Goal: Task Accomplishment & Management: Use online tool/utility

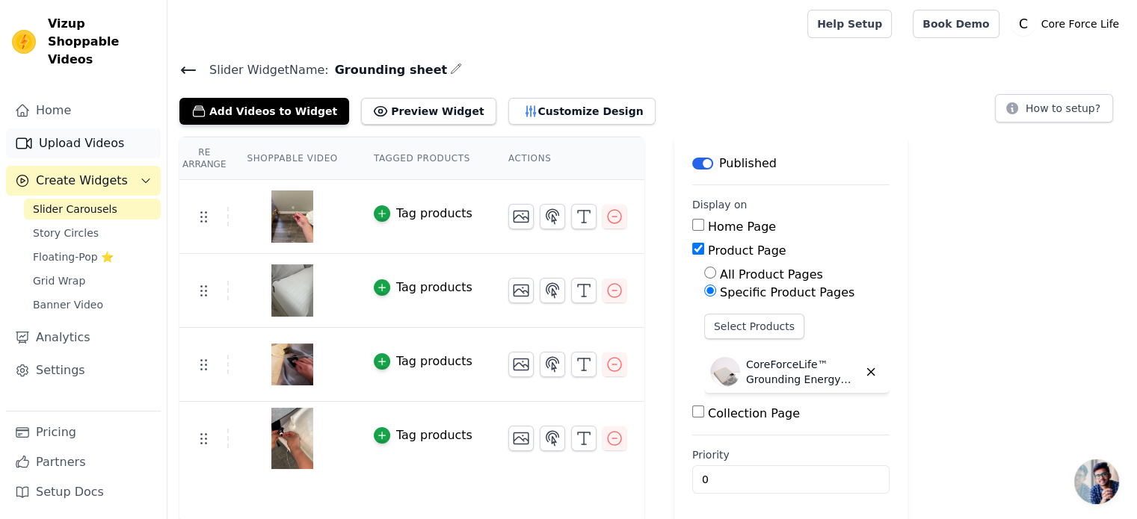
click at [99, 133] on link "Upload Videos" at bounding box center [83, 144] width 155 height 30
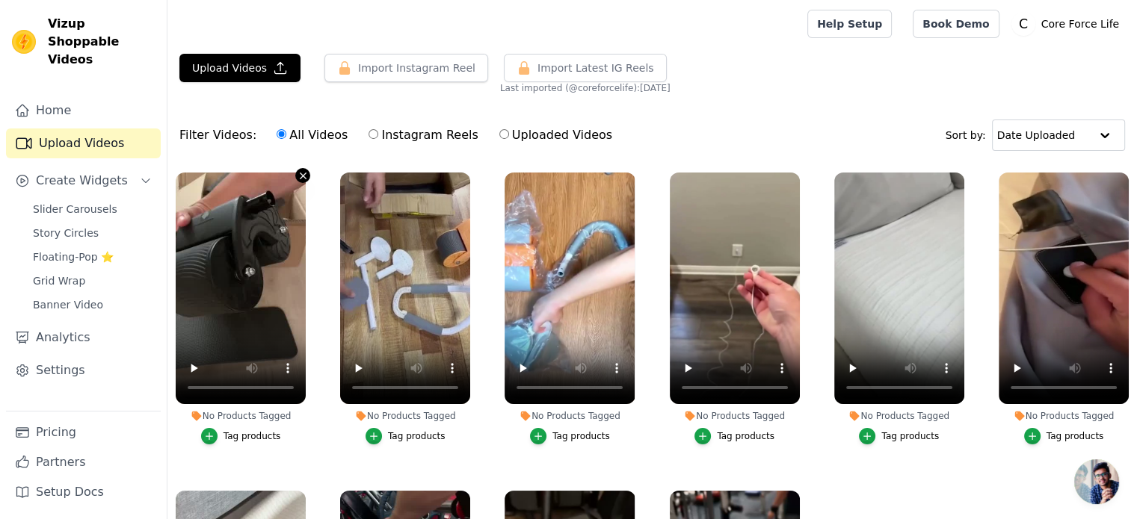
click at [303, 170] on icon "button" at bounding box center [302, 175] width 11 height 11
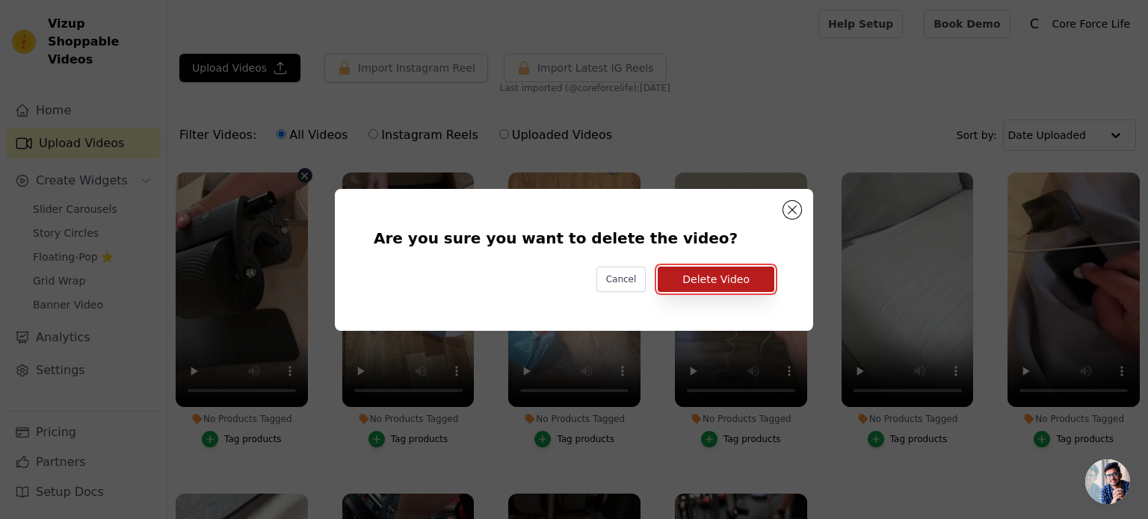
click at [735, 277] on button "Delete Video" at bounding box center [716, 279] width 117 height 25
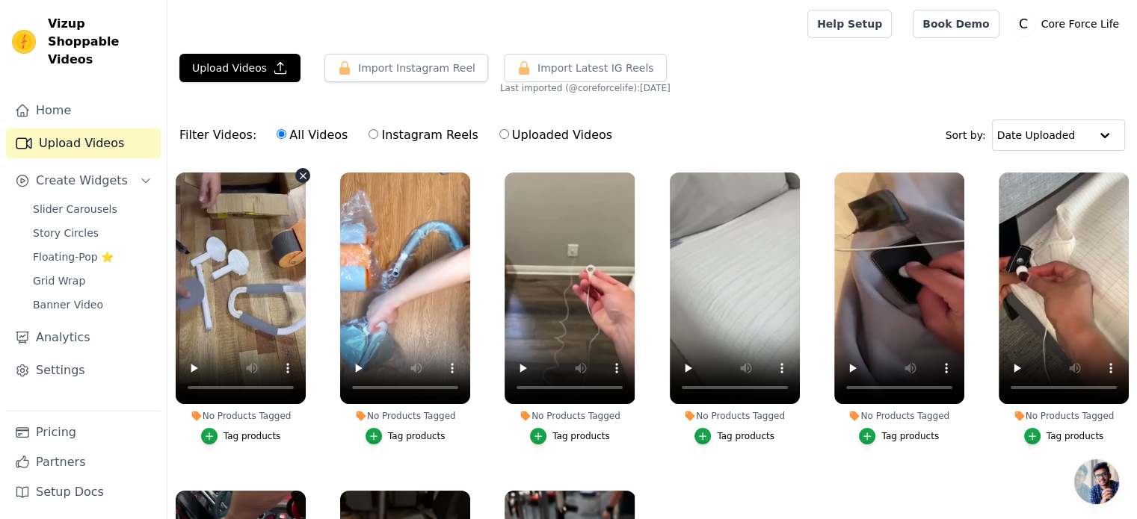
click at [300, 178] on icon "button" at bounding box center [302, 175] width 11 height 11
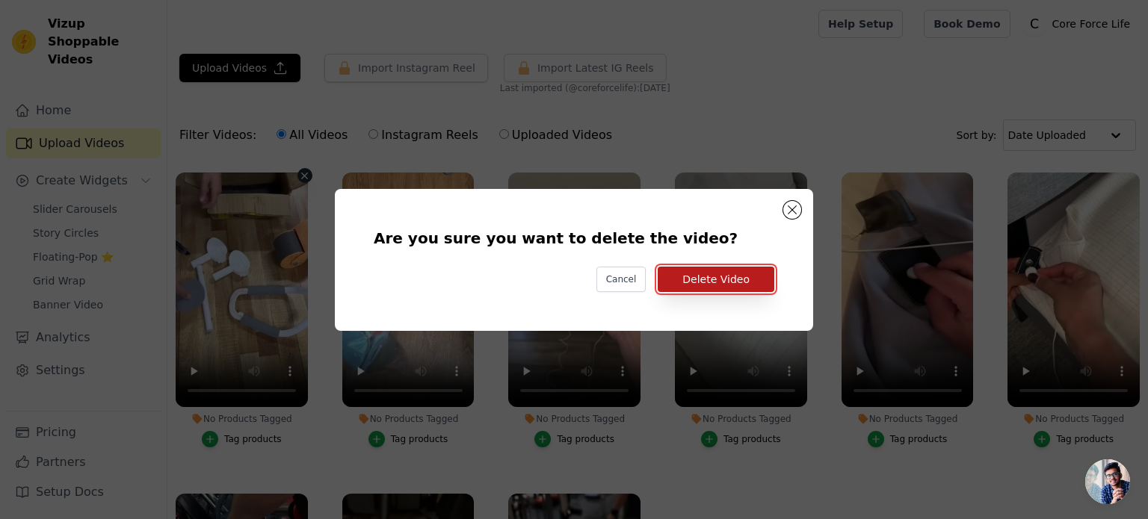
click at [677, 274] on button "Delete Video" at bounding box center [716, 279] width 117 height 25
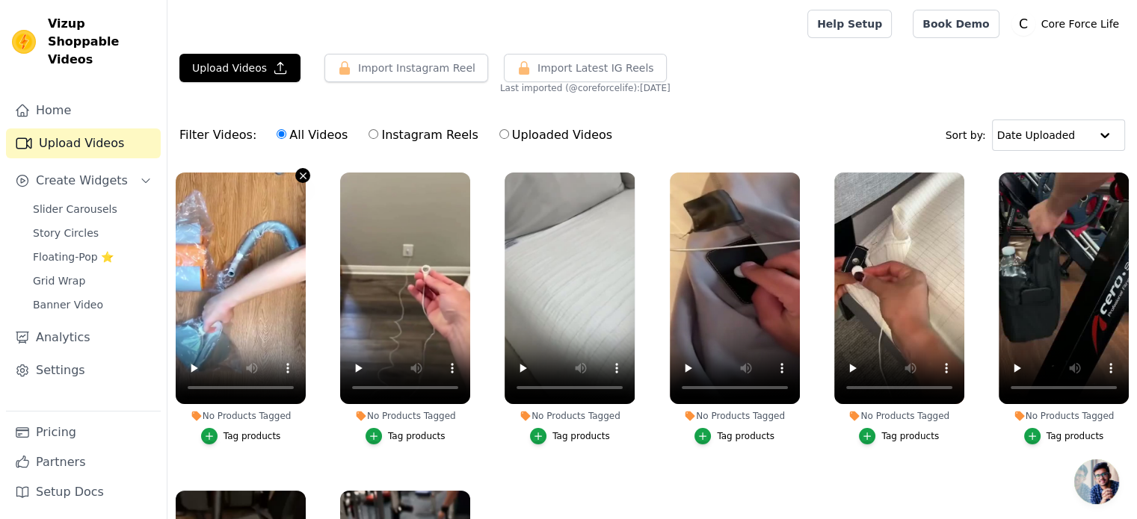
click at [303, 170] on icon "button" at bounding box center [302, 175] width 11 height 11
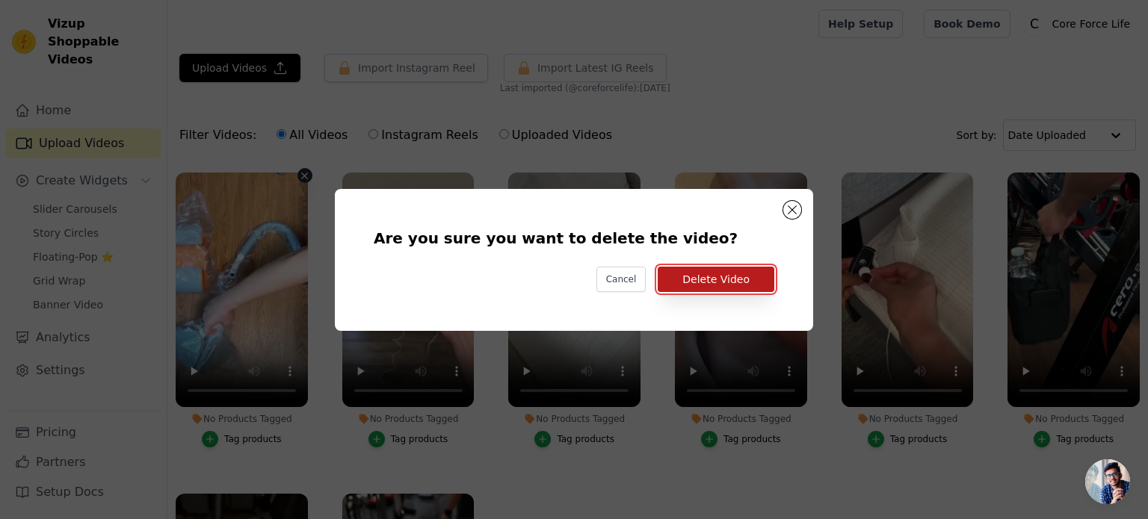
click at [721, 274] on button "Delete Video" at bounding box center [716, 279] width 117 height 25
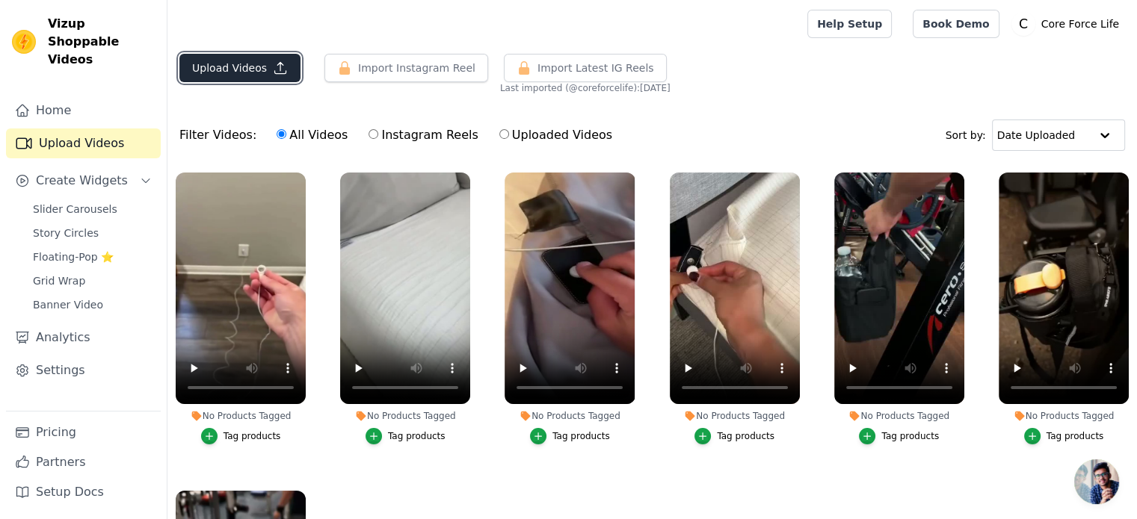
click at [232, 69] on button "Upload Videos" at bounding box center [239, 68] width 121 height 28
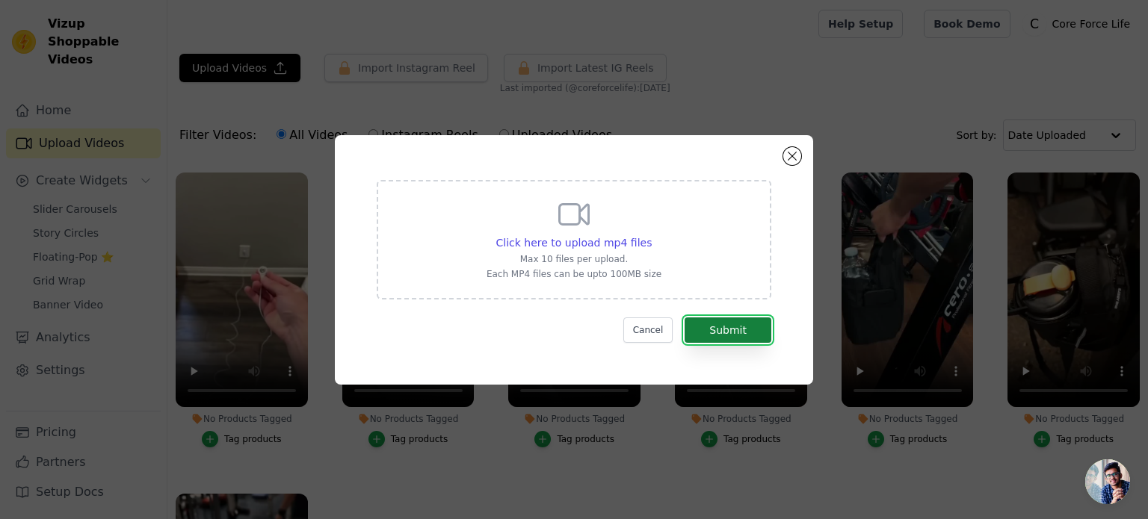
click at [732, 335] on button "Submit" at bounding box center [727, 330] width 87 height 25
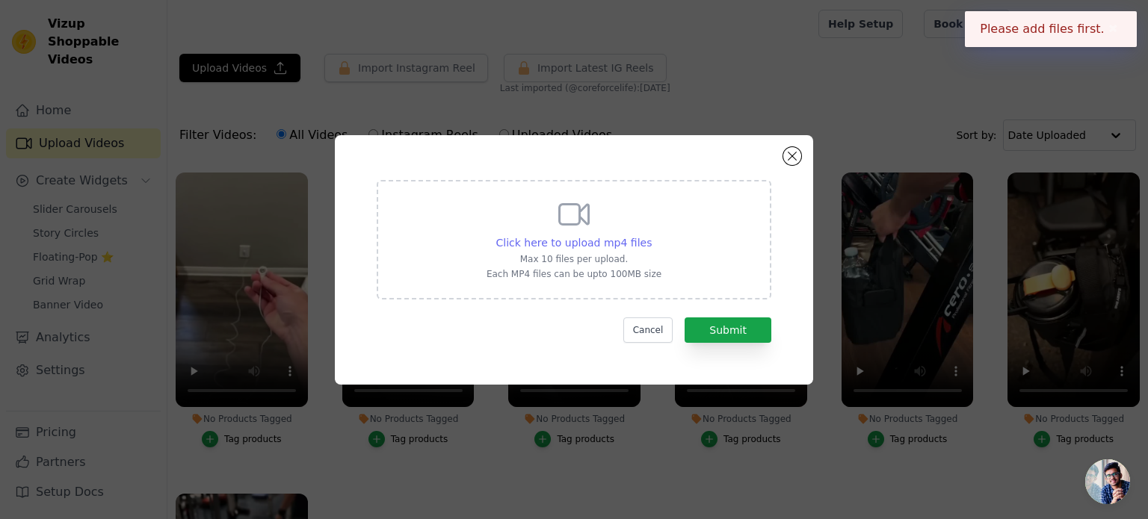
click at [613, 242] on span "Click here to upload mp4 files" at bounding box center [574, 243] width 156 height 12
click at [651, 235] on input "Click here to upload mp4 files Max 10 files per upload. Each MP4 files can be u…" at bounding box center [651, 235] width 1 height 1
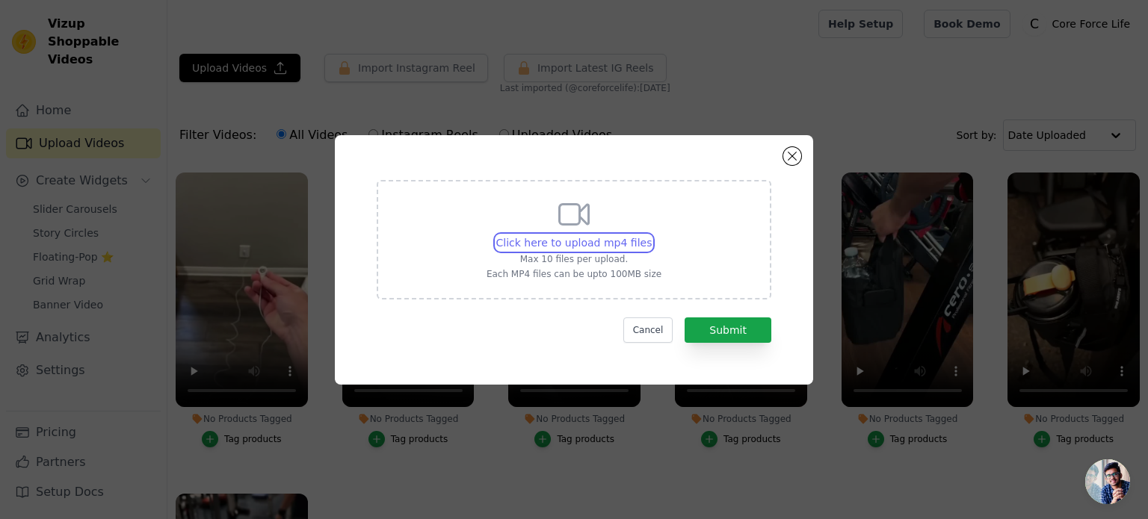
type input "C:\fakepath\ezgif-797c13f7584ab2.mp4"
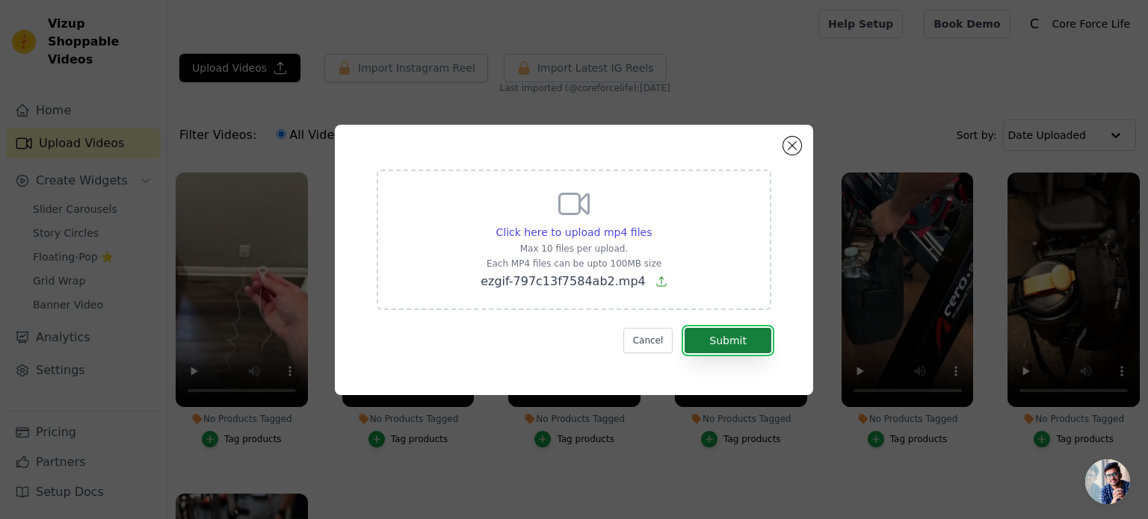
click at [732, 341] on button "Submit" at bounding box center [727, 340] width 87 height 25
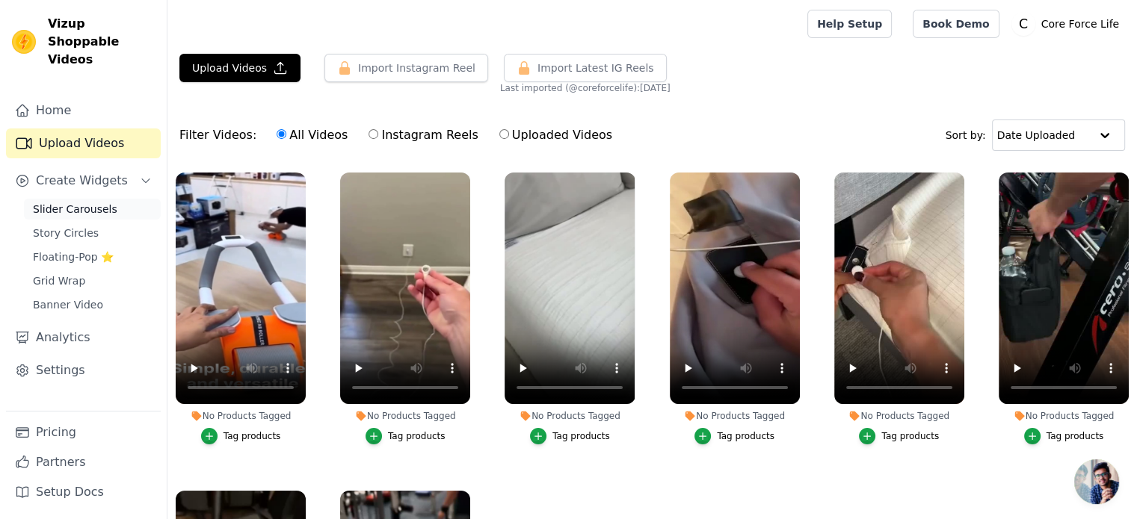
click at [127, 199] on link "Slider Carousels" at bounding box center [92, 209] width 137 height 21
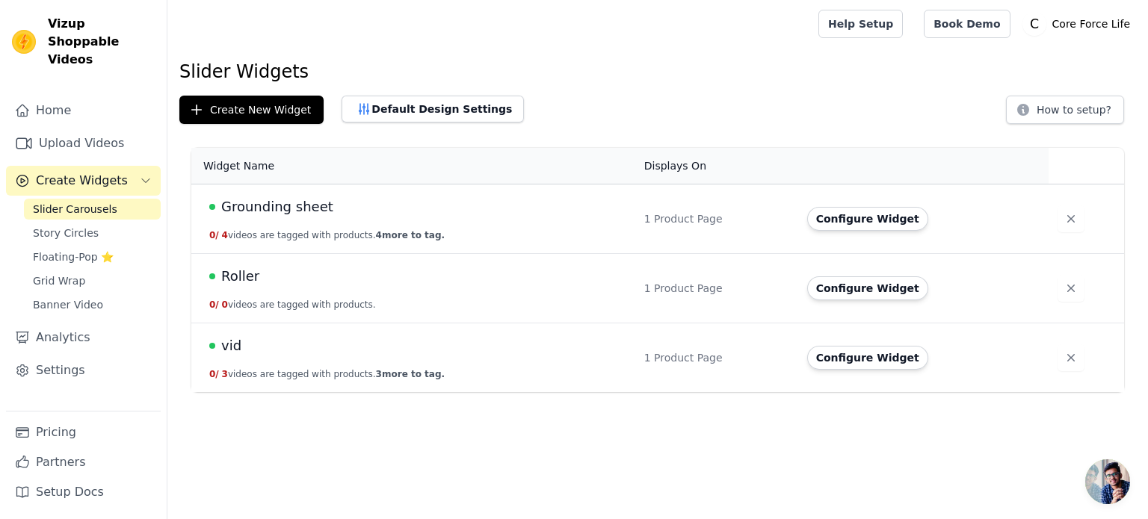
click at [233, 274] on span "Roller" at bounding box center [240, 276] width 38 height 21
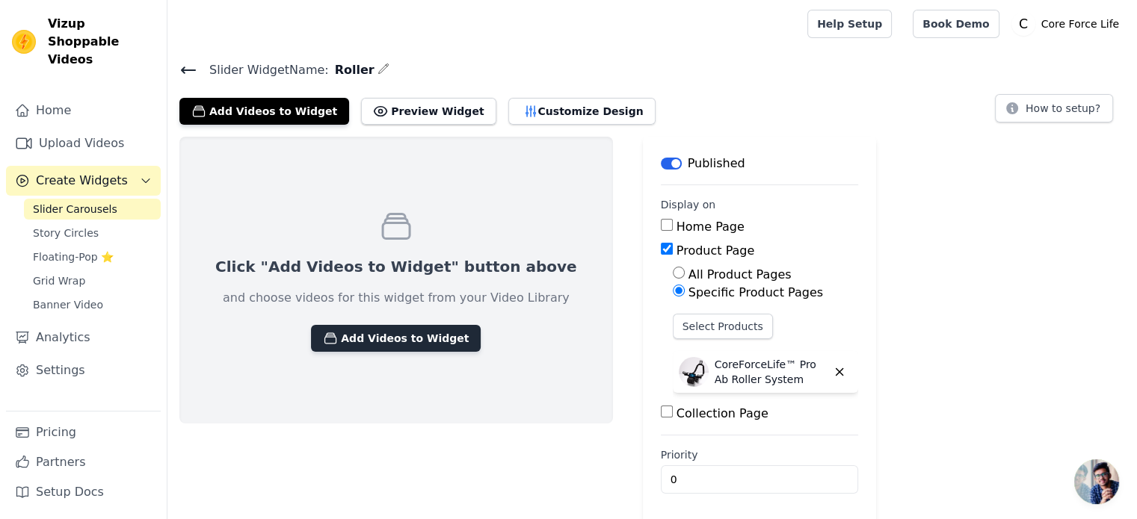
click at [333, 344] on button "Add Videos to Widget" at bounding box center [396, 338] width 170 height 27
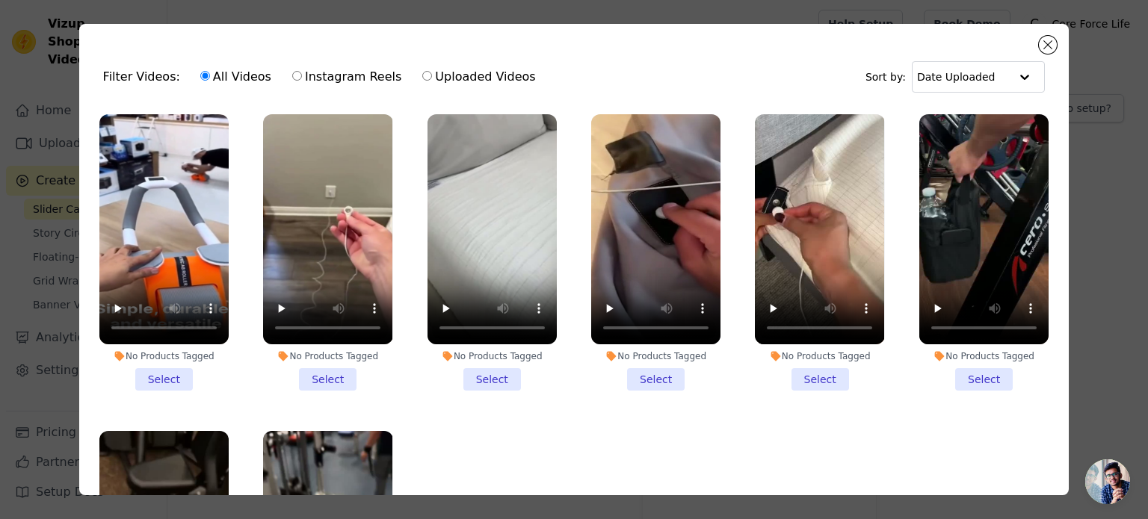
click at [146, 378] on li "No Products Tagged Select" at bounding box center [163, 252] width 129 height 276
click at [0, 0] on input "No Products Tagged Select" at bounding box center [0, 0] width 0 height 0
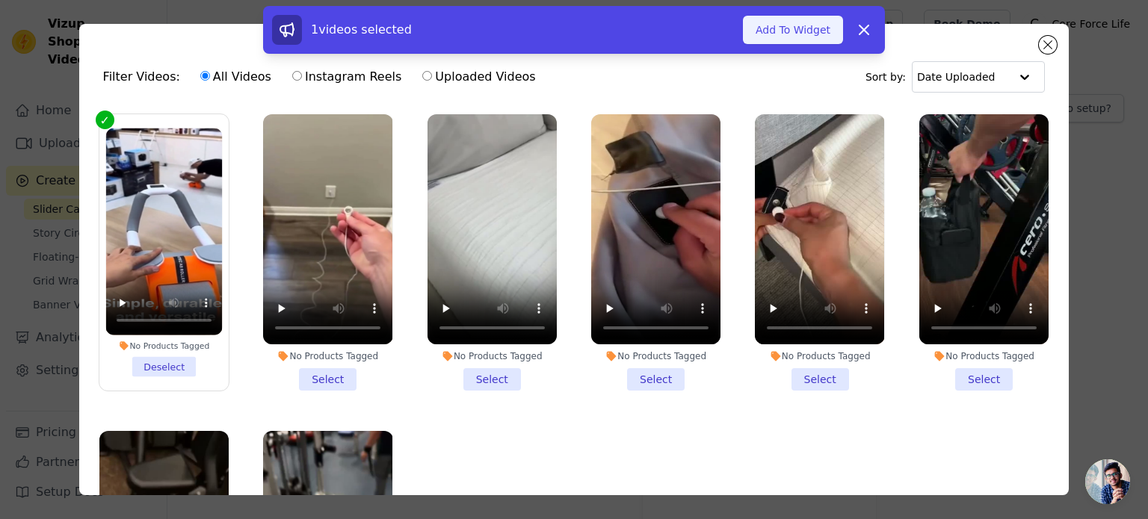
click at [776, 26] on button "Add To Widget" at bounding box center [793, 30] width 100 height 28
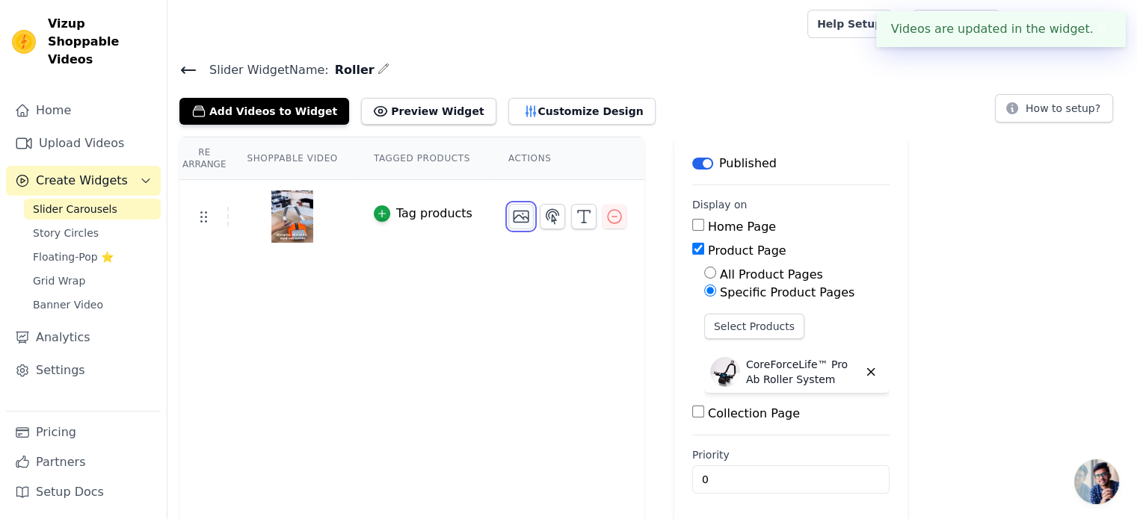
click at [513, 214] on icon "button" at bounding box center [520, 216] width 15 height 11
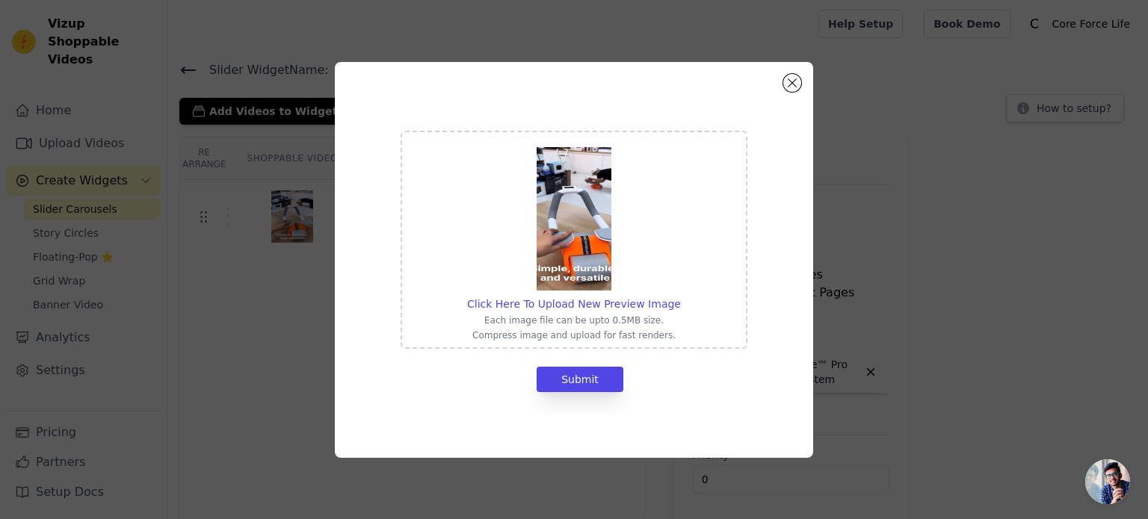
click at [571, 312] on div "Click Here To Upload New Preview Image Each image file can be upto 0.5MB size. …" at bounding box center [574, 239] width 214 height 203
click at [680, 297] on input "Click Here To Upload New Preview Image Each image file can be upto 0.5MB size. …" at bounding box center [680, 296] width 1 height 1
type input "C:\fakepath\ezgif-frame-001.jpg"
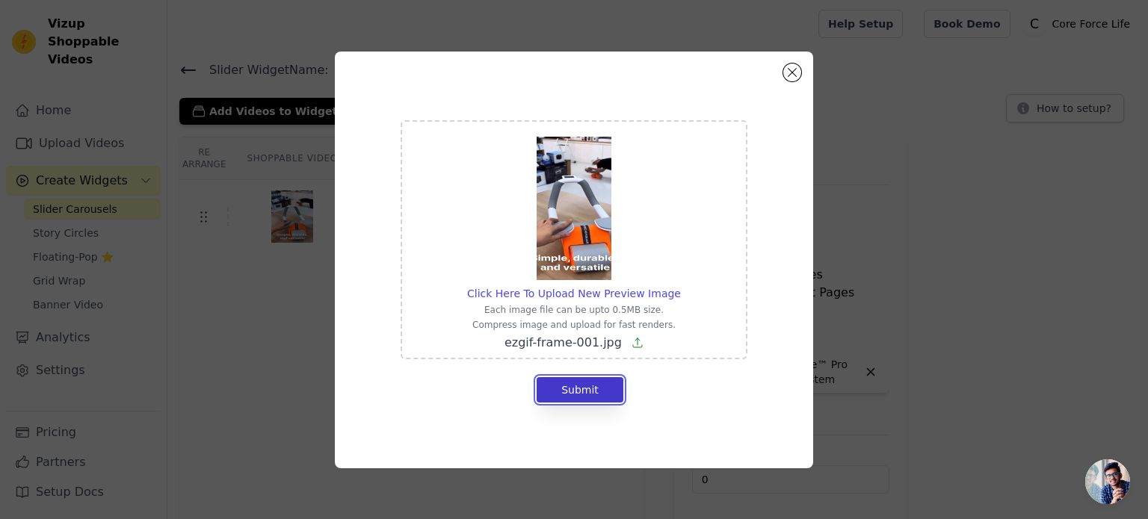
click at [600, 388] on button "Submit" at bounding box center [579, 389] width 87 height 25
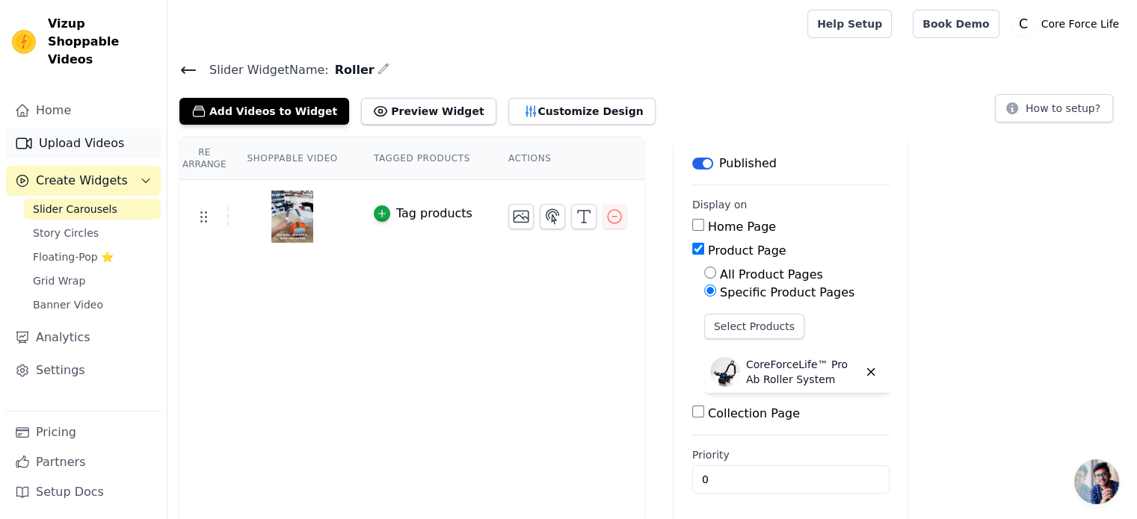
click at [114, 130] on link "Upload Videos" at bounding box center [83, 144] width 155 height 30
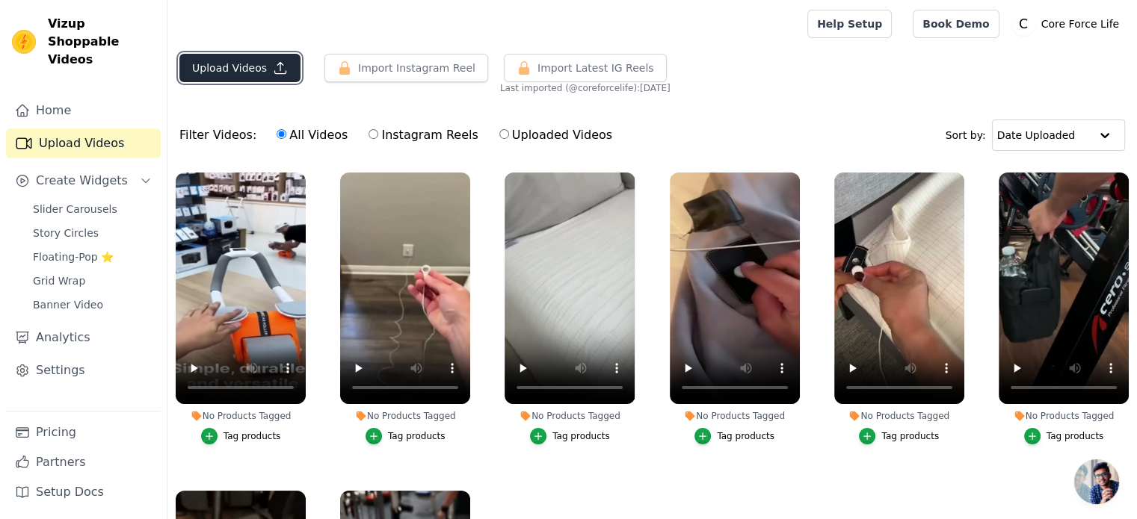
click at [245, 65] on button "Upload Videos" at bounding box center [239, 68] width 121 height 28
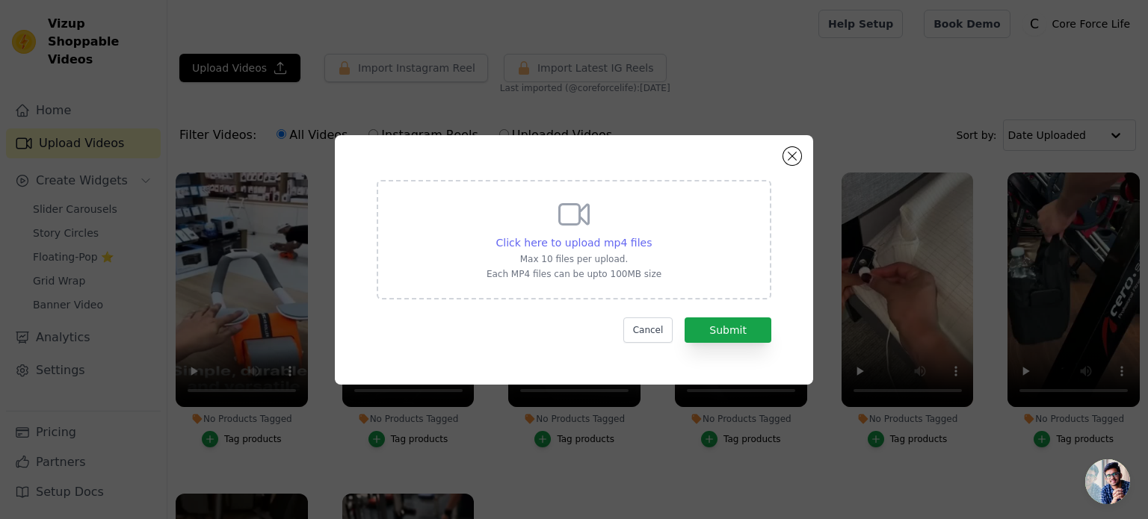
click at [596, 238] on span "Click here to upload mp4 files" at bounding box center [574, 243] width 156 height 12
click at [651, 235] on input "Click here to upload mp4 files Max 10 files per upload. Each MP4 files can be u…" at bounding box center [651, 235] width 1 height 1
type input "C:\fakepath\ezgif-70d5199e46c87e.mp4"
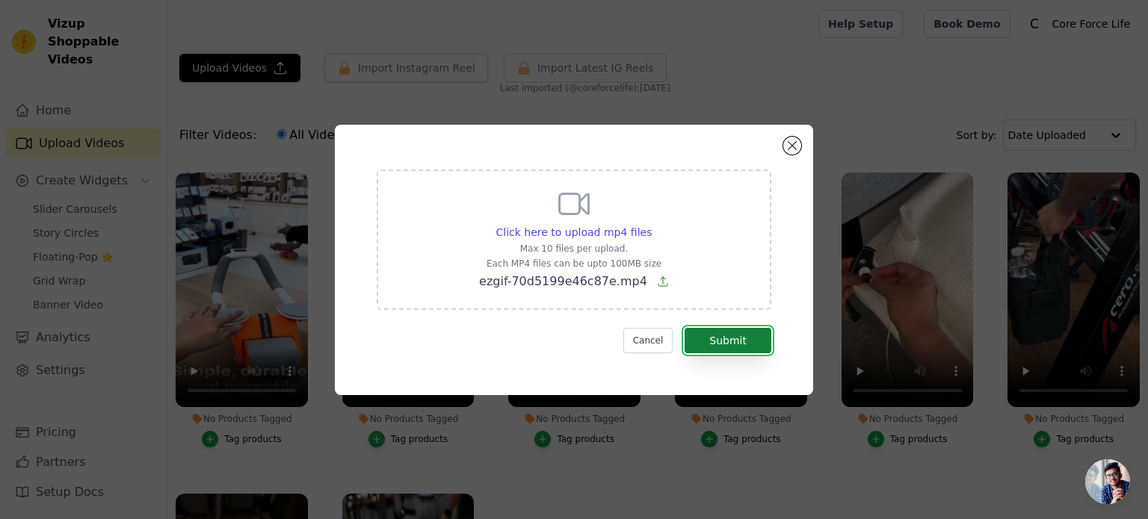
click at [727, 340] on button "Submit" at bounding box center [727, 340] width 87 height 25
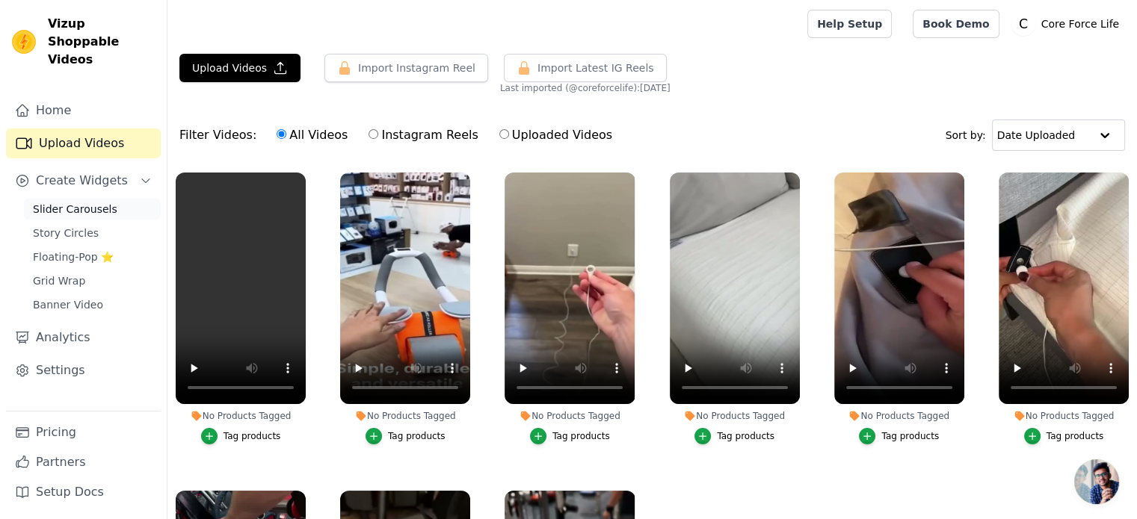
click at [72, 202] on span "Slider Carousels" at bounding box center [75, 209] width 84 height 15
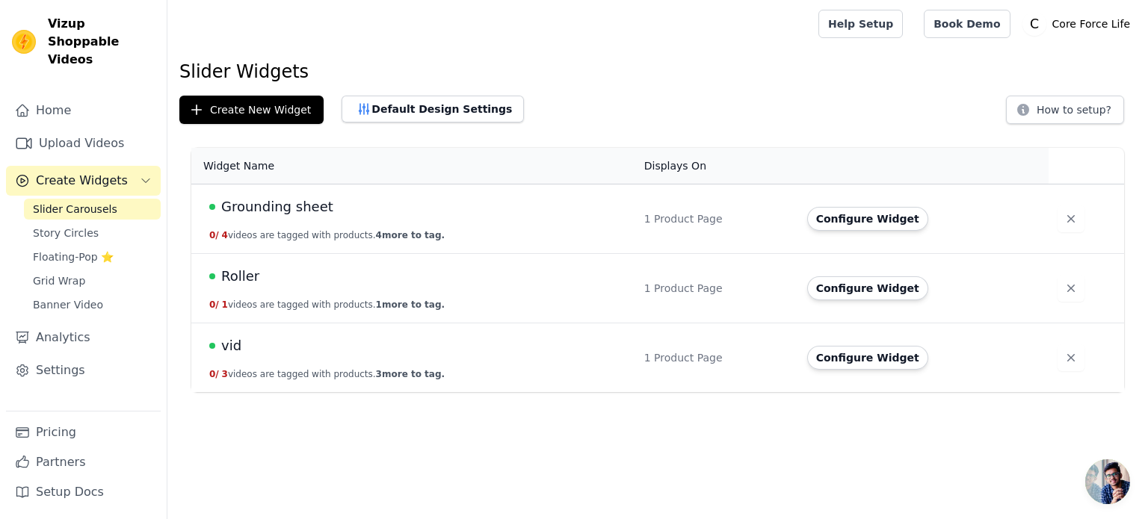
click at [235, 283] on span "Roller" at bounding box center [240, 276] width 38 height 21
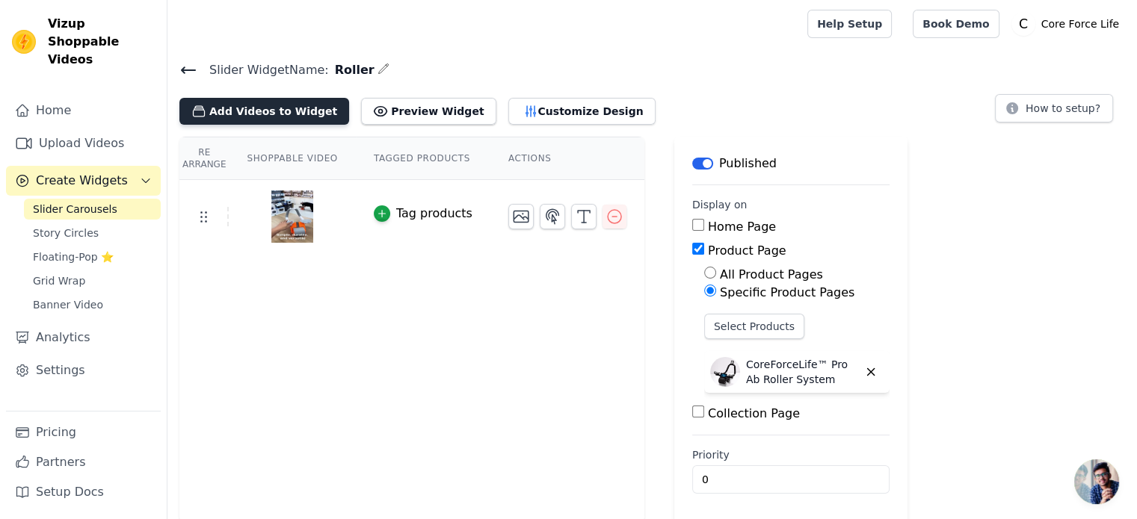
click at [242, 114] on button "Add Videos to Widget" at bounding box center [264, 111] width 170 height 27
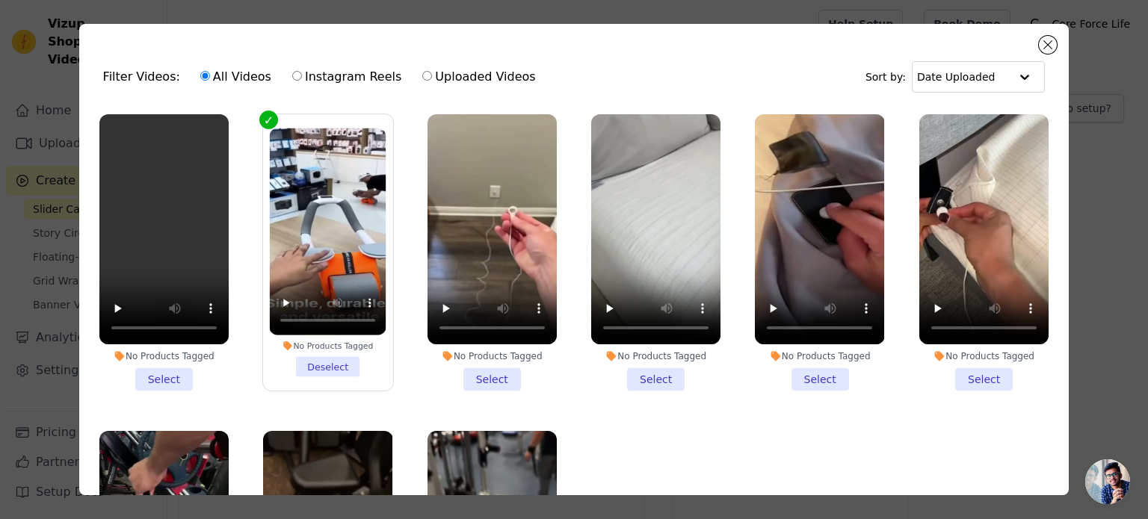
click at [164, 379] on li "No Products Tagged Select" at bounding box center [163, 252] width 129 height 276
click at [0, 0] on input "No Products Tagged Select" at bounding box center [0, 0] width 0 height 0
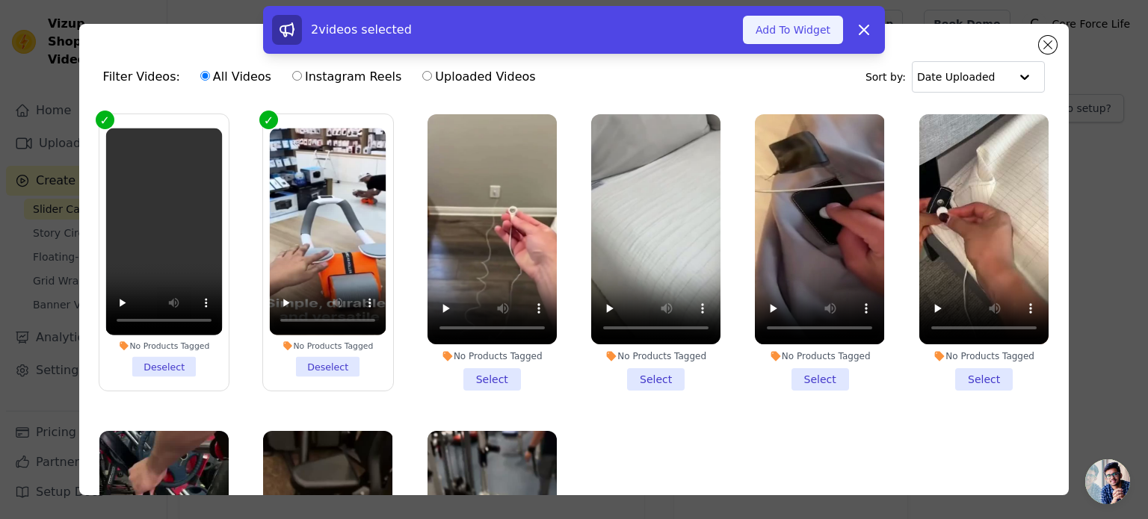
click at [774, 23] on button "Add To Widget" at bounding box center [793, 30] width 100 height 28
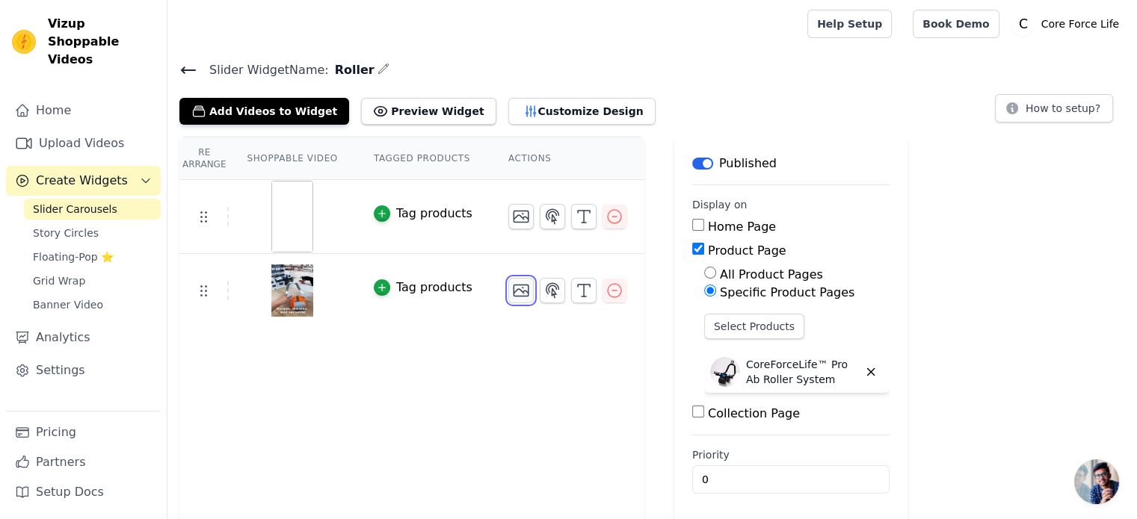
click at [513, 287] on icon "button" at bounding box center [520, 290] width 15 height 11
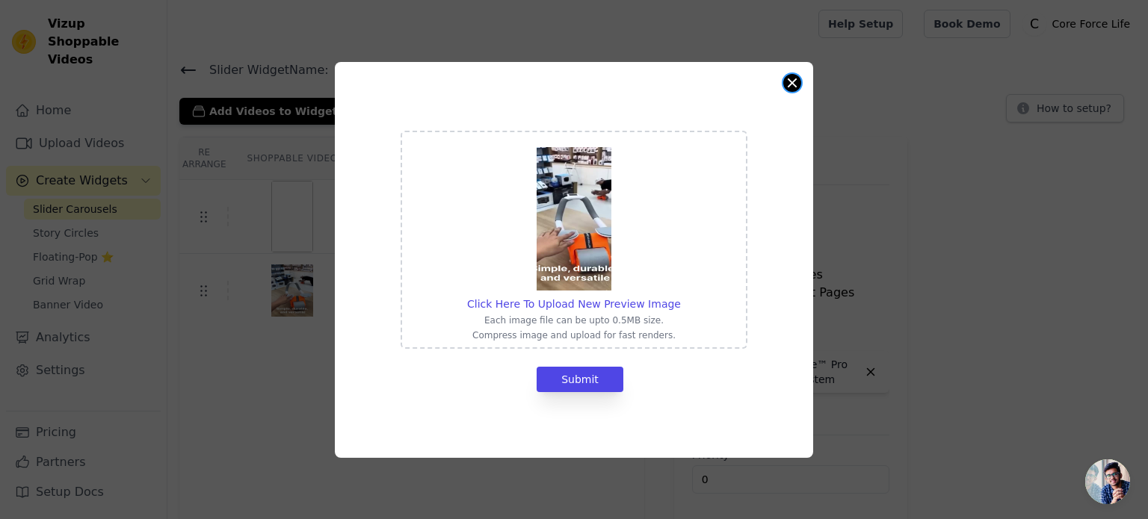
click at [794, 75] on button "Close modal" at bounding box center [792, 83] width 18 height 18
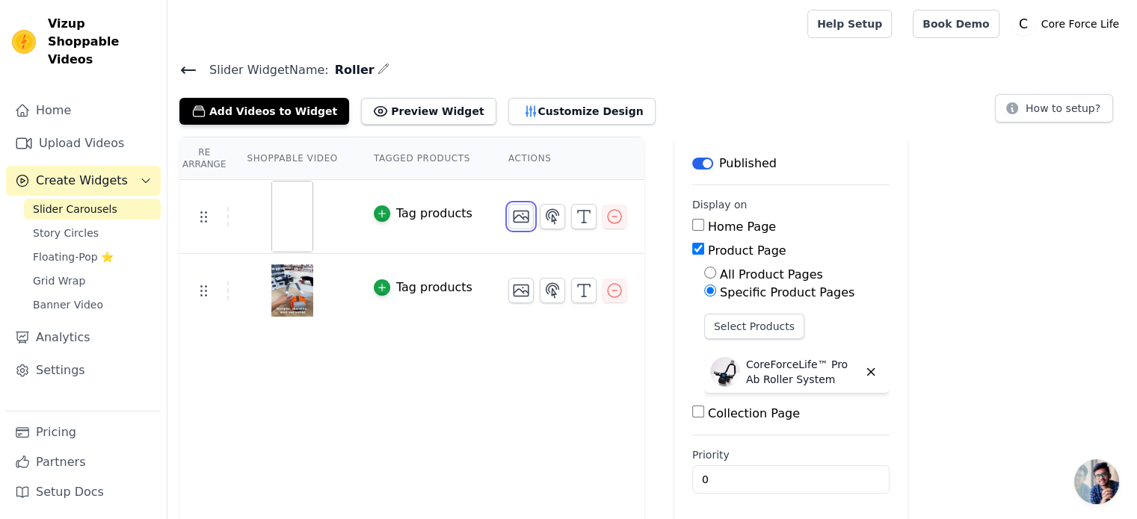
click at [512, 220] on icon "button" at bounding box center [521, 217] width 18 height 18
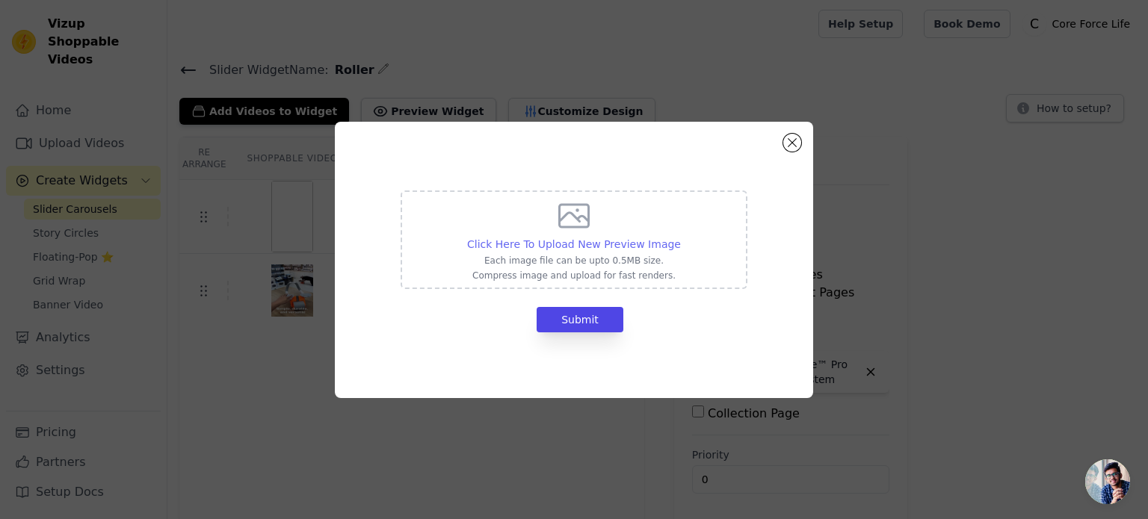
click at [586, 244] on span "Click Here To Upload New Preview Image" at bounding box center [574, 244] width 214 height 12
click at [680, 237] on input "Click Here To Upload New Preview Image Each image file can be upto 0.5MB size. …" at bounding box center [680, 236] width 1 height 1
type input "C:\fakepath\ezgif-frame-001.jpg"
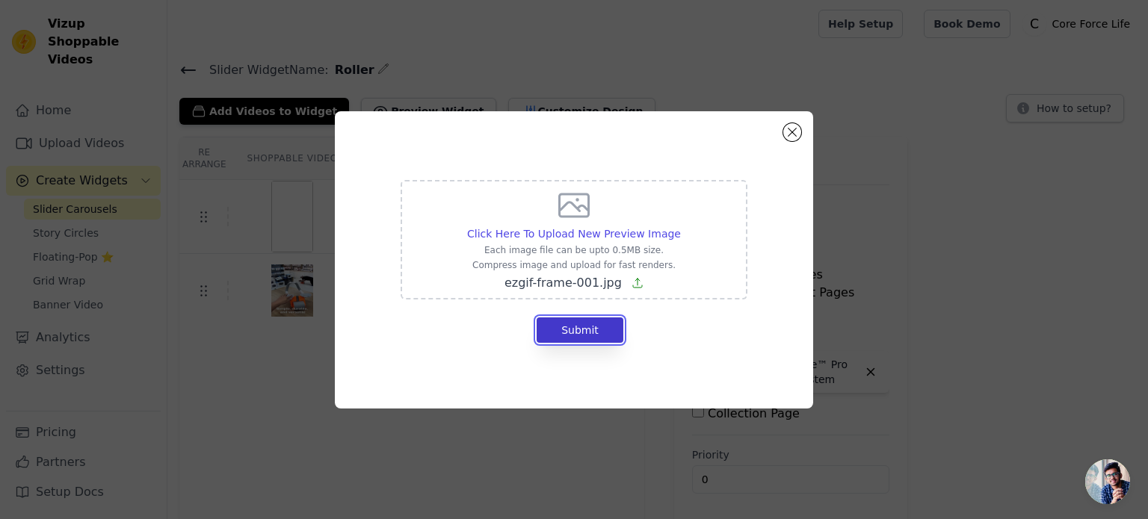
click at [569, 333] on button "Submit" at bounding box center [579, 330] width 87 height 25
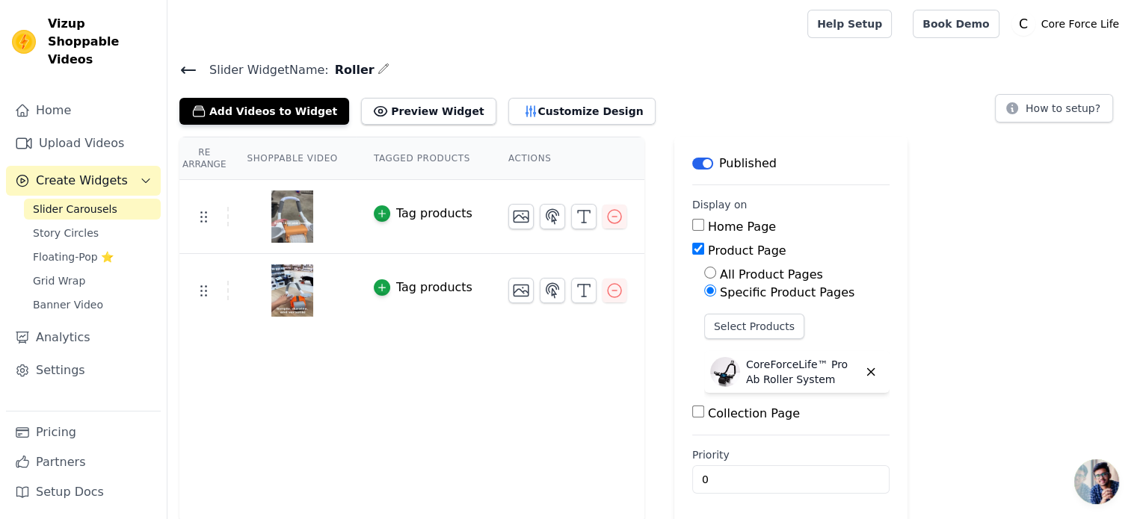
click at [294, 237] on img at bounding box center [292, 217] width 42 height 72
click at [292, 214] on img at bounding box center [292, 217] width 42 height 72
click at [96, 129] on link "Upload Videos" at bounding box center [83, 144] width 155 height 30
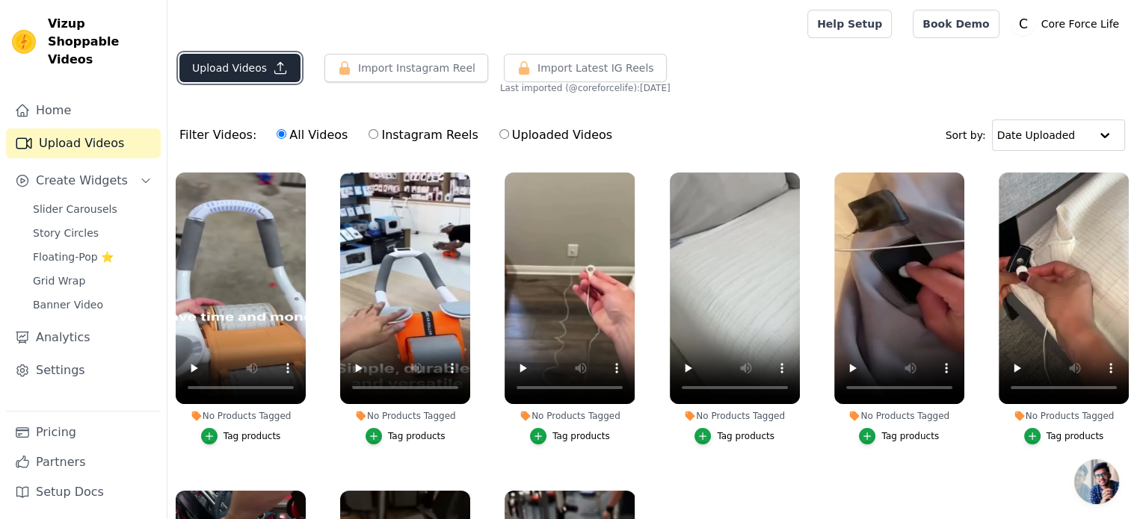
click at [224, 62] on button "Upload Videos" at bounding box center [239, 68] width 121 height 28
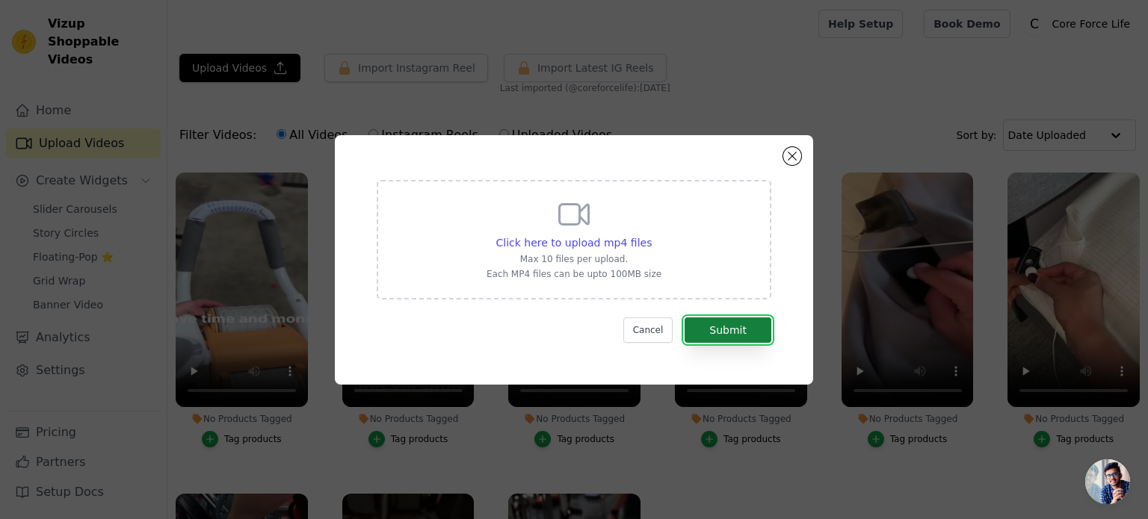
click at [738, 328] on button "Submit" at bounding box center [727, 330] width 87 height 25
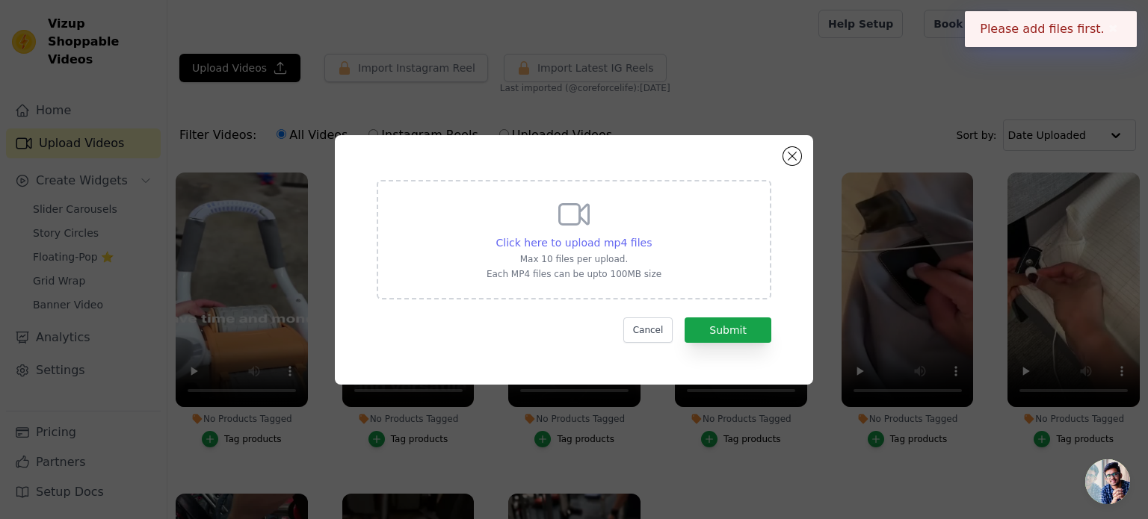
click at [599, 237] on span "Click here to upload mp4 files" at bounding box center [574, 243] width 156 height 12
click at [651, 235] on input "Click here to upload mp4 files Max 10 files per upload. Each MP4 files can be u…" at bounding box center [651, 235] width 1 height 1
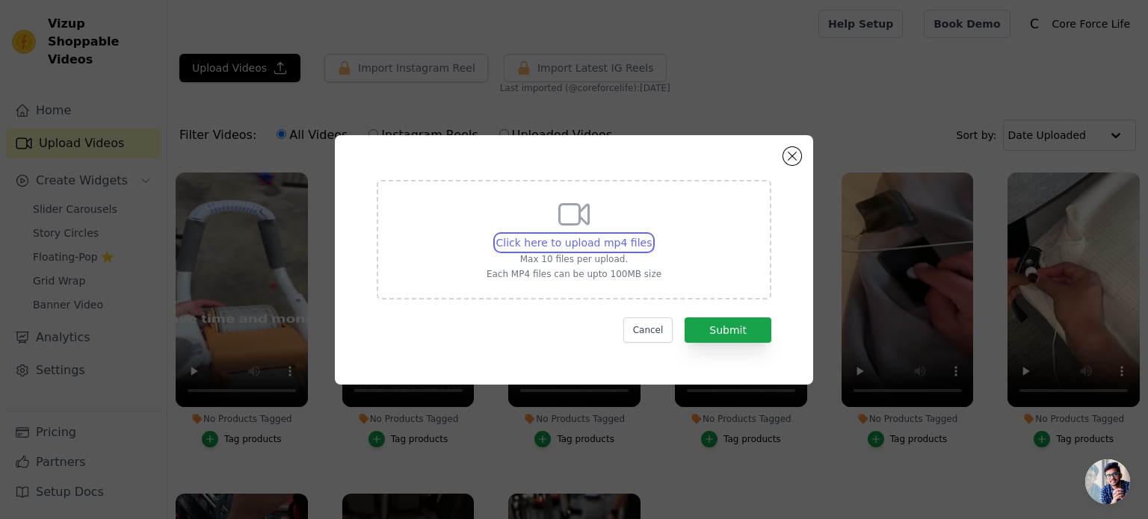
type input "C:\fakepath\ezgif-7d25dddc00a158.mp4"
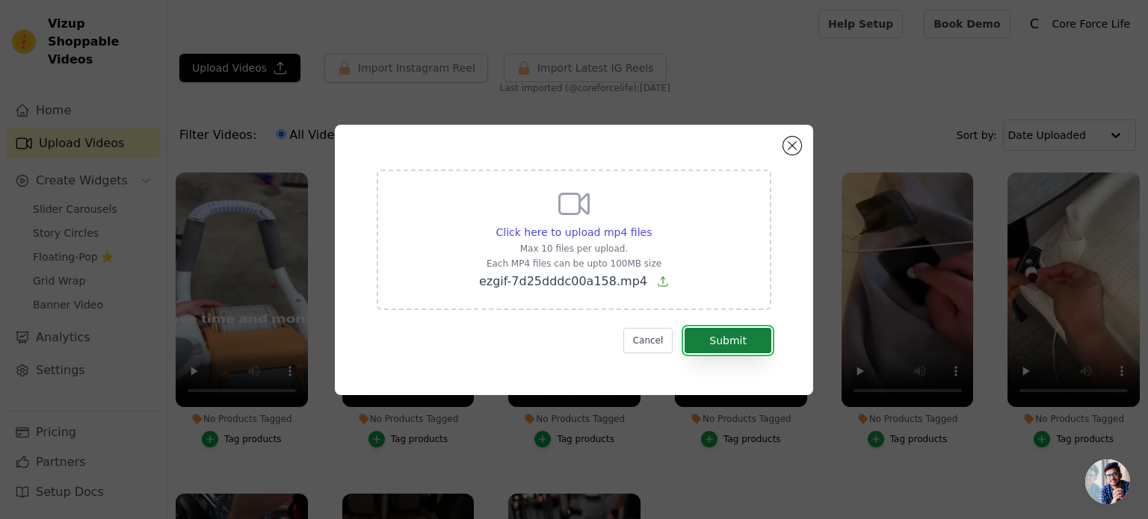
click at [742, 333] on button "Submit" at bounding box center [727, 340] width 87 height 25
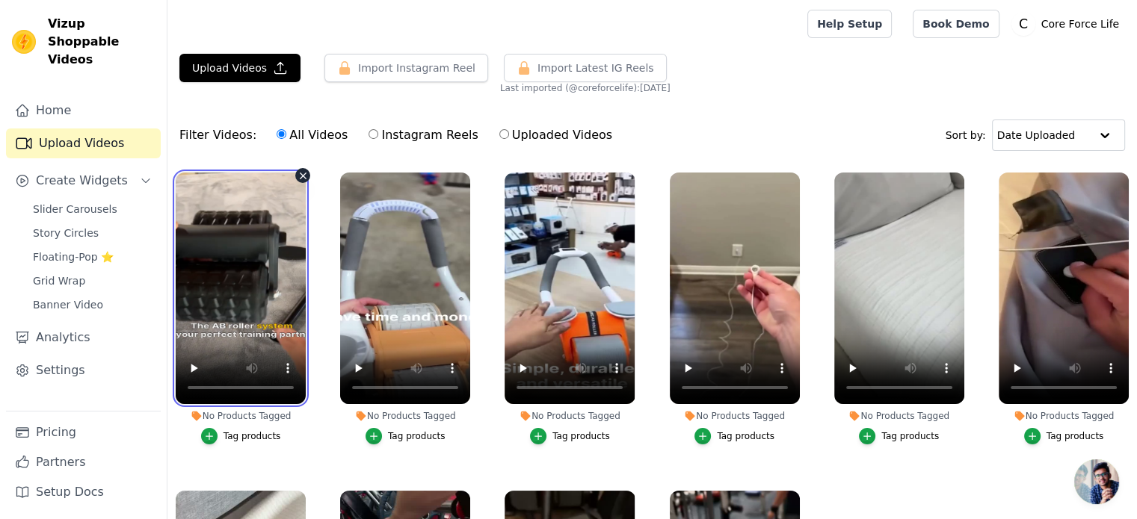
click at [232, 323] on video at bounding box center [241, 289] width 130 height 232
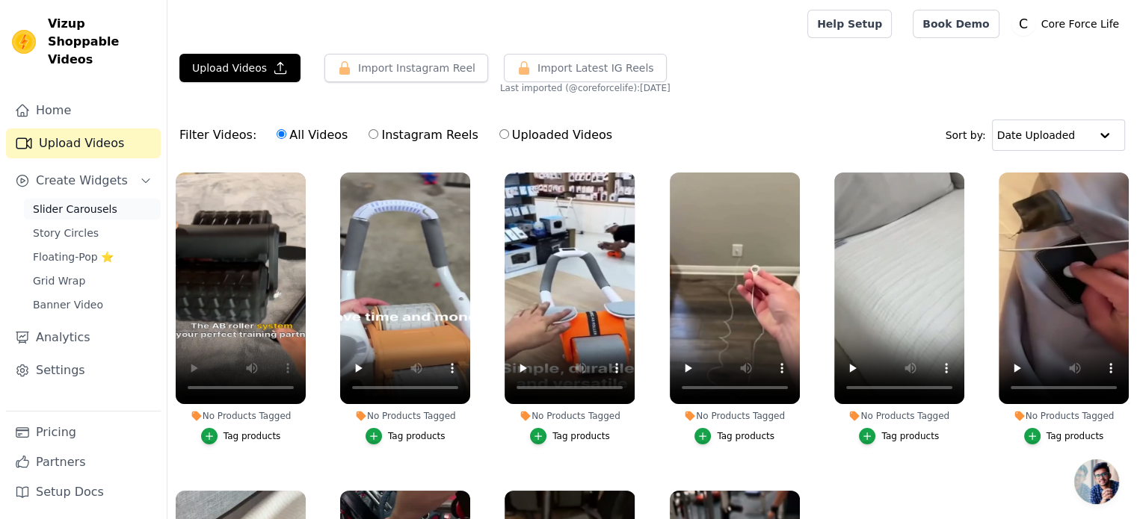
click at [79, 202] on span "Slider Carousels" at bounding box center [75, 209] width 84 height 15
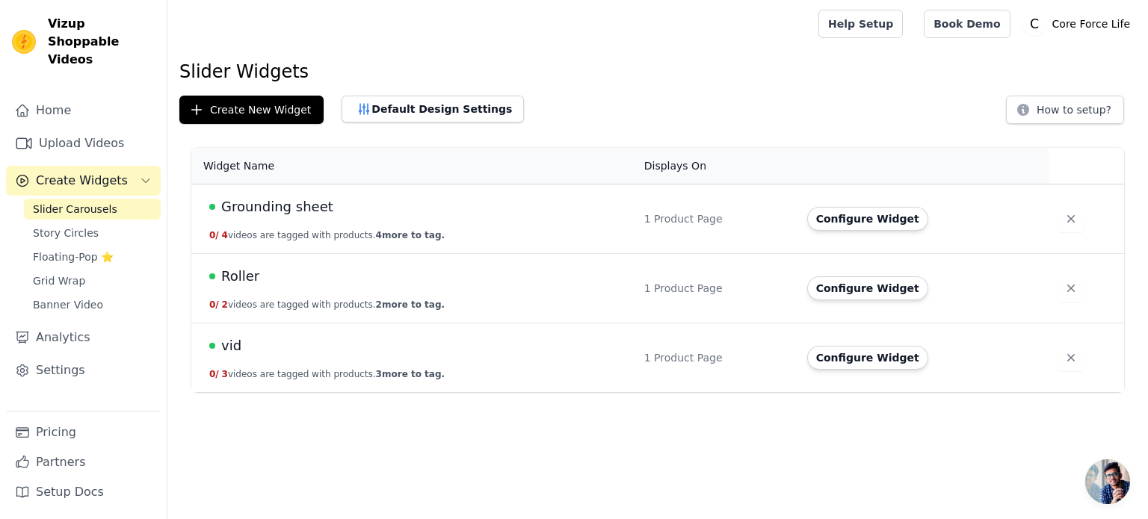
click at [242, 283] on span "Roller" at bounding box center [240, 276] width 38 height 21
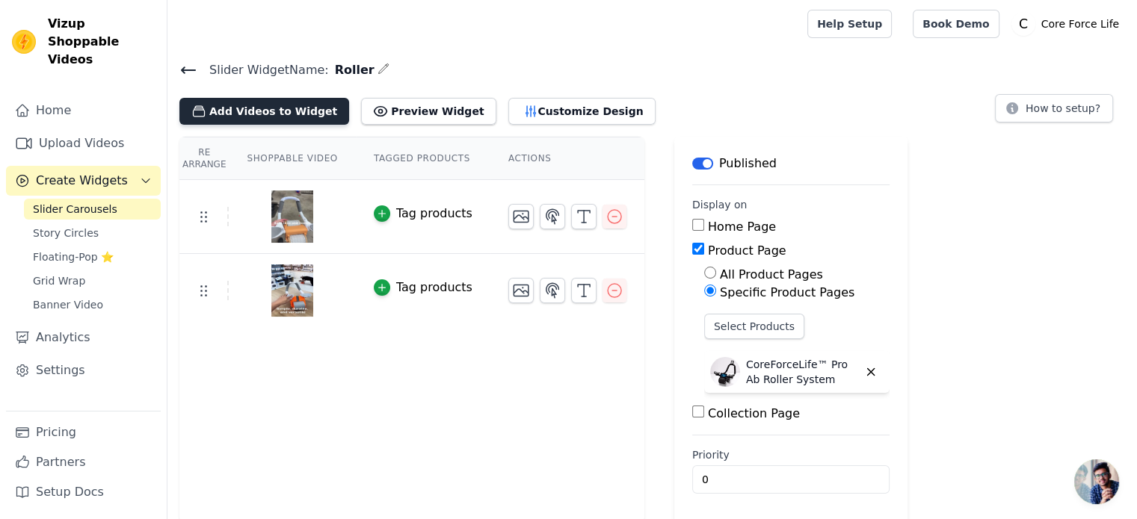
click at [276, 115] on button "Add Videos to Widget" at bounding box center [264, 111] width 170 height 27
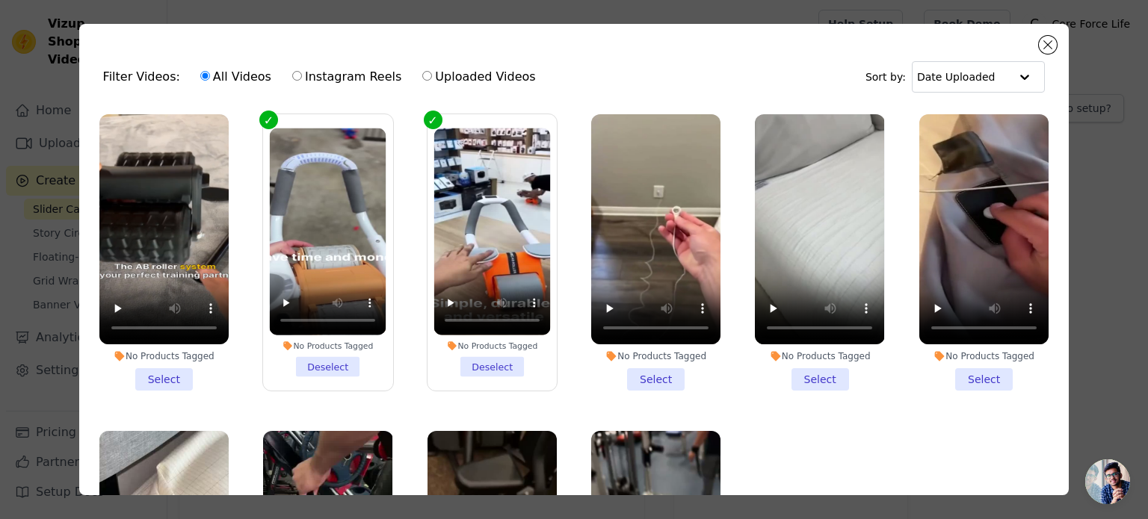
click at [166, 374] on li "No Products Tagged Select" at bounding box center [163, 252] width 129 height 276
click at [0, 0] on input "No Products Tagged Select" at bounding box center [0, 0] width 0 height 0
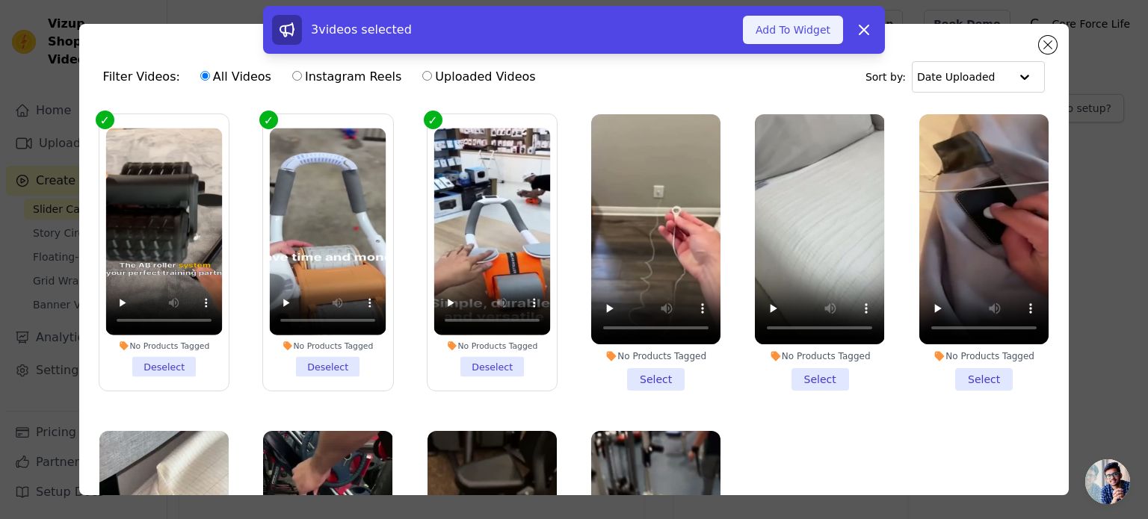
click at [794, 23] on button "Add To Widget" at bounding box center [793, 30] width 100 height 28
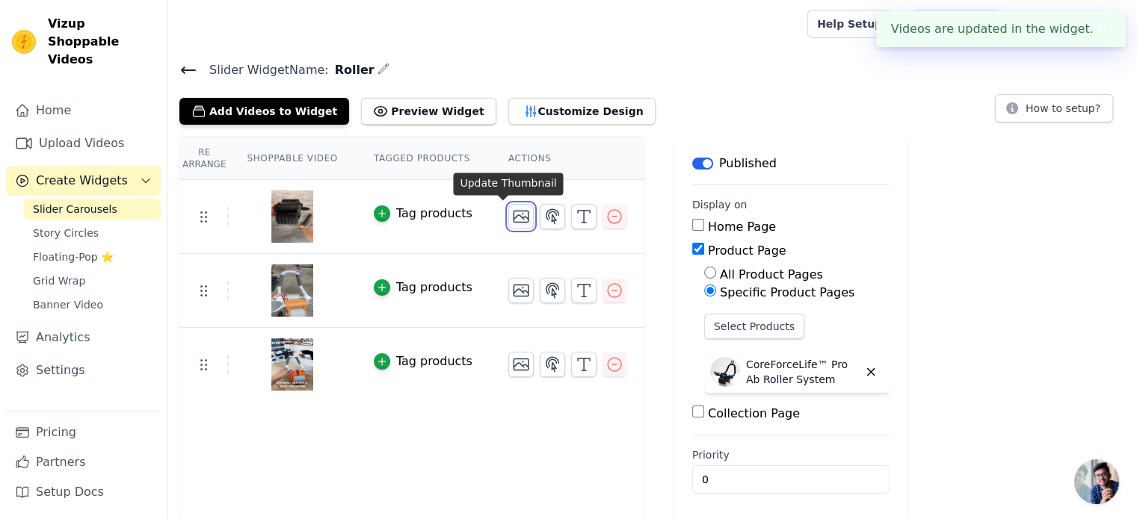
click at [512, 218] on icon "button" at bounding box center [521, 217] width 18 height 18
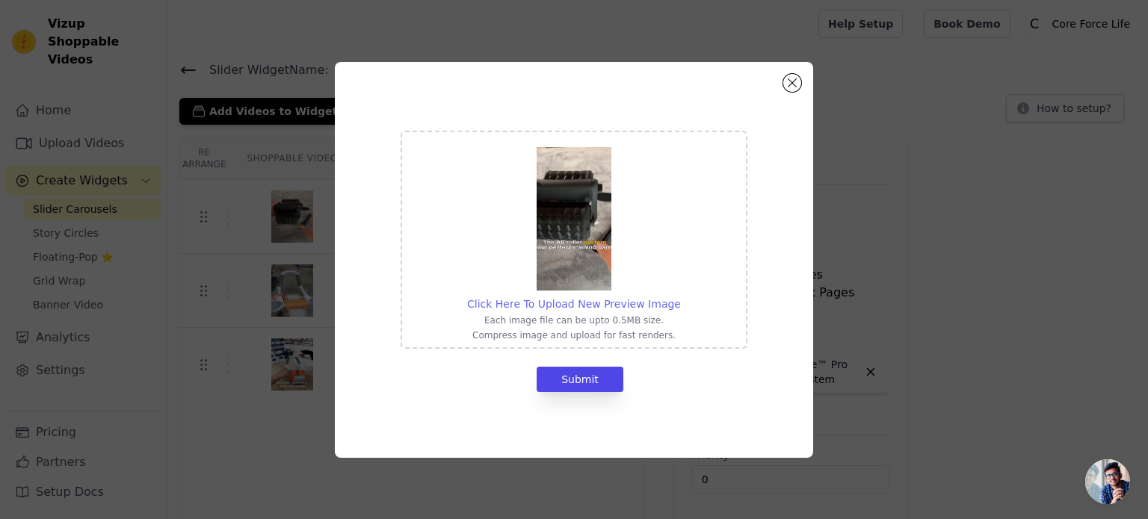
click at [601, 307] on span "Click Here To Upload New Preview Image" at bounding box center [574, 304] width 214 height 12
click at [680, 297] on input "Click Here To Upload New Preview Image Each image file can be upto 0.5MB size. …" at bounding box center [680, 296] width 1 height 1
type input "C:\fakepath\ezgif-frame-002.jpg"
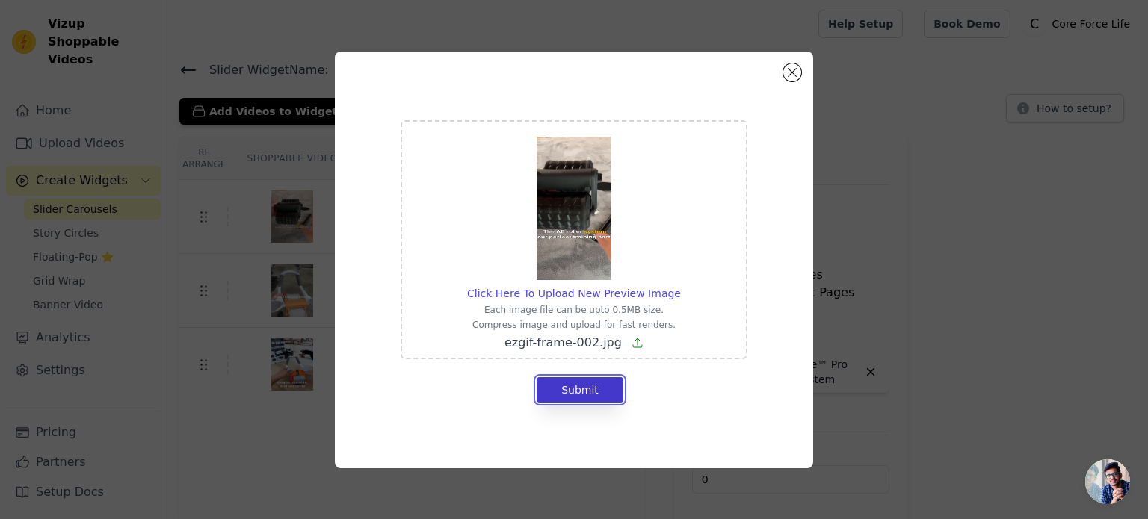
click at [592, 388] on button "Submit" at bounding box center [579, 389] width 87 height 25
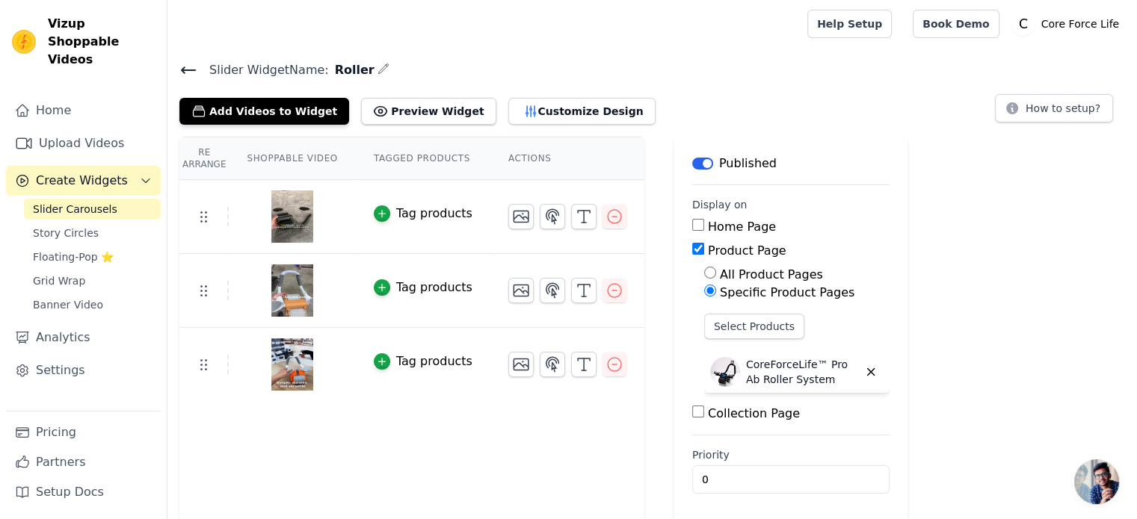
click at [948, 72] on h4 "Slider Widget Name: Roller" at bounding box center [651, 70] width 945 height 20
click at [81, 129] on link "Upload Videos" at bounding box center [83, 144] width 155 height 30
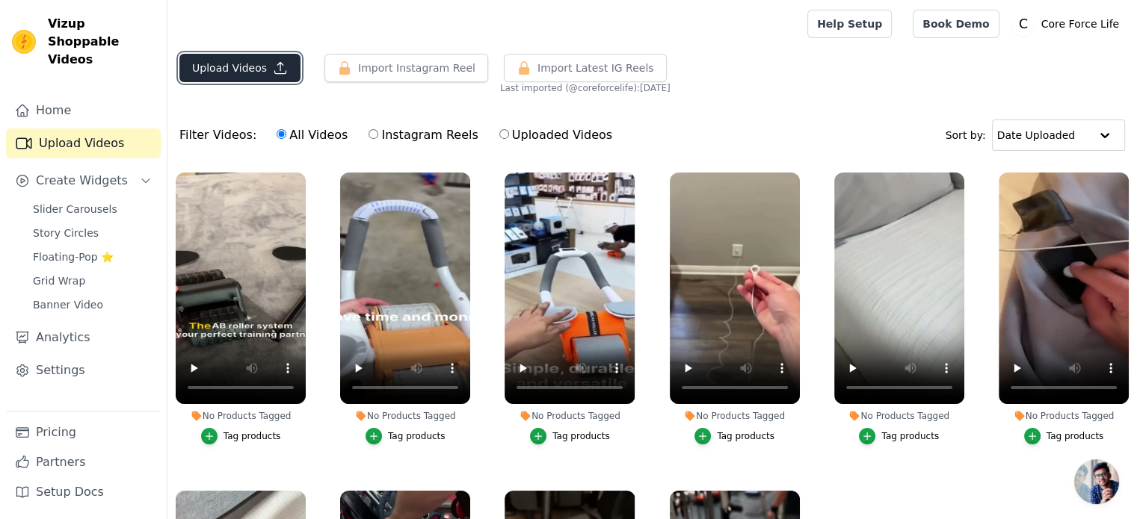
click at [238, 62] on button "Upload Videos" at bounding box center [239, 68] width 121 height 28
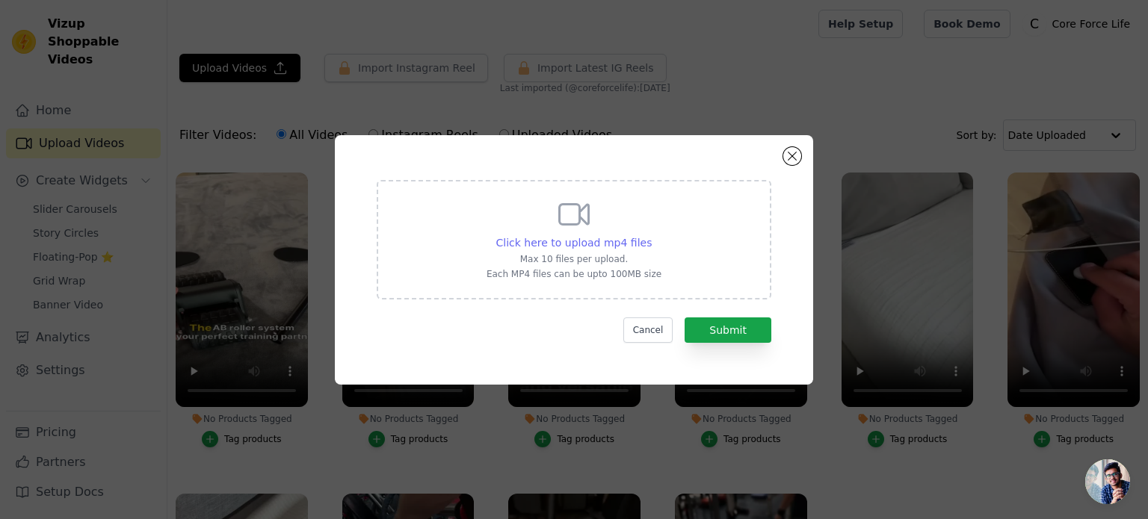
click at [597, 238] on span "Click here to upload mp4 files" at bounding box center [574, 243] width 156 height 12
click at [651, 235] on input "Click here to upload mp4 files Max 10 files per upload. Each MP4 files can be u…" at bounding box center [651, 235] width 1 height 1
type input "C:\fakepath\ezgif-7ed8a70720e5ed.mp4"
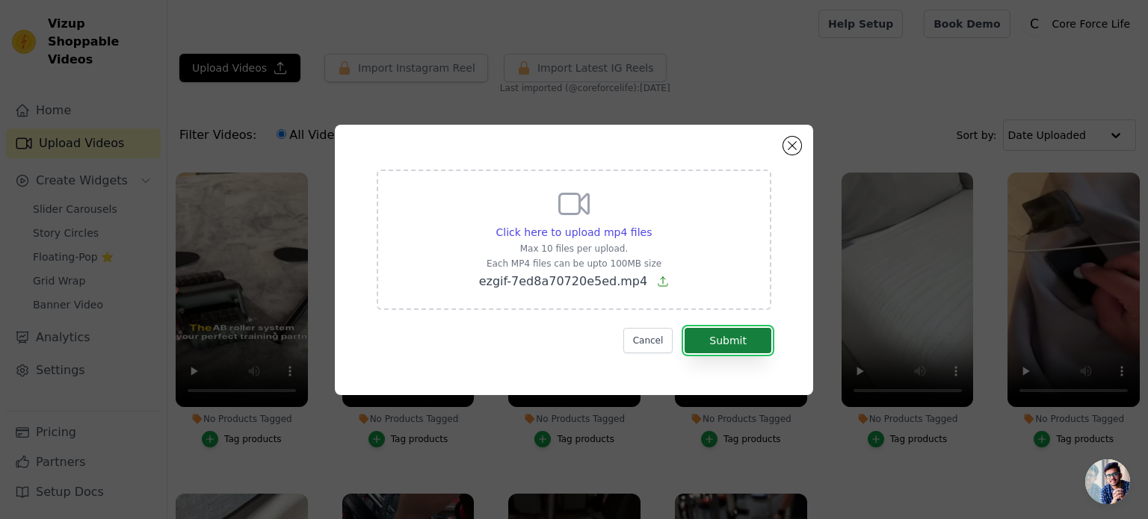
click at [747, 340] on button "Submit" at bounding box center [727, 340] width 87 height 25
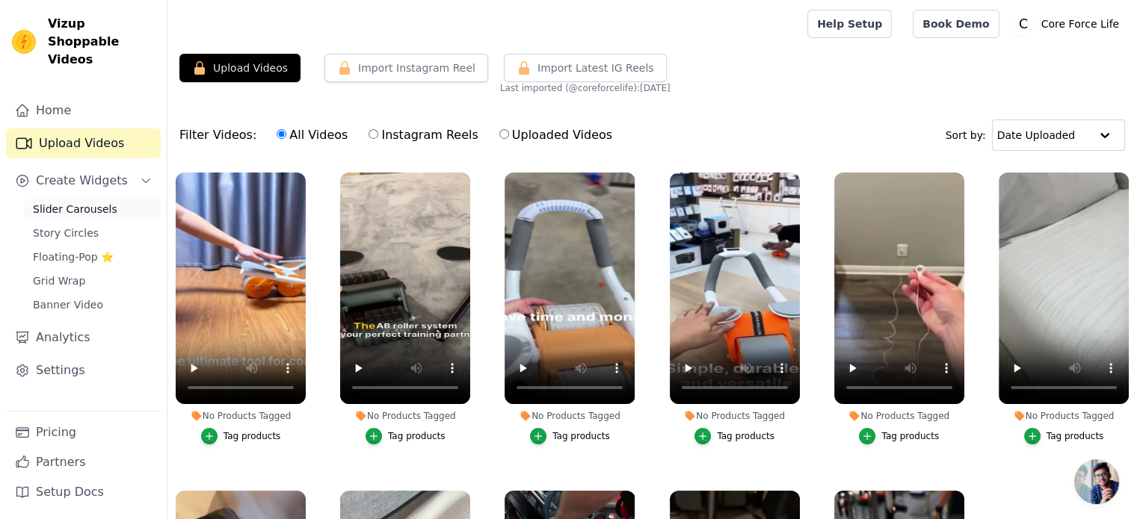
click at [89, 202] on span "Slider Carousels" at bounding box center [75, 209] width 84 height 15
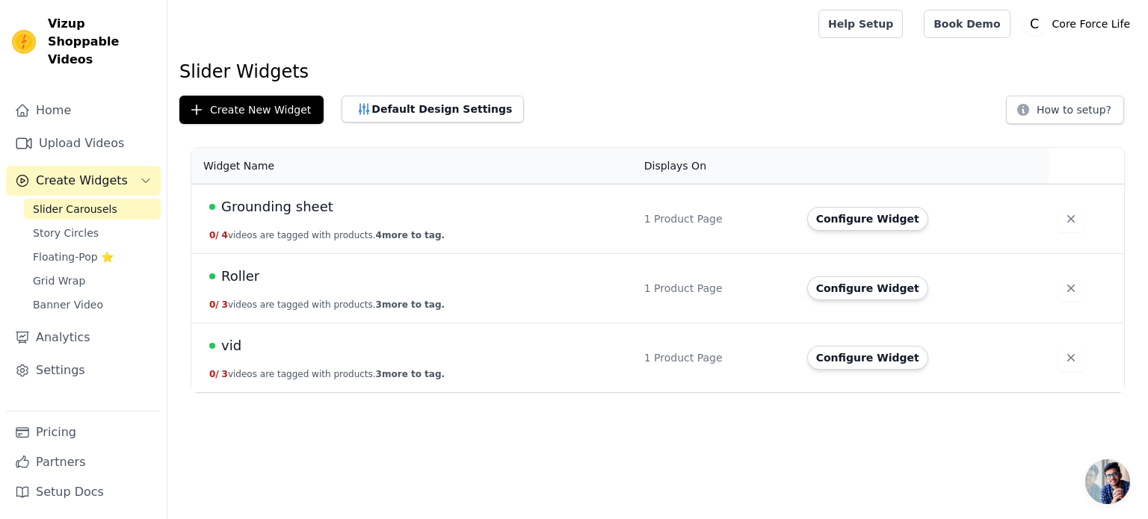
click at [228, 275] on span "Roller" at bounding box center [240, 276] width 38 height 21
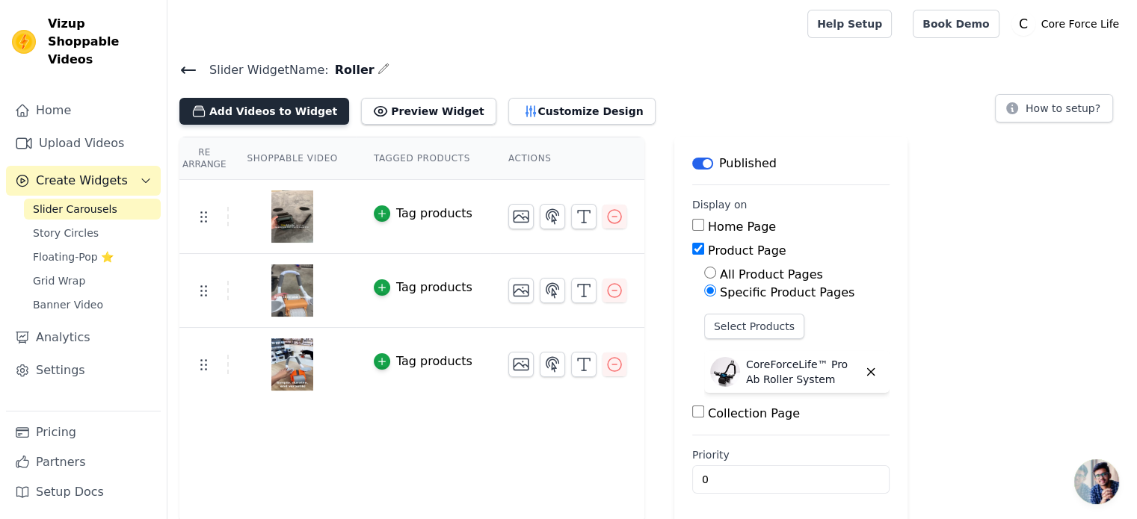
click at [256, 101] on button "Add Videos to Widget" at bounding box center [264, 111] width 170 height 27
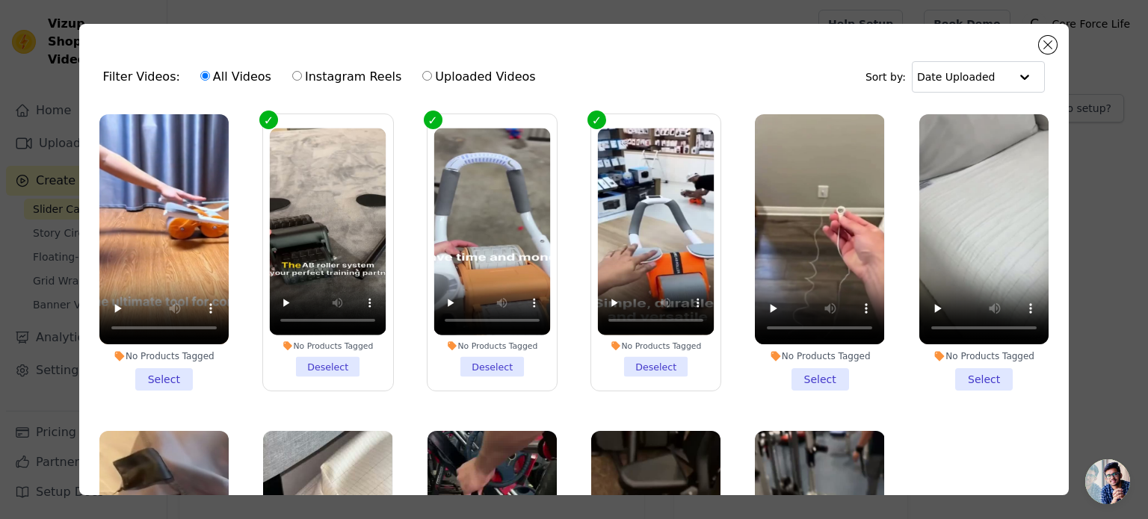
click at [161, 371] on li "No Products Tagged Select" at bounding box center [163, 252] width 129 height 276
click at [0, 0] on input "No Products Tagged Select" at bounding box center [0, 0] width 0 height 0
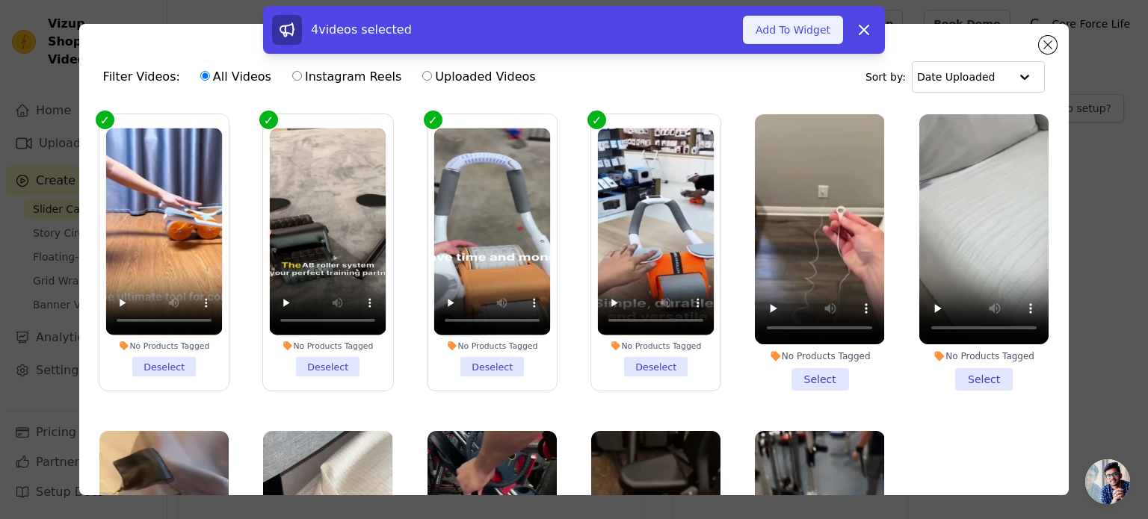
click at [800, 25] on button "Add To Widget" at bounding box center [793, 30] width 100 height 28
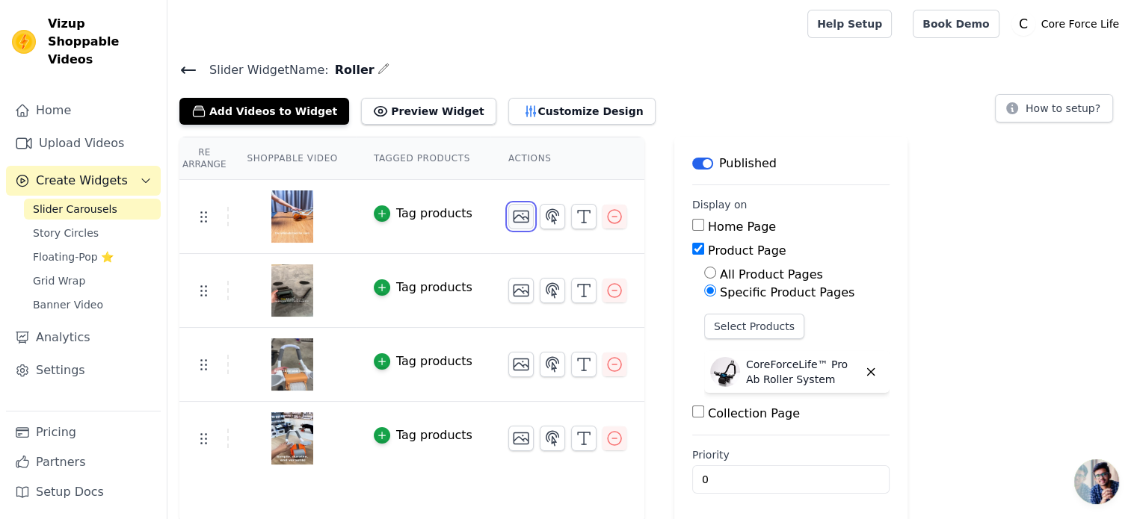
click at [512, 213] on icon "button" at bounding box center [521, 217] width 18 height 18
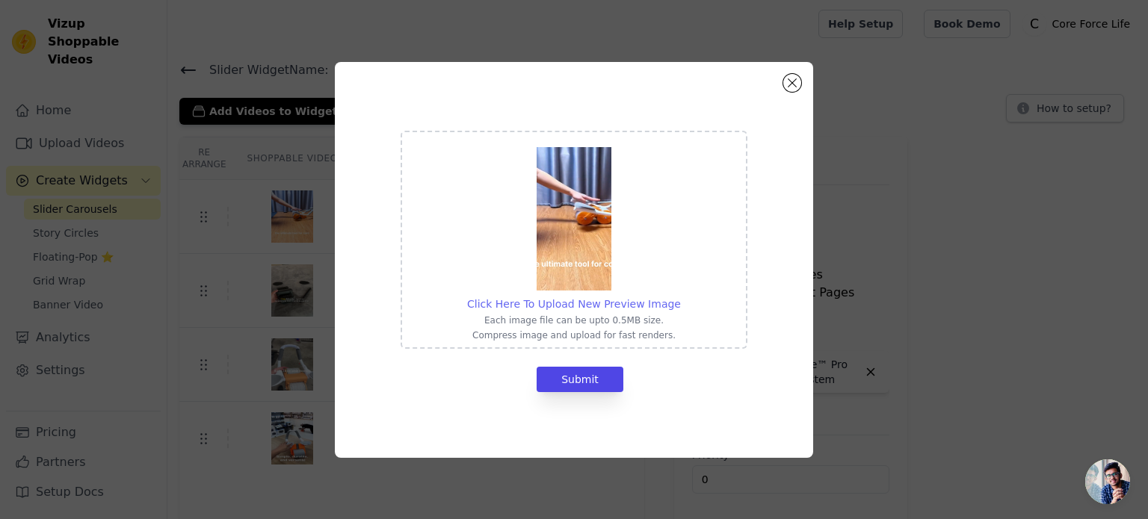
click at [580, 298] on span "Click Here To Upload New Preview Image" at bounding box center [574, 304] width 214 height 12
click at [680, 297] on input "Click Here To Upload New Preview Image Each image file can be upto 0.5MB size. …" at bounding box center [680, 296] width 1 height 1
type input "C:\fakepath\ezgif-frame-007.jpg"
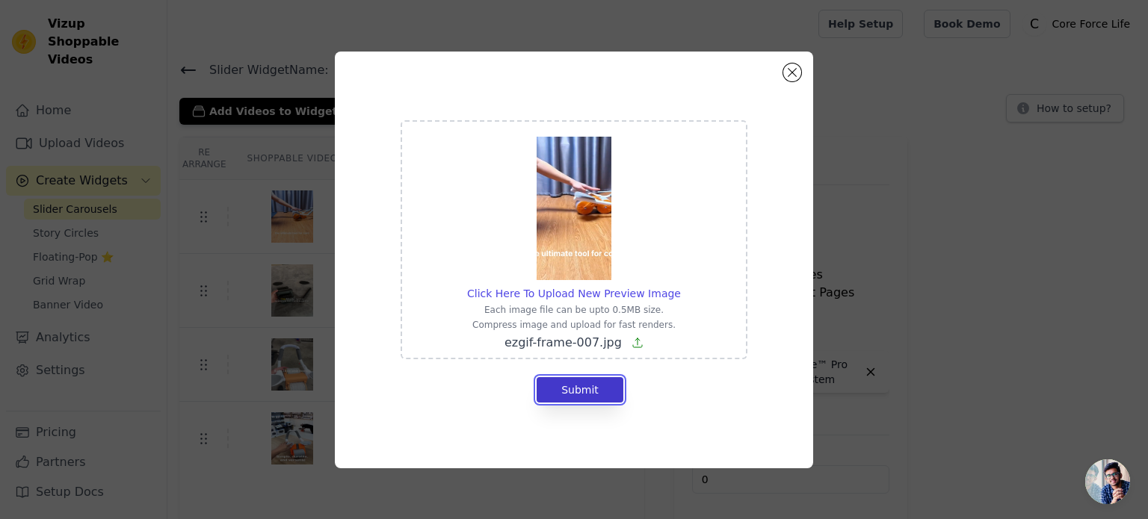
click at [593, 392] on button "Submit" at bounding box center [579, 389] width 87 height 25
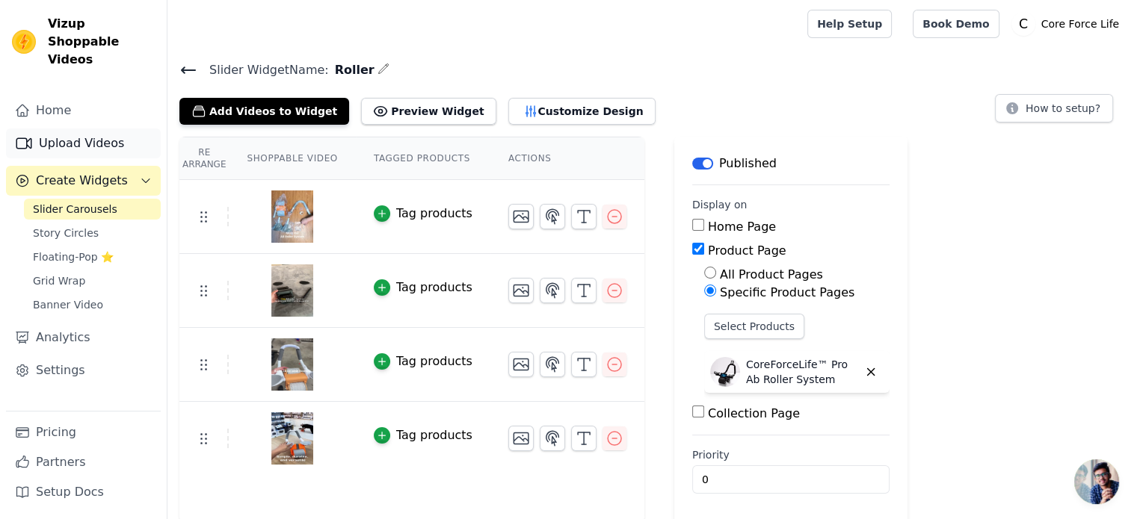
click at [111, 129] on link "Upload Videos" at bounding box center [83, 144] width 155 height 30
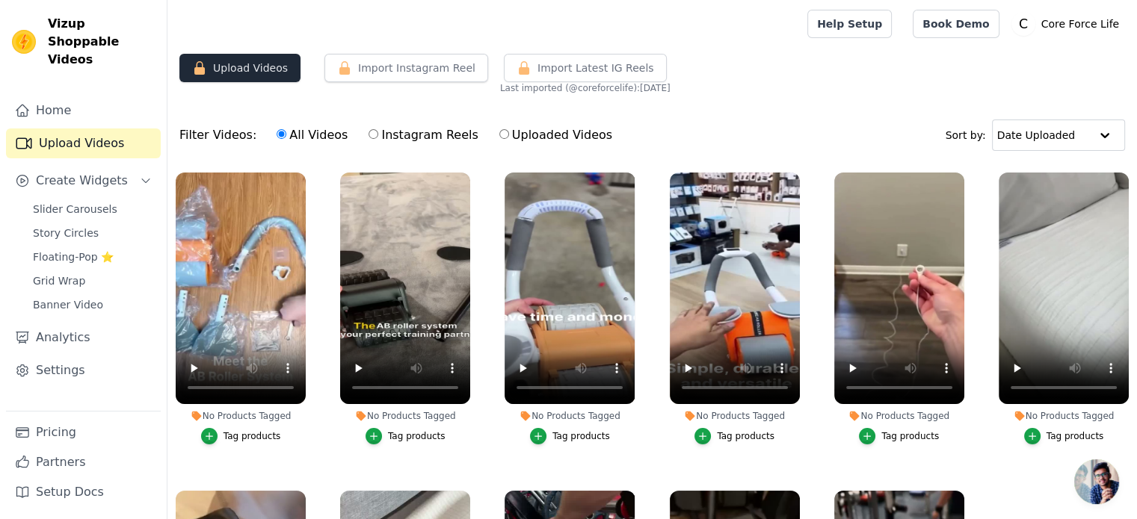
click at [256, 61] on button "Upload Videos" at bounding box center [239, 68] width 121 height 28
click at [119, 129] on link "Upload Videos" at bounding box center [83, 144] width 155 height 30
click at [241, 64] on button "Upload Videos" at bounding box center [239, 68] width 121 height 28
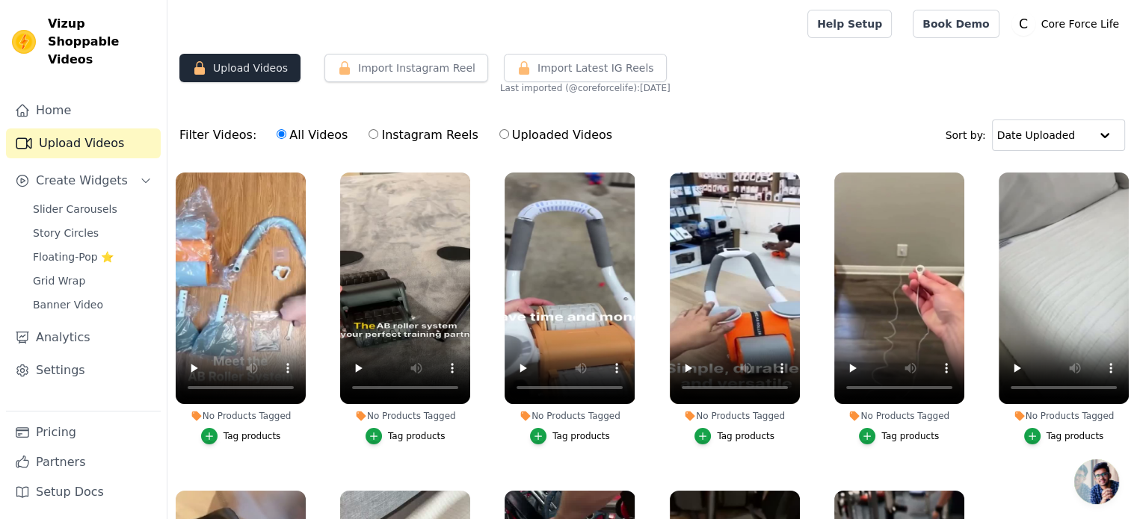
click at [241, 64] on button "Upload Videos" at bounding box center [239, 68] width 121 height 28
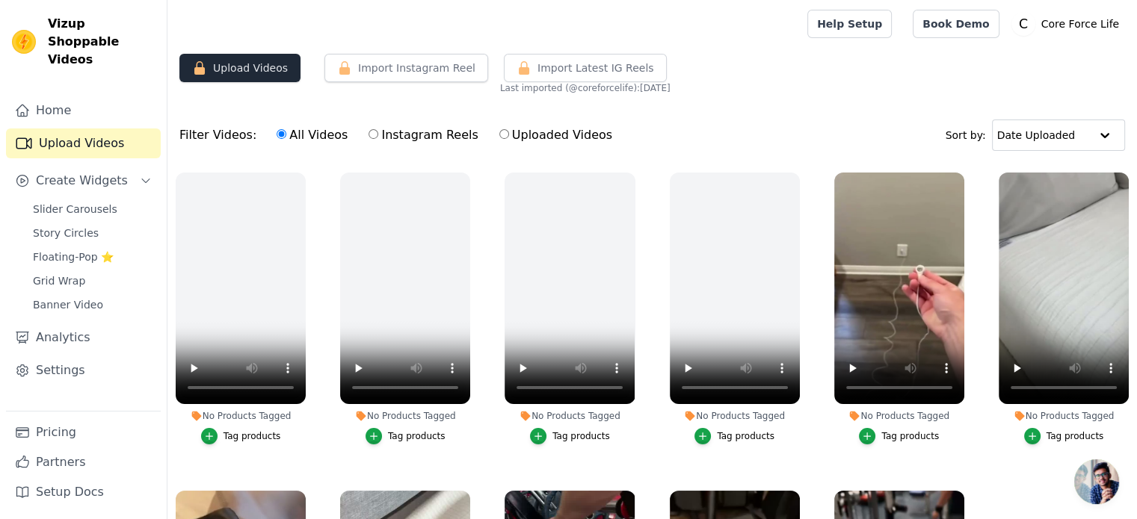
click at [249, 73] on button "Upload Videos" at bounding box center [239, 68] width 121 height 28
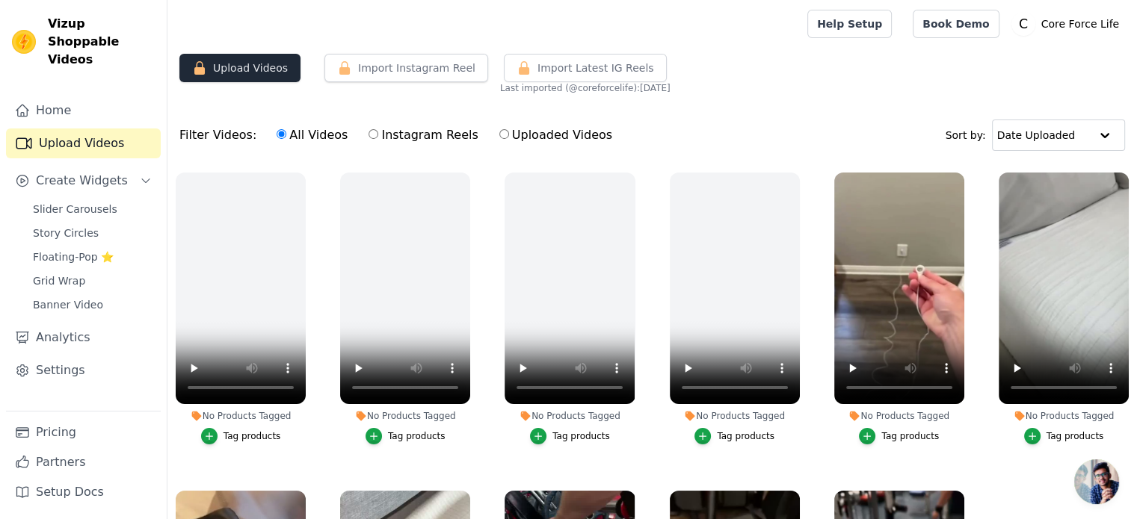
click at [249, 73] on button "Upload Videos" at bounding box center [239, 68] width 121 height 28
click at [77, 96] on link "Home" at bounding box center [83, 111] width 155 height 30
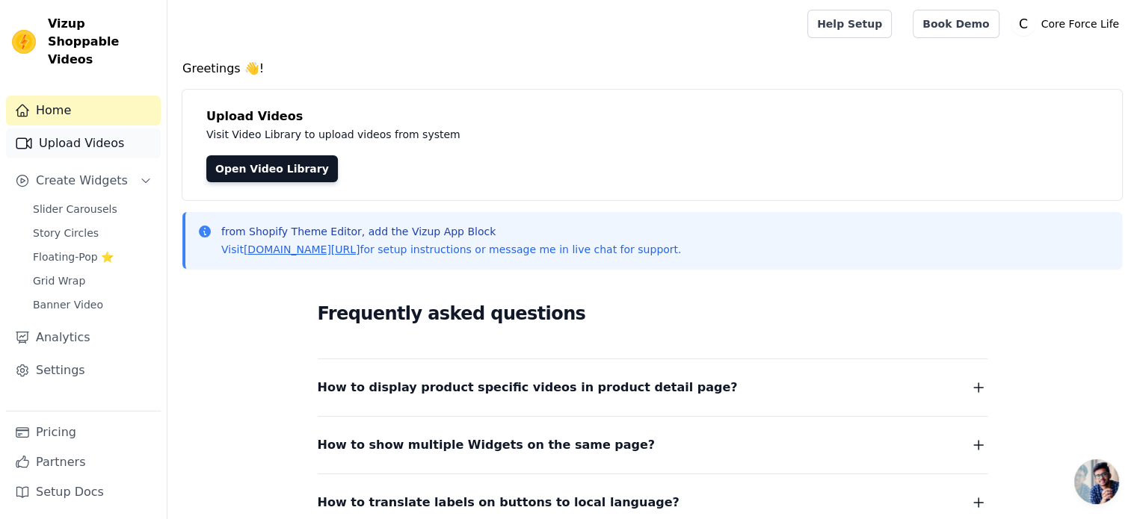
click at [99, 134] on link "Upload Videos" at bounding box center [83, 144] width 155 height 30
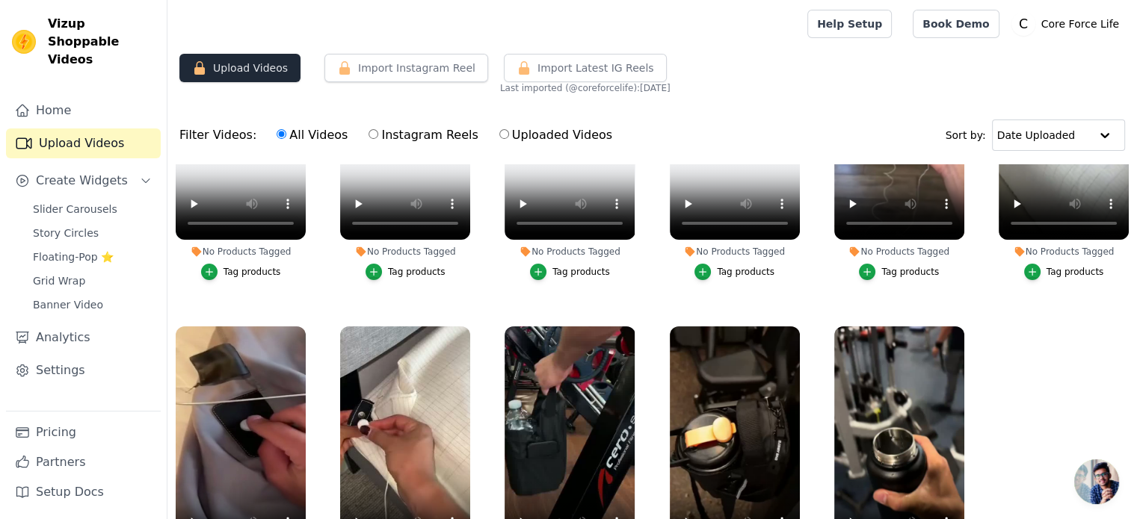
click at [228, 65] on button "Upload Videos" at bounding box center [239, 68] width 121 height 28
click at [1051, 22] on p "Core Force Life" at bounding box center [1080, 23] width 90 height 27
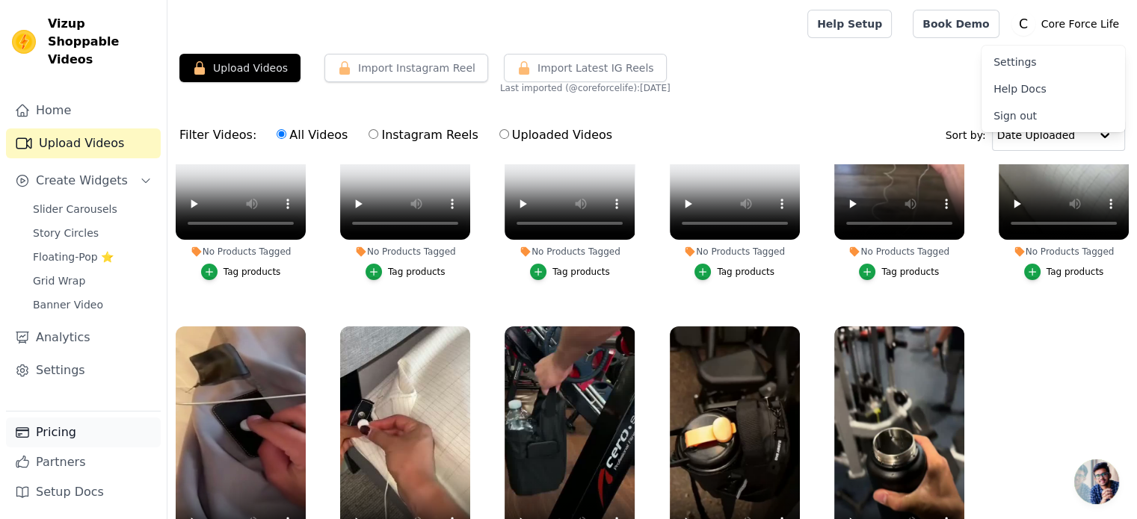
click at [96, 438] on link "Pricing" at bounding box center [83, 433] width 155 height 30
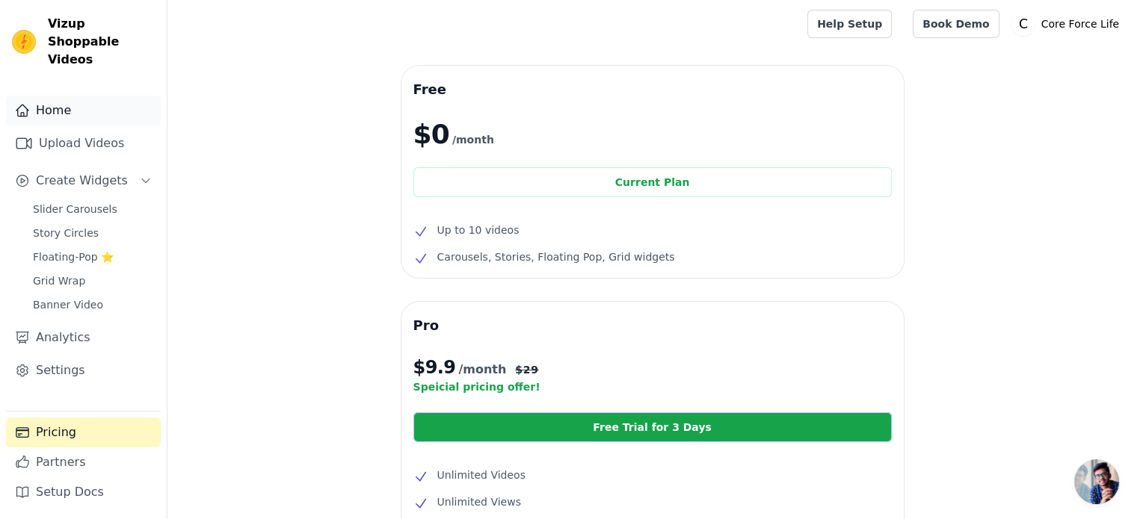
click at [82, 104] on link "Home" at bounding box center [83, 111] width 155 height 30
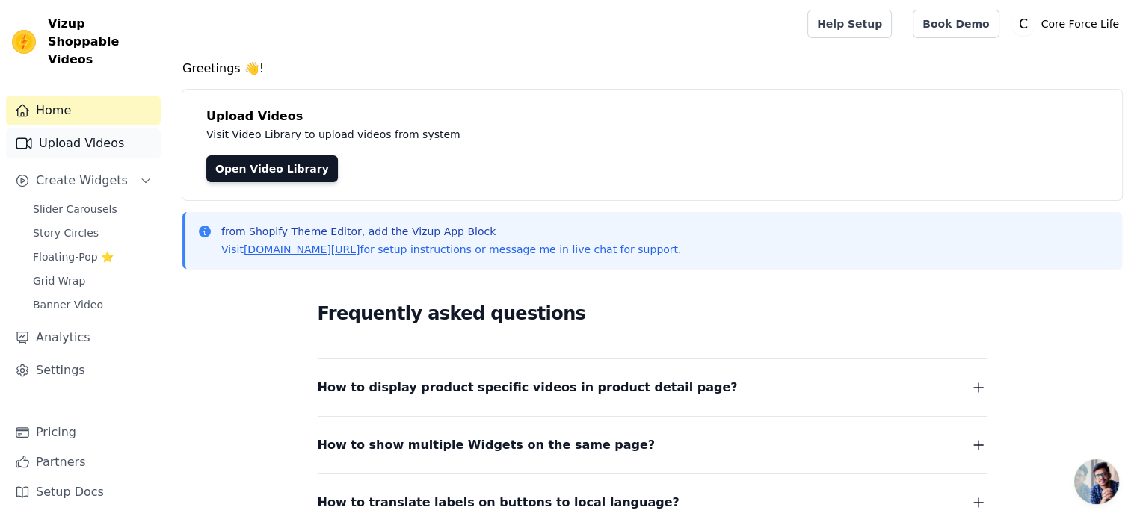
click at [82, 132] on link "Upload Videos" at bounding box center [83, 144] width 155 height 30
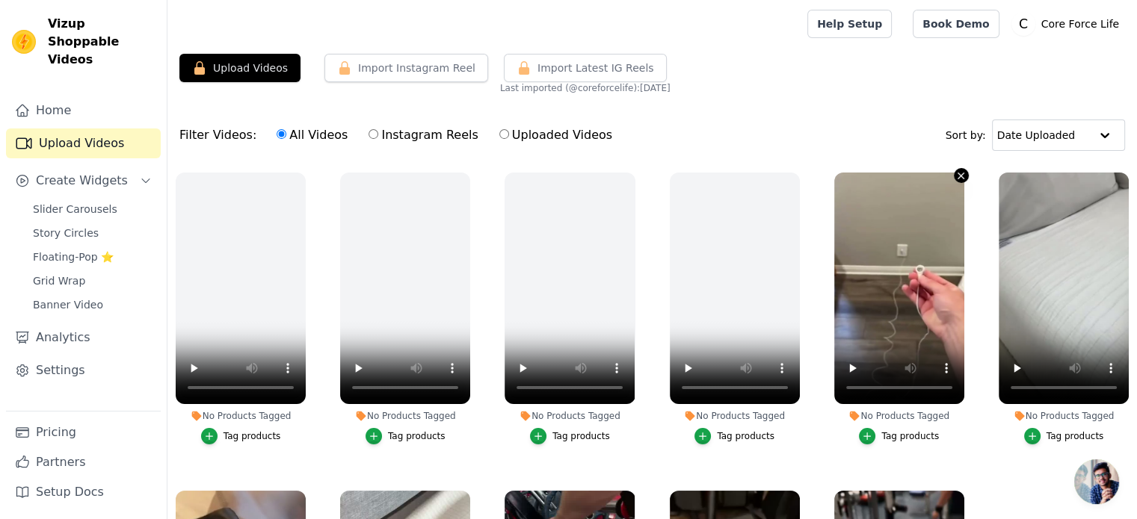
click at [955, 175] on icon "button" at bounding box center [960, 175] width 11 height 11
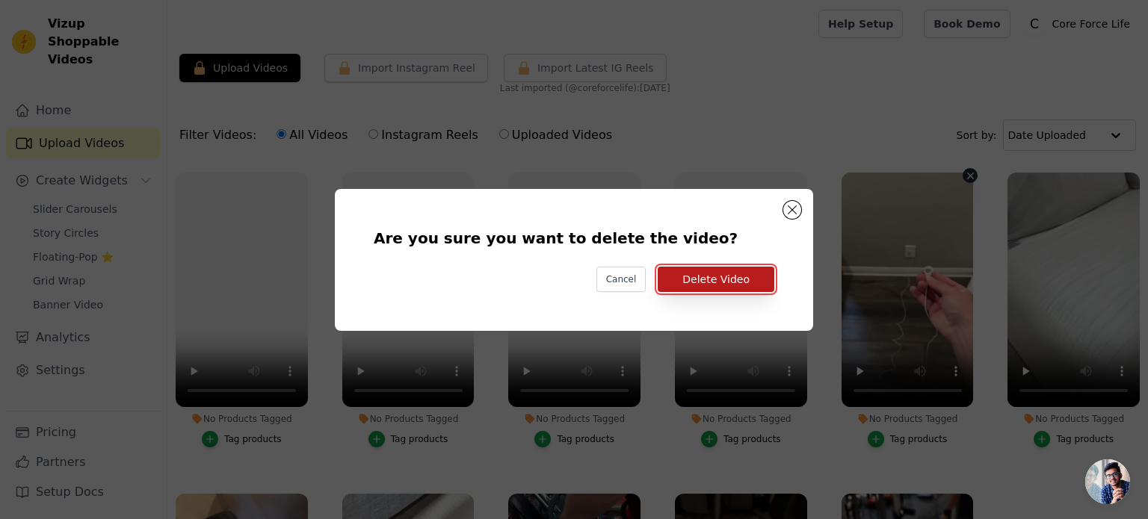
click at [733, 274] on button "Delete Video" at bounding box center [716, 279] width 117 height 25
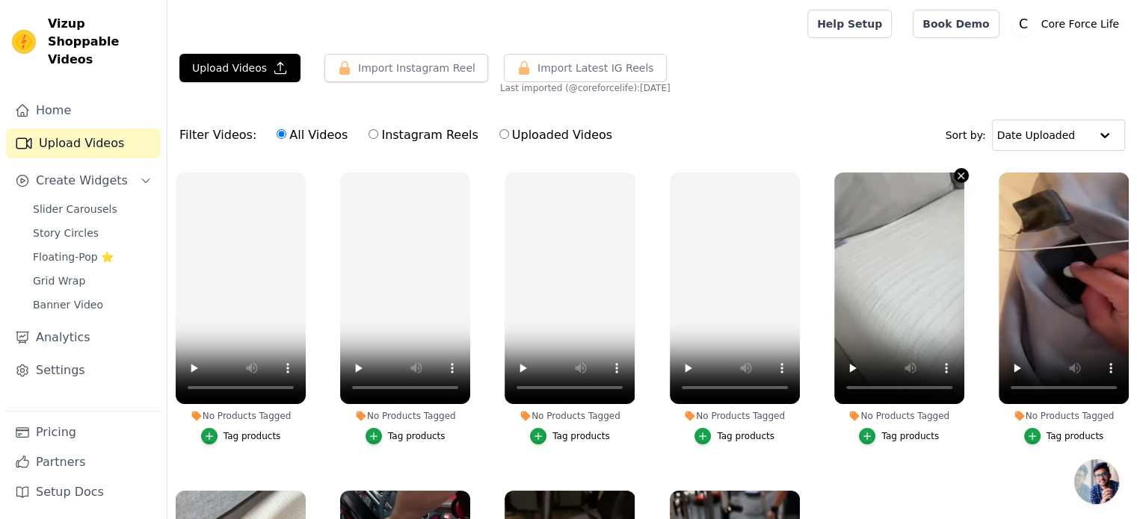
click at [953, 178] on button "No Products Tagged Tag products" at bounding box center [960, 175] width 15 height 15
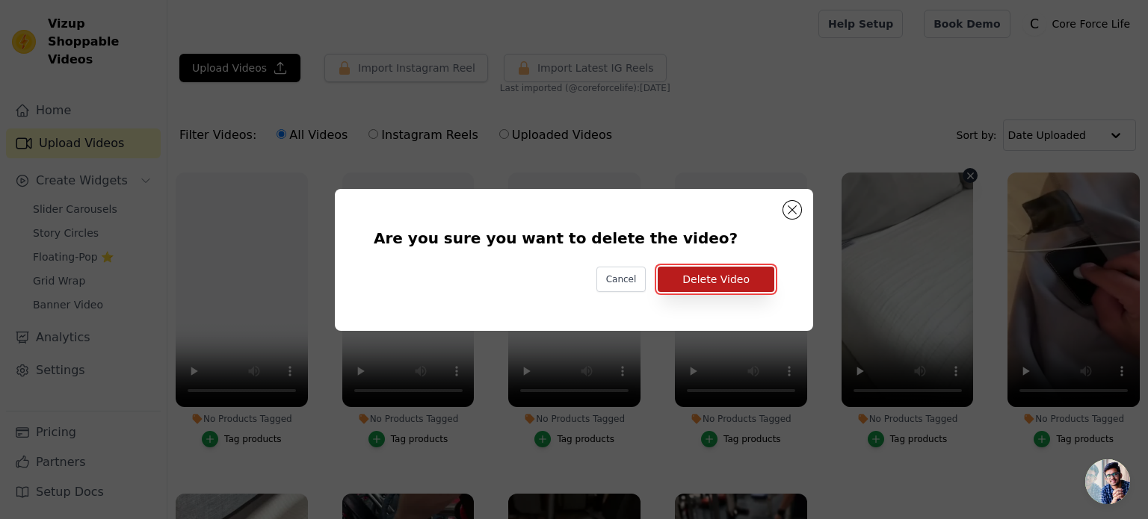
click at [723, 284] on button "Delete Video" at bounding box center [716, 279] width 117 height 25
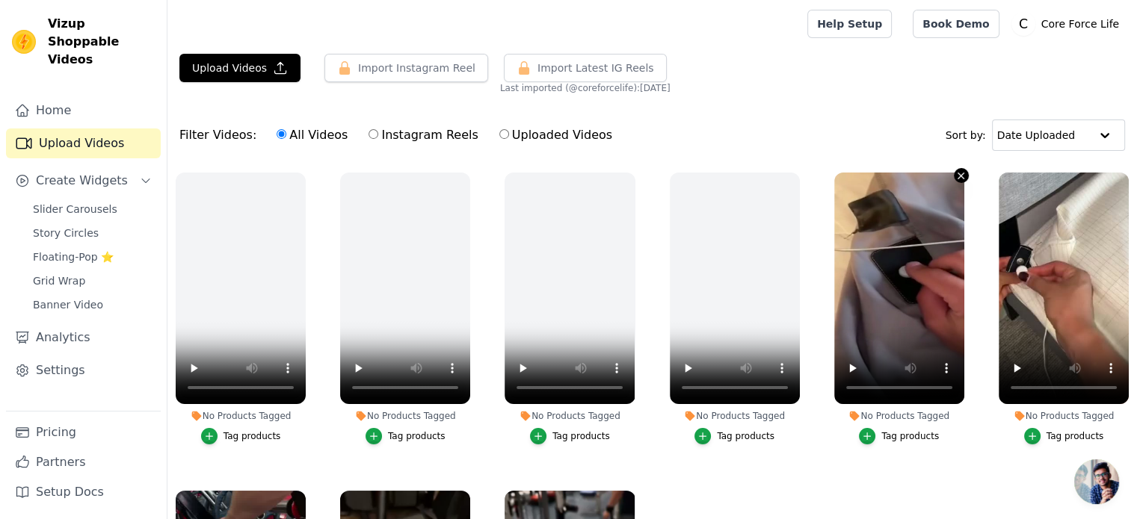
click at [955, 176] on icon "button" at bounding box center [960, 175] width 11 height 11
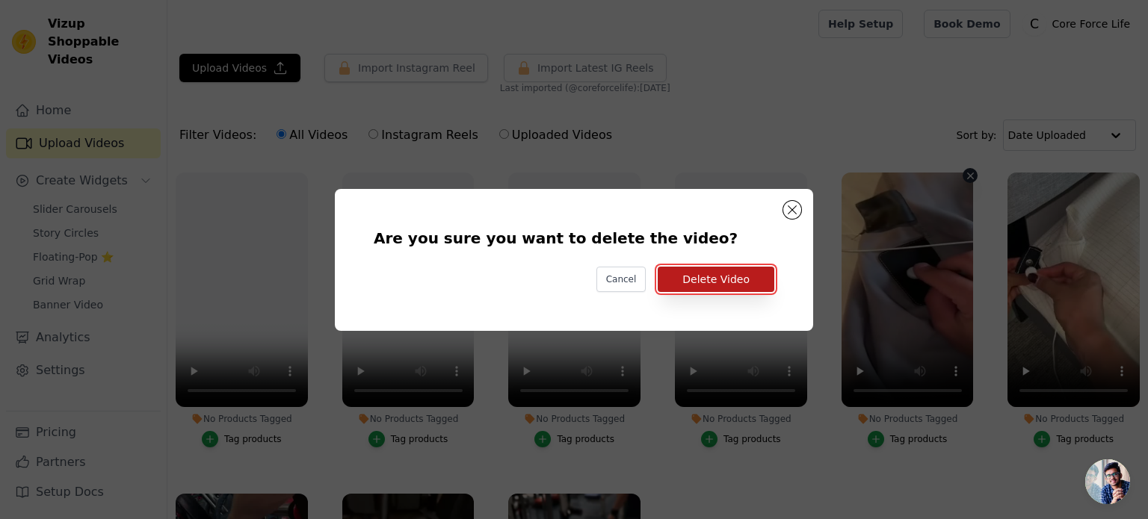
click at [710, 273] on button "Delete Video" at bounding box center [716, 279] width 117 height 25
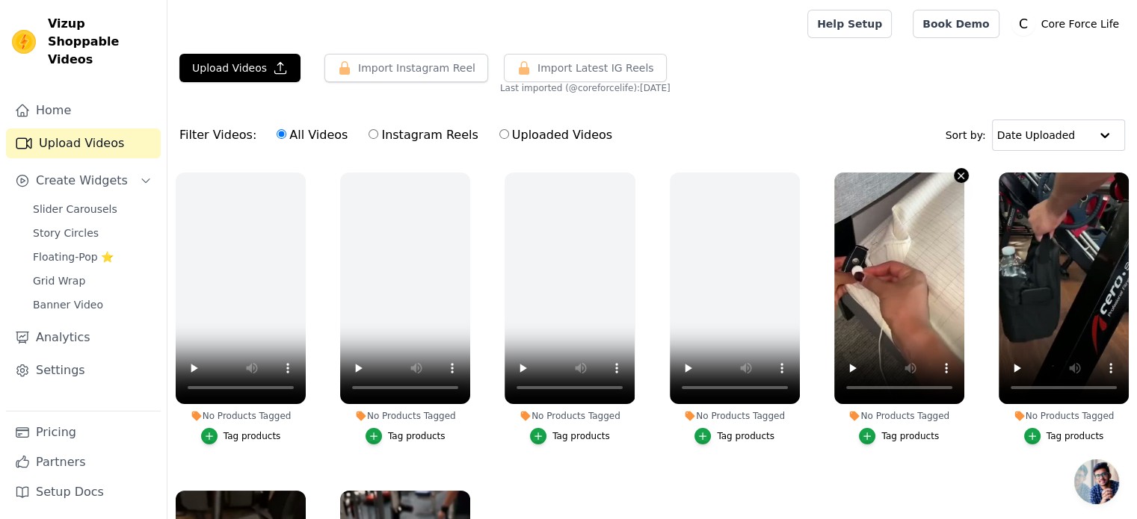
click at [955, 170] on icon "button" at bounding box center [960, 175] width 11 height 11
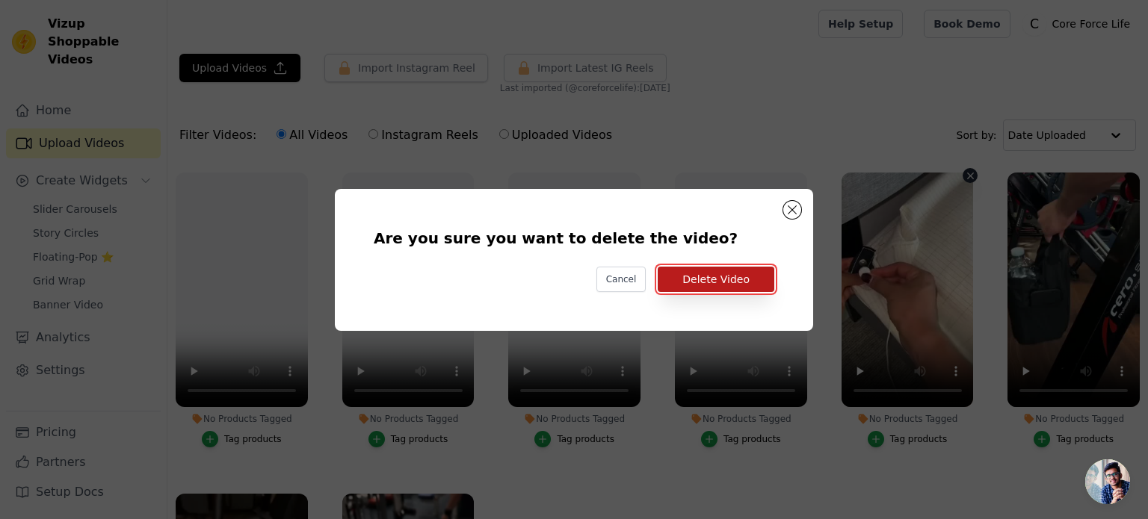
click at [702, 280] on button "Delete Video" at bounding box center [716, 279] width 117 height 25
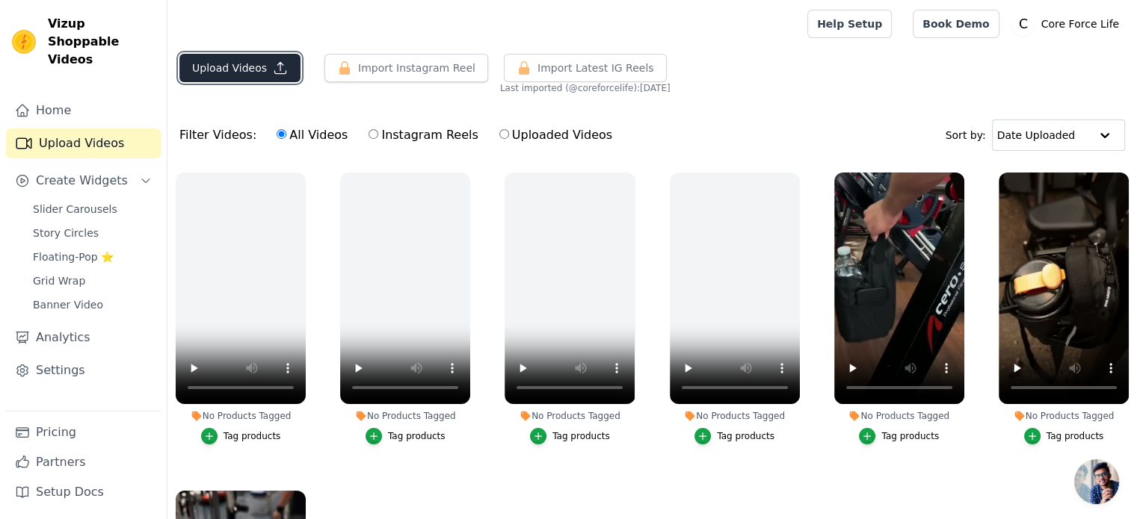
click at [224, 72] on button "Upload Videos" at bounding box center [239, 68] width 121 height 28
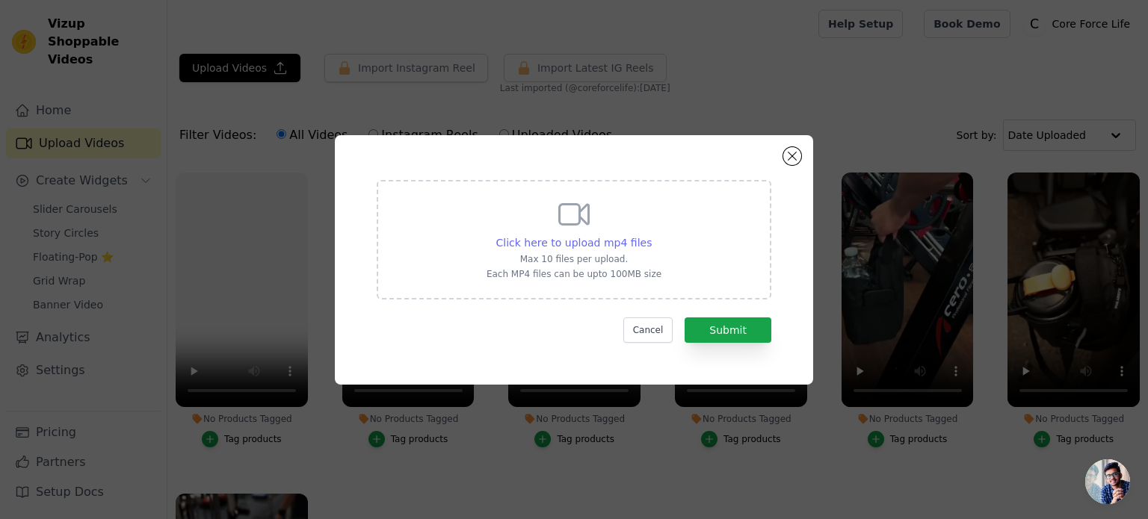
click at [563, 241] on span "Click here to upload mp4 files" at bounding box center [574, 243] width 156 height 12
click at [651, 235] on input "Click here to upload mp4 files Max 10 files per upload. Each MP4 files can be u…" at bounding box center [651, 235] width 1 height 1
type input "C:\fakepath\ezgif-55907e111acd9e.mp4"
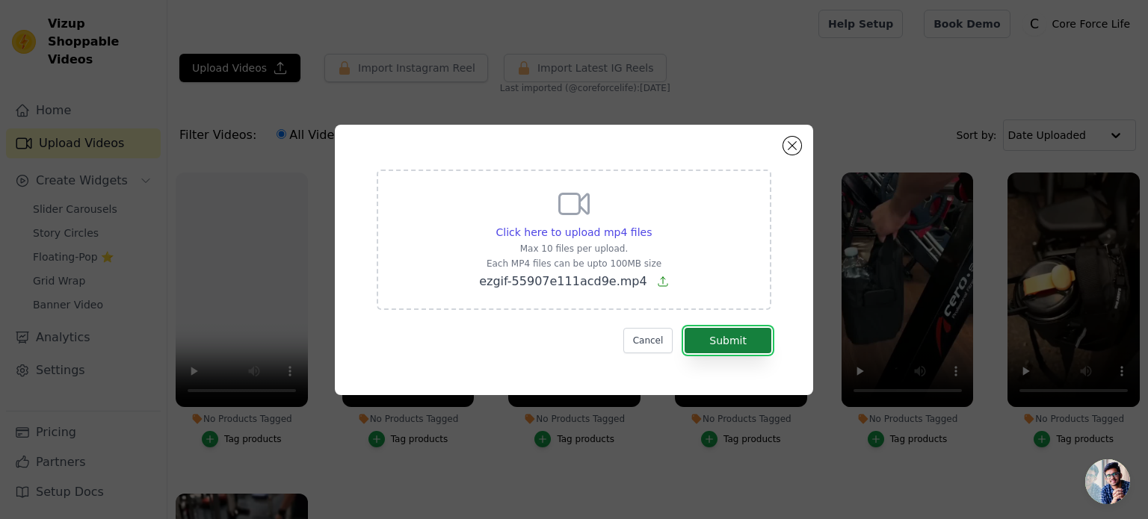
click at [717, 344] on button "Submit" at bounding box center [727, 340] width 87 height 25
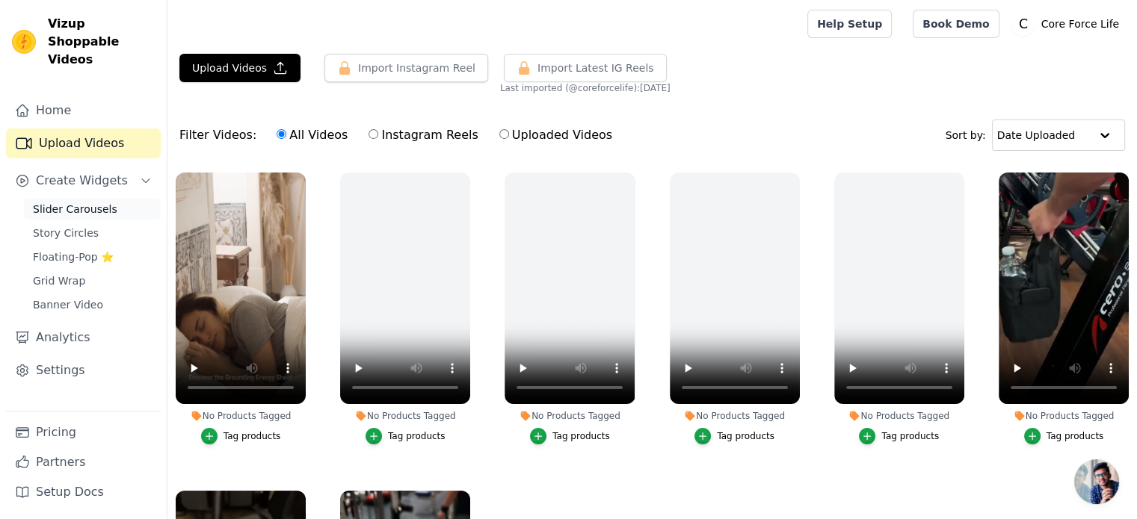
drag, startPoint x: 0, startPoint y: 0, endPoint x: 76, endPoint y: 197, distance: 210.8
click at [76, 202] on span "Slider Carousels" at bounding box center [75, 209] width 84 height 15
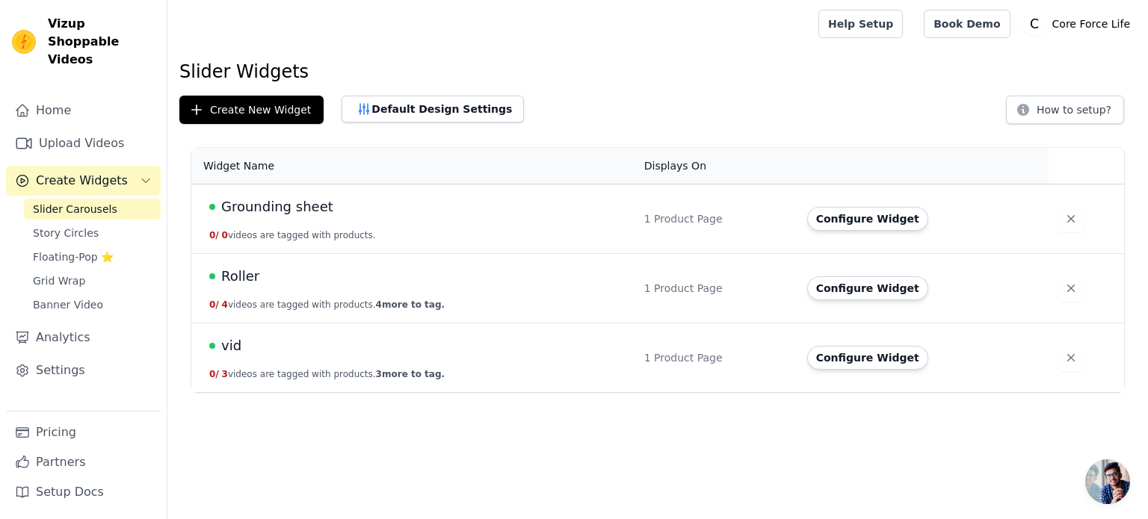
click at [259, 205] on span "Grounding sheet" at bounding box center [277, 207] width 112 height 21
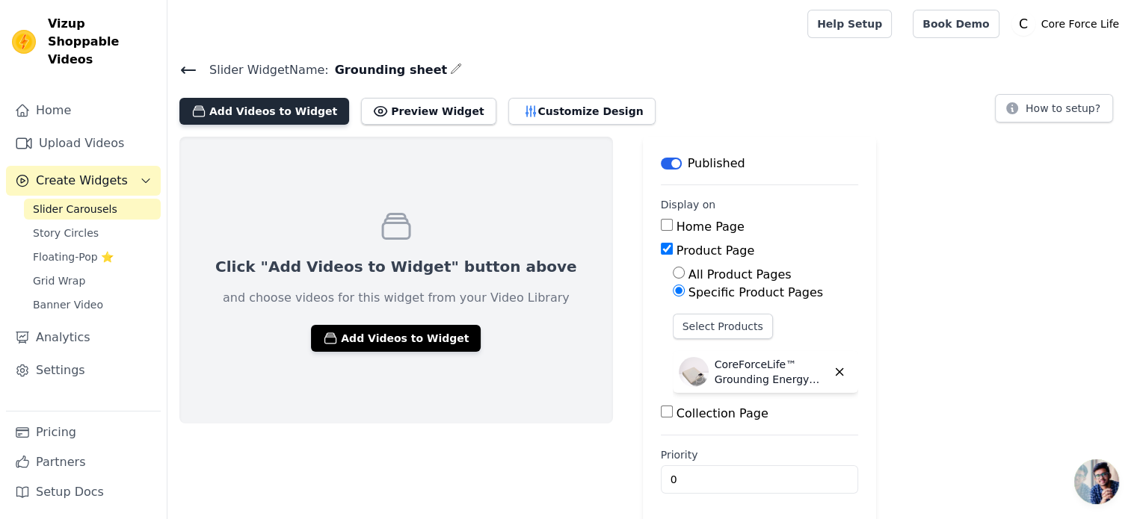
click at [273, 114] on button "Add Videos to Widget" at bounding box center [264, 111] width 170 height 27
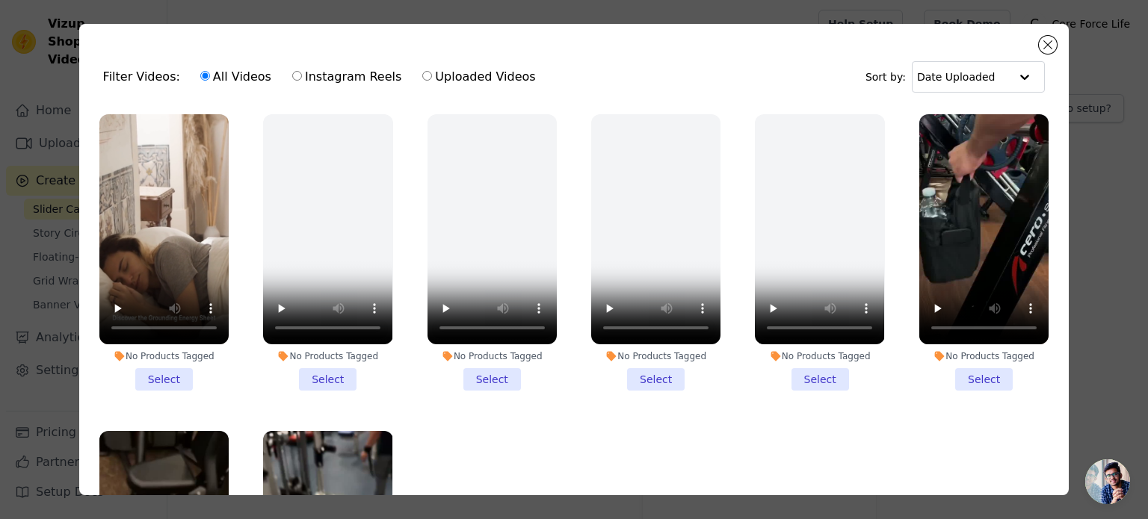
click at [157, 376] on li "No Products Tagged Select" at bounding box center [163, 252] width 129 height 276
click at [0, 0] on input "No Products Tagged Select" at bounding box center [0, 0] width 0 height 0
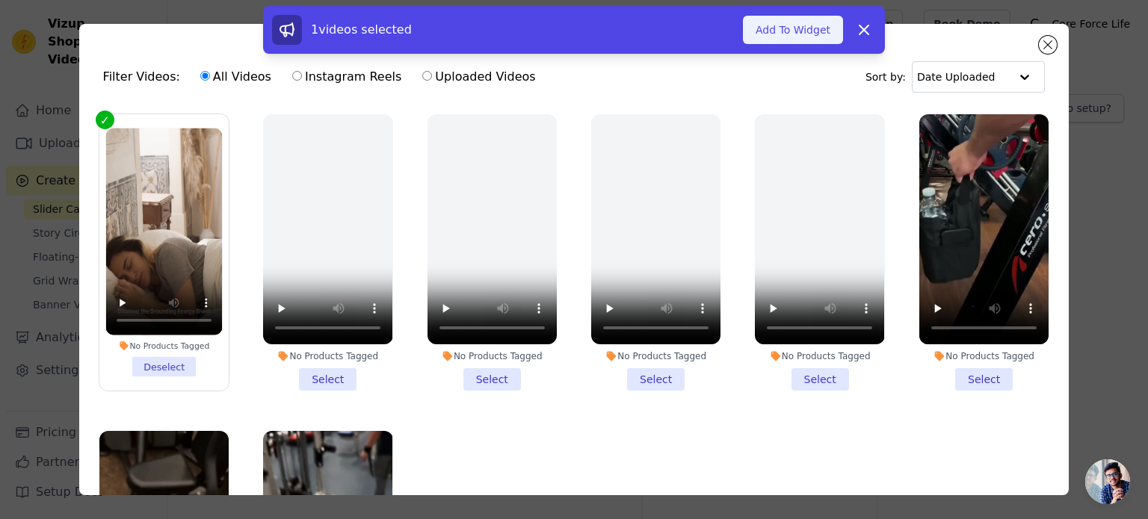
click at [761, 26] on button "Add To Widget" at bounding box center [793, 30] width 100 height 28
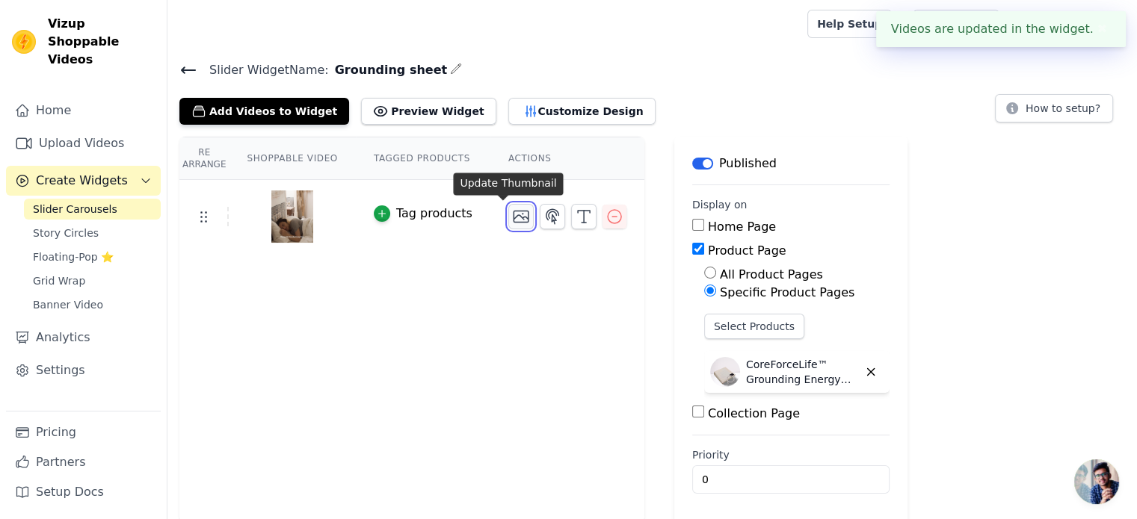
click at [513, 211] on icon "button" at bounding box center [520, 216] width 15 height 11
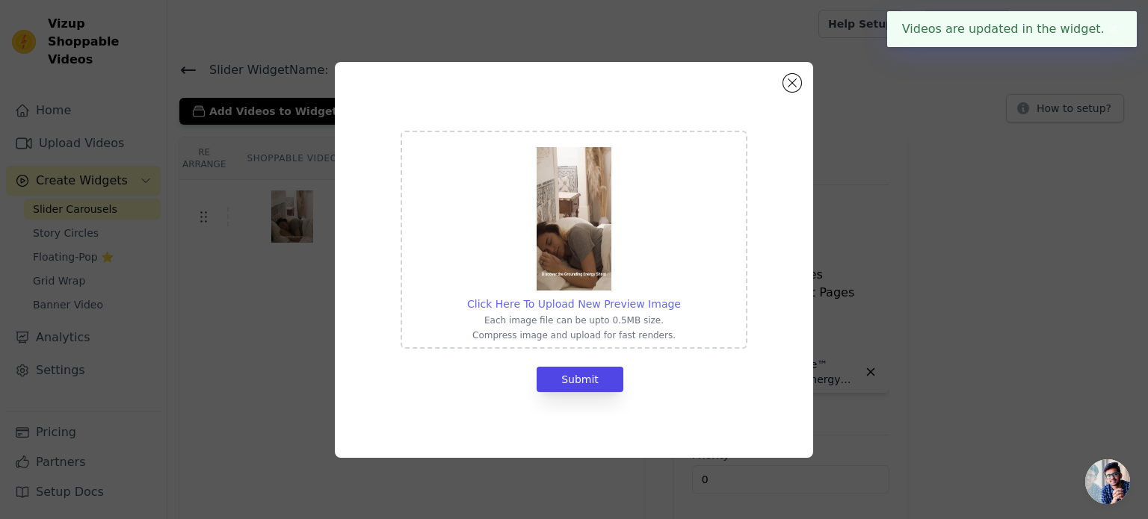
click at [589, 300] on span "Click Here To Upload New Preview Image" at bounding box center [574, 304] width 214 height 12
click at [680, 297] on input "Click Here To Upload New Preview Image Each image file can be upto 0.5MB size. …" at bounding box center [680, 296] width 1 height 1
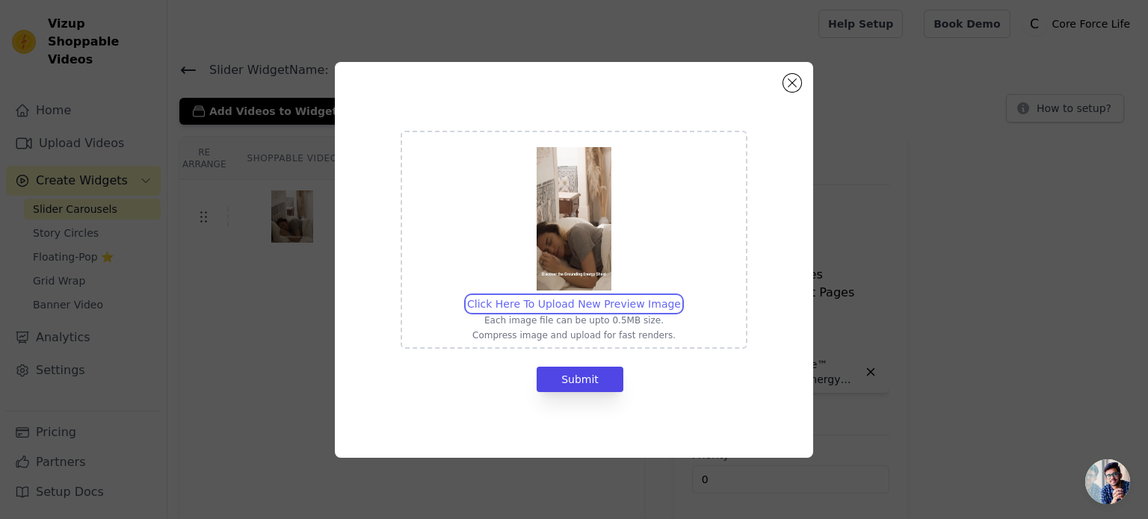
type input "C:\fakepath\ezgif-frame-004.jpg"
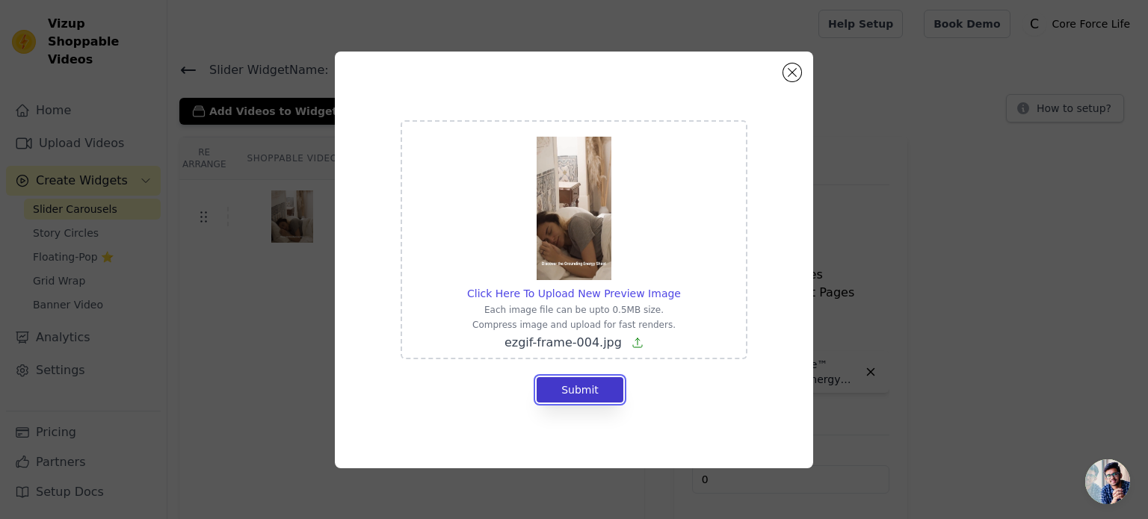
click at [606, 389] on button "Submit" at bounding box center [579, 389] width 87 height 25
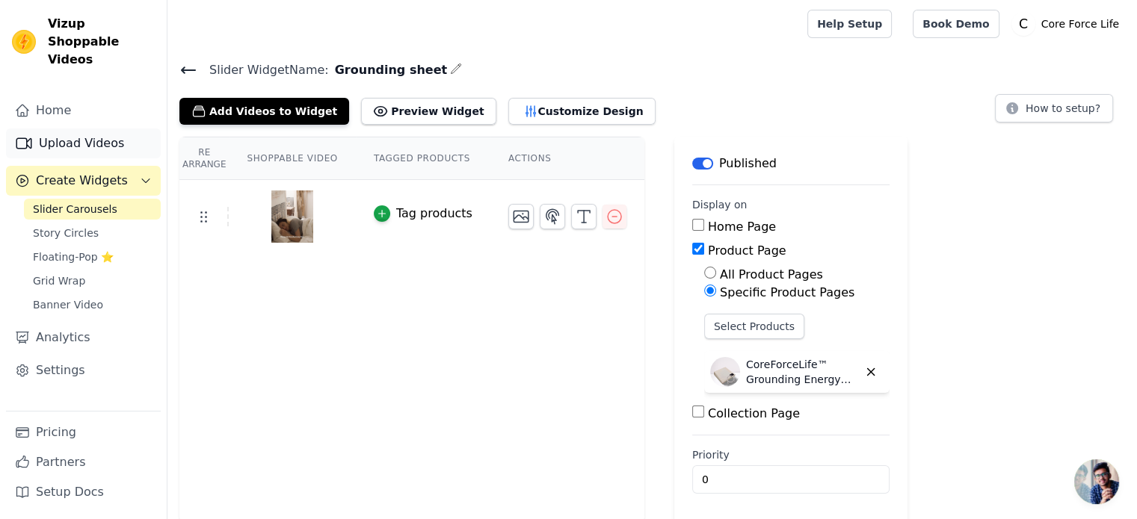
click at [98, 129] on link "Upload Videos" at bounding box center [83, 144] width 155 height 30
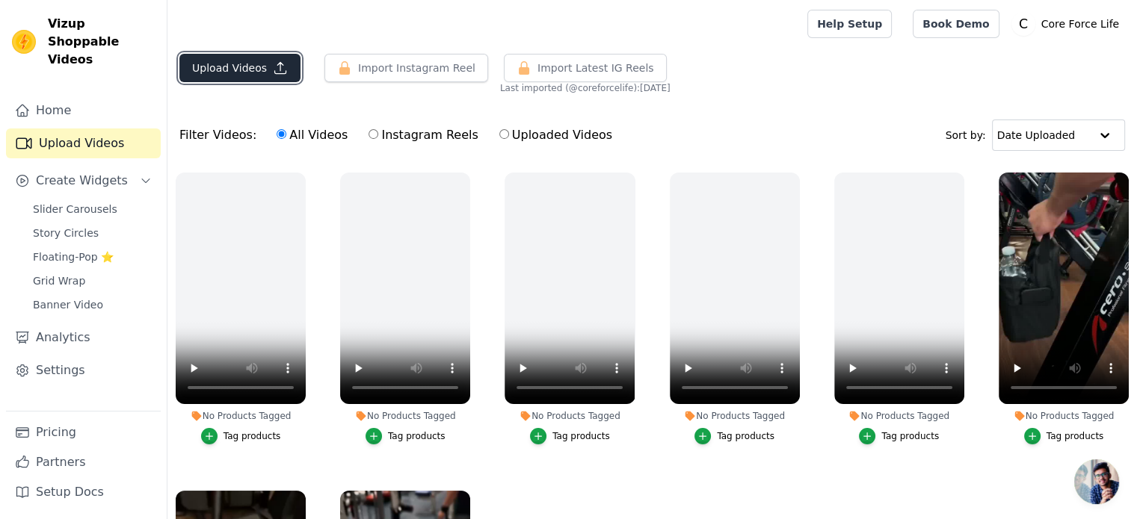
click at [221, 61] on button "Upload Videos" at bounding box center [239, 68] width 121 height 28
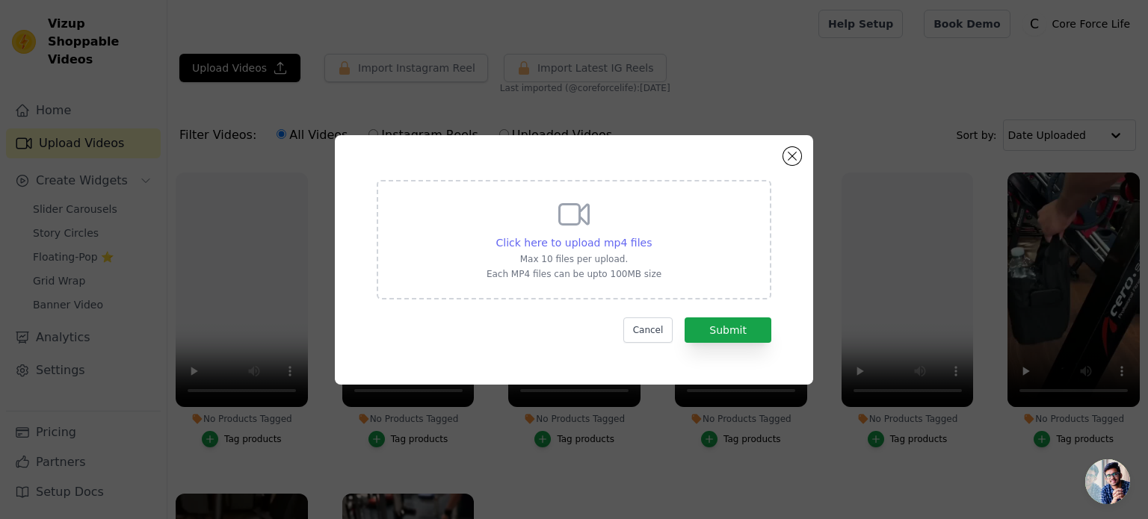
click at [541, 244] on span "Click here to upload mp4 files" at bounding box center [574, 243] width 156 height 12
click at [651, 235] on input "Click here to upload mp4 files Max 10 files per upload. Each MP4 files can be u…" at bounding box center [651, 235] width 1 height 1
type input "C:\fakepath\ezgif-55f63dfab0299d.mp4"
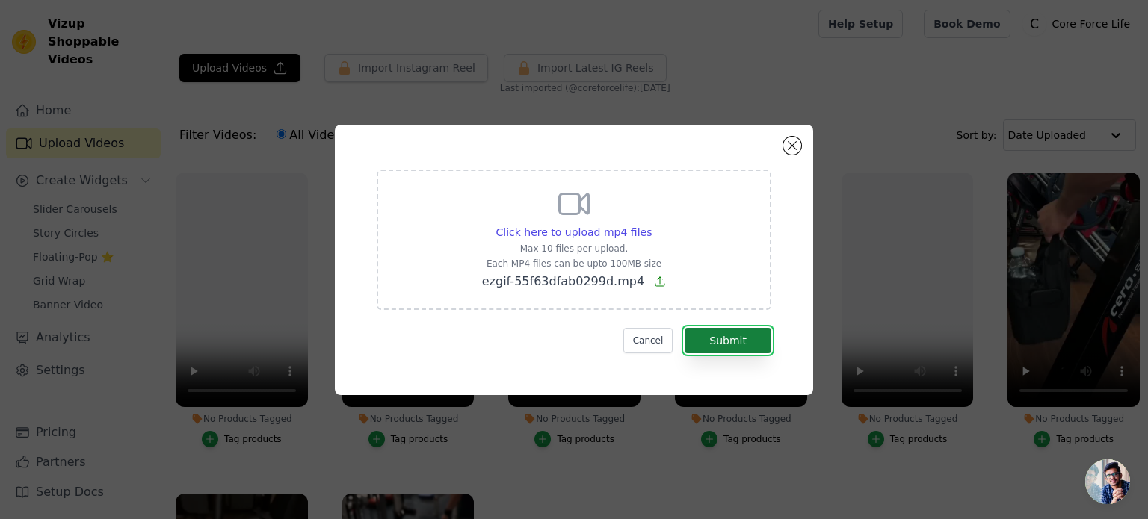
click at [745, 340] on button "Submit" at bounding box center [727, 340] width 87 height 25
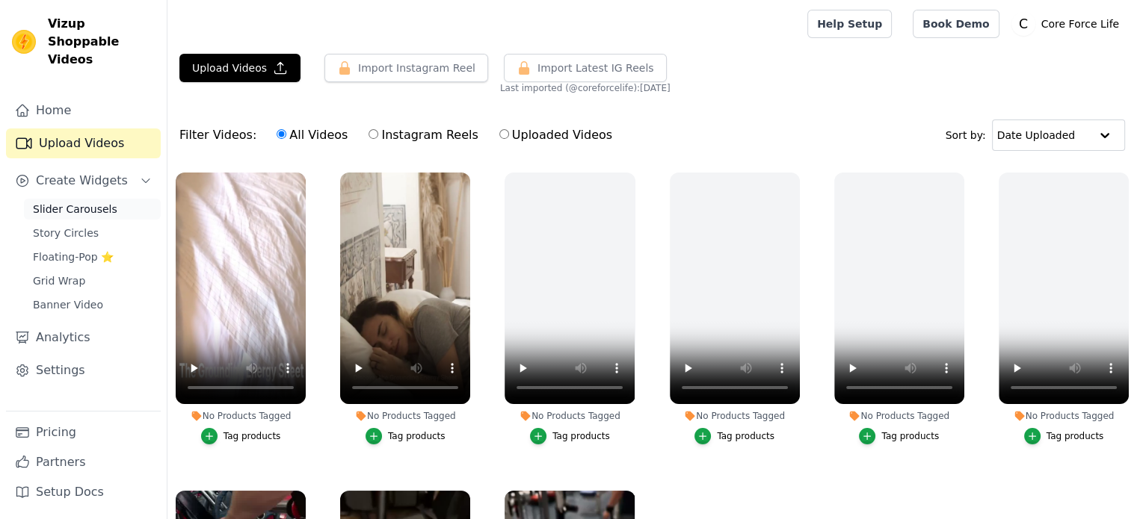
drag, startPoint x: 0, startPoint y: 0, endPoint x: 64, endPoint y: 194, distance: 203.9
click at [64, 202] on span "Slider Carousels" at bounding box center [75, 209] width 84 height 15
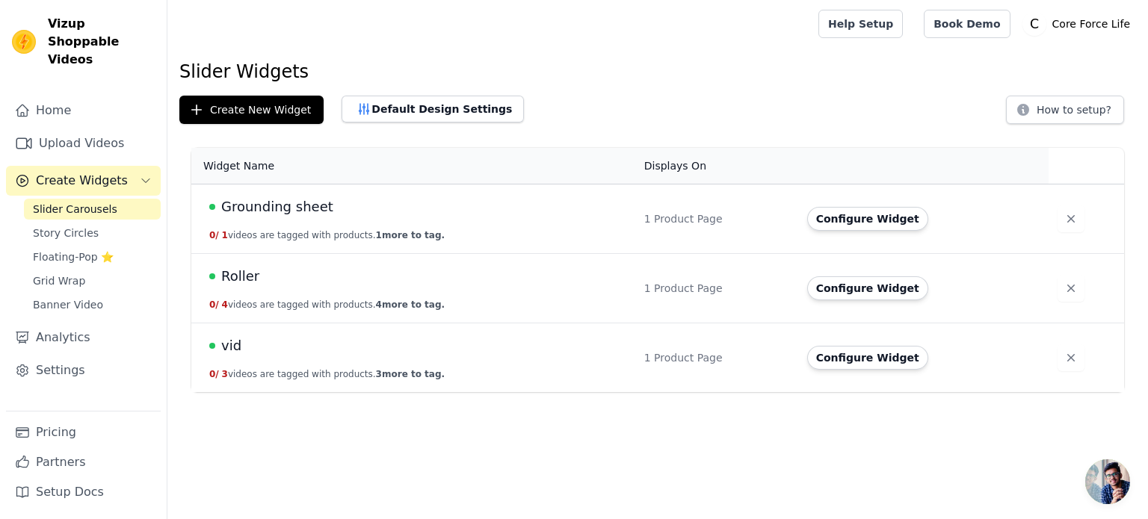
click at [264, 208] on span "Grounding sheet" at bounding box center [277, 207] width 112 height 21
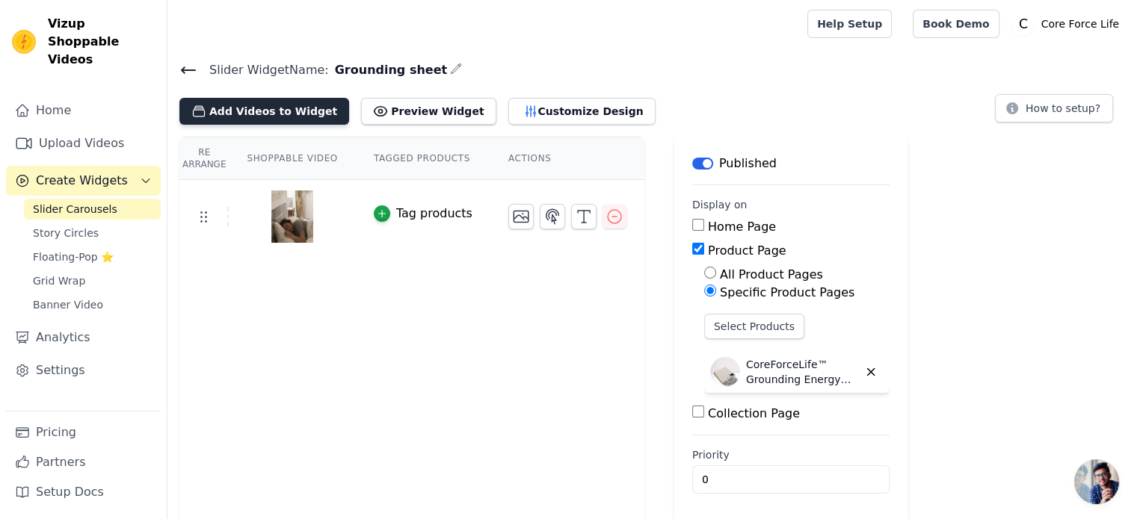
click at [273, 114] on button "Add Videos to Widget" at bounding box center [264, 111] width 170 height 27
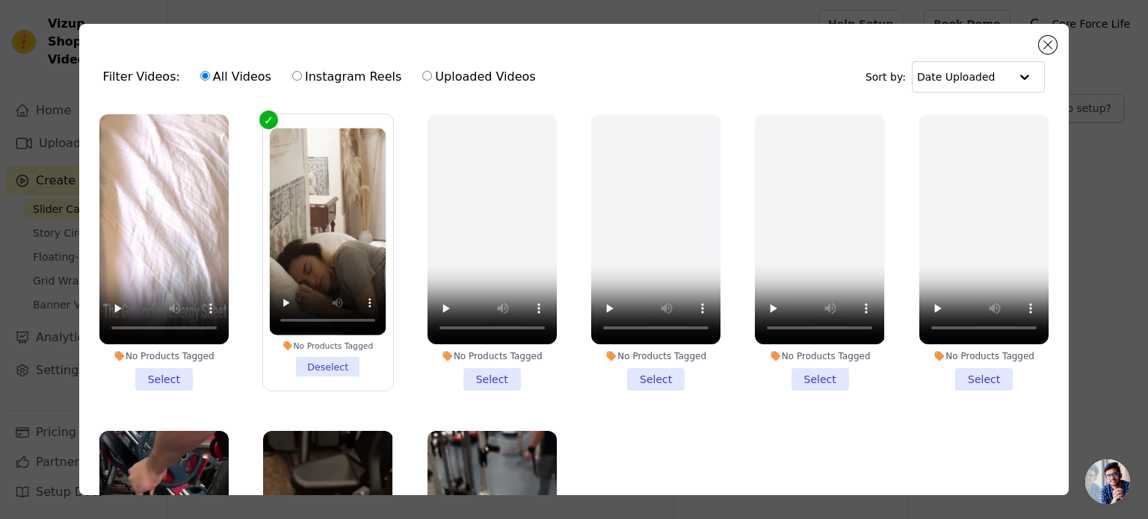
click at [157, 374] on li "No Products Tagged Select" at bounding box center [163, 252] width 129 height 276
click at [0, 0] on input "No Products Tagged Select" at bounding box center [0, 0] width 0 height 0
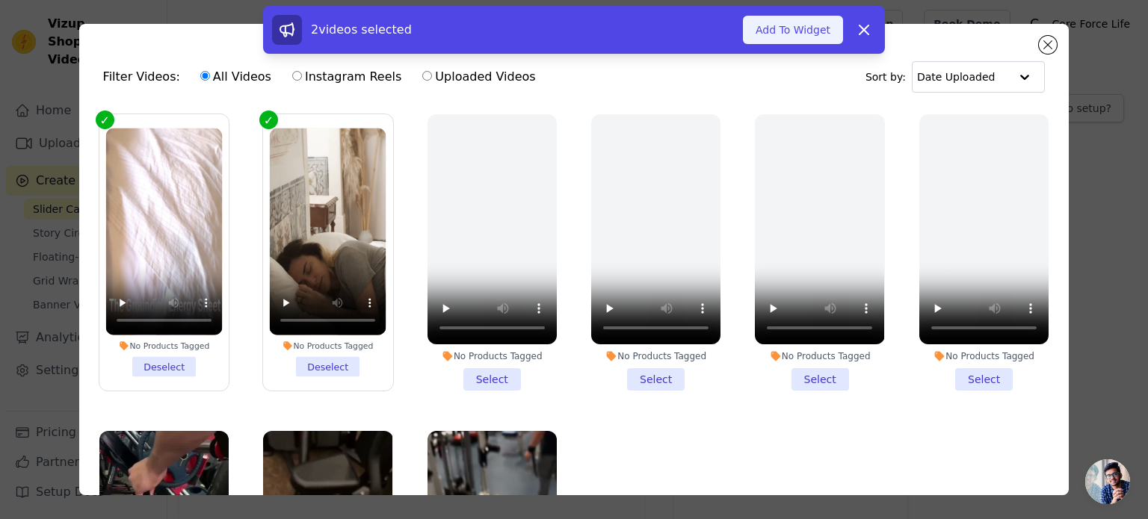
click at [819, 29] on button "Add To Widget" at bounding box center [793, 30] width 100 height 28
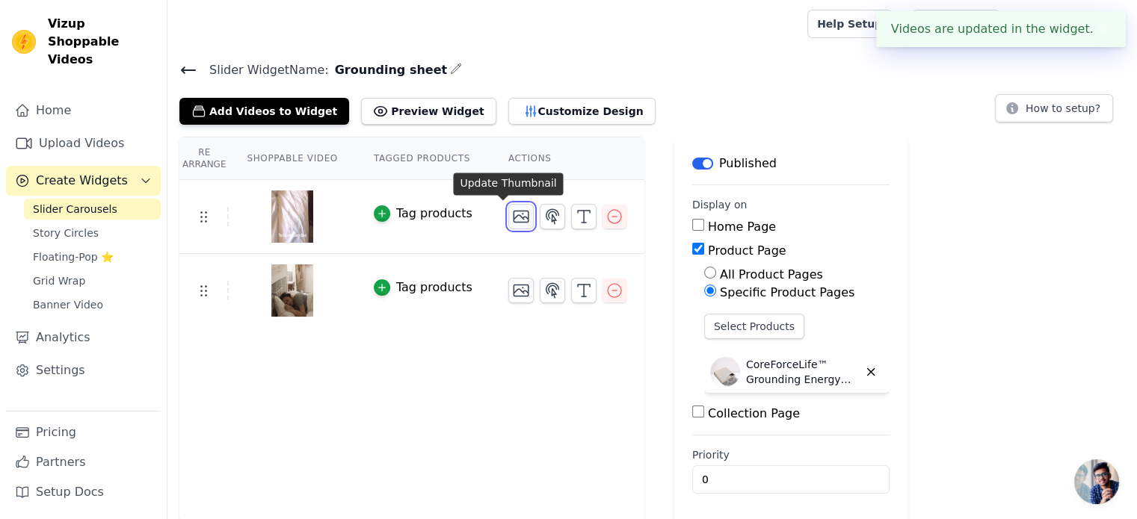
click at [512, 214] on icon "button" at bounding box center [521, 217] width 18 height 18
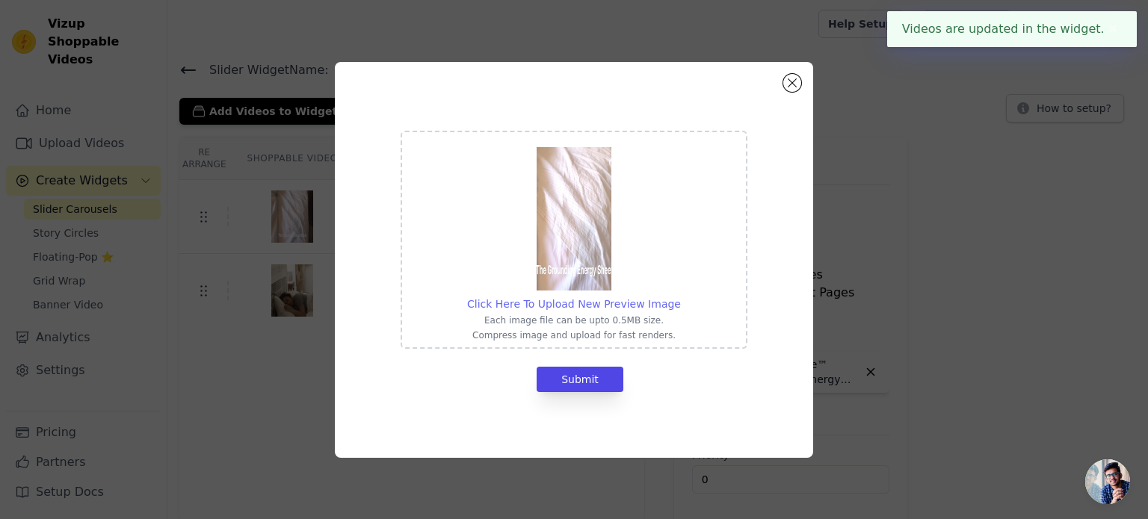
click at [562, 306] on span "Click Here To Upload New Preview Image" at bounding box center [574, 304] width 214 height 12
click at [680, 297] on input "Click Here To Upload New Preview Image Each image file can be upto 0.5MB size. …" at bounding box center [680, 296] width 1 height 1
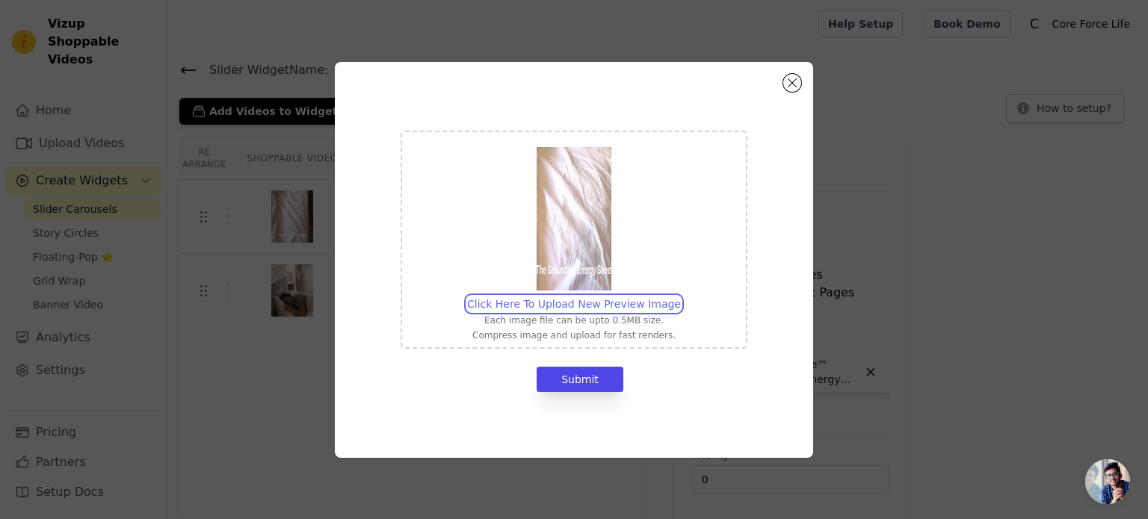
type input "C:\fakepath\ezgif-frame-002.jpg"
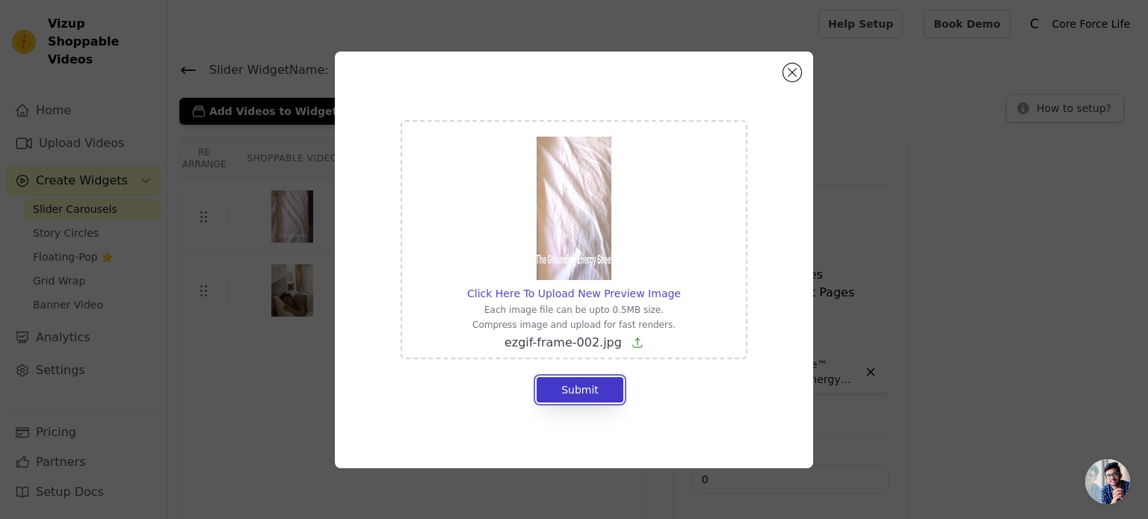
click at [590, 390] on button "Submit" at bounding box center [579, 389] width 87 height 25
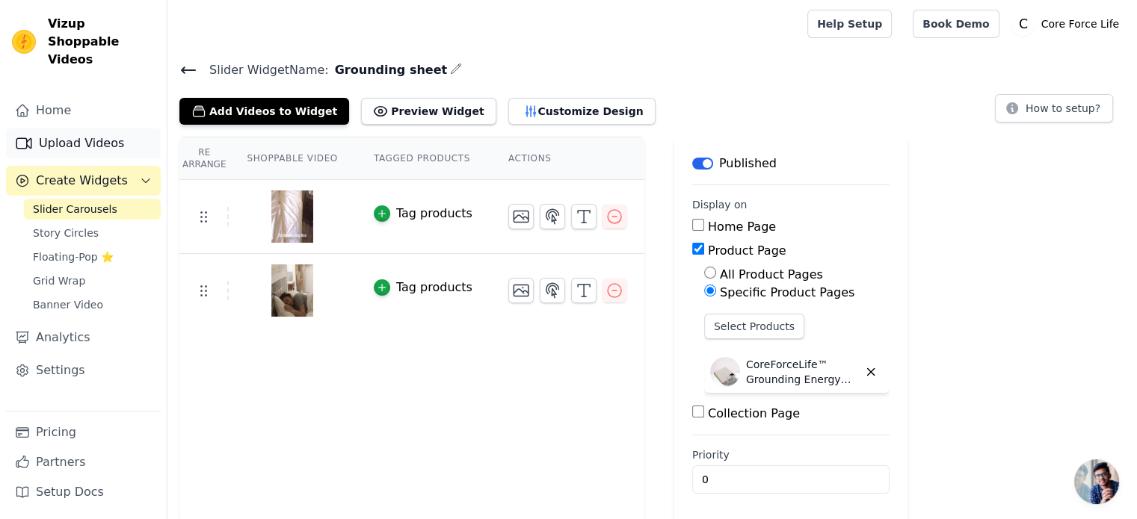
click at [30, 138] on icon "Sidebar" at bounding box center [23, 143] width 15 height 10
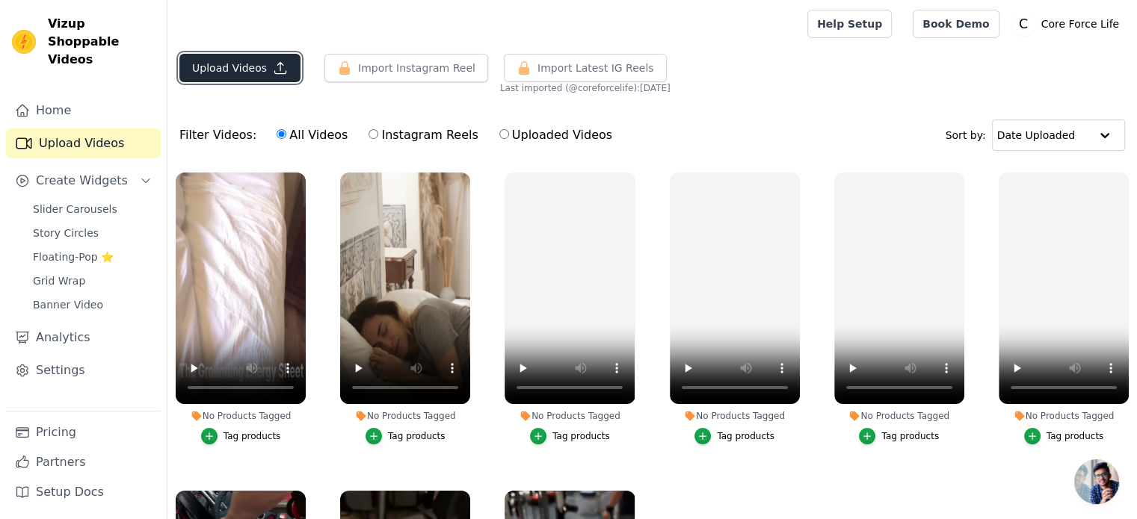
click at [244, 68] on button "Upload Videos" at bounding box center [239, 68] width 121 height 28
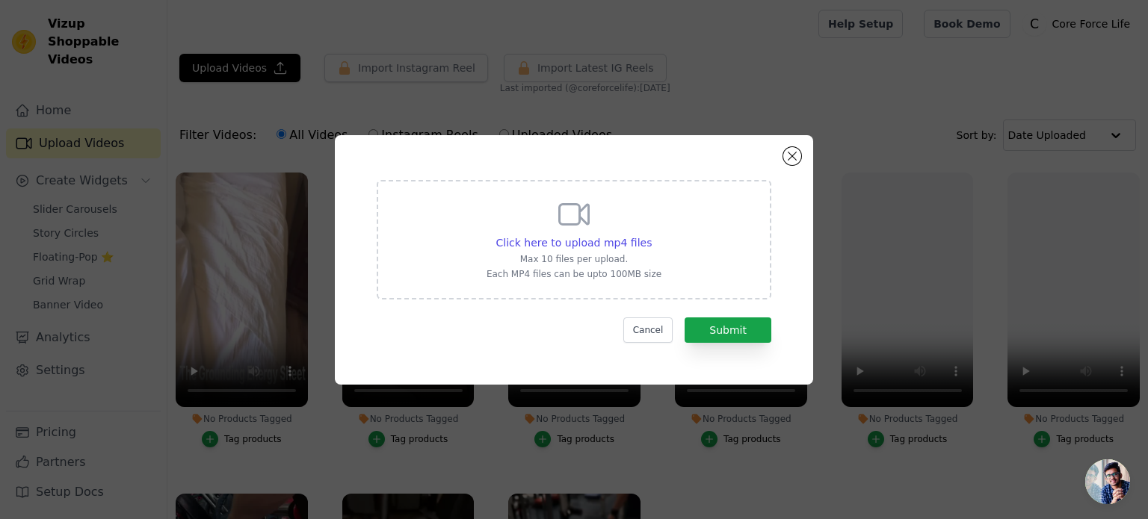
click at [566, 250] on div "Click here to upload mp4 files Max 10 files per upload. Each MP4 files can be u…" at bounding box center [573, 239] width 175 height 84
click at [651, 235] on input "Click here to upload mp4 files Max 10 files per upload. Each MP4 files can be u…" at bounding box center [651, 235] width 1 height 1
type input "C:\fakepath\ezgif-534bdfa9c9b0f2.mp4"
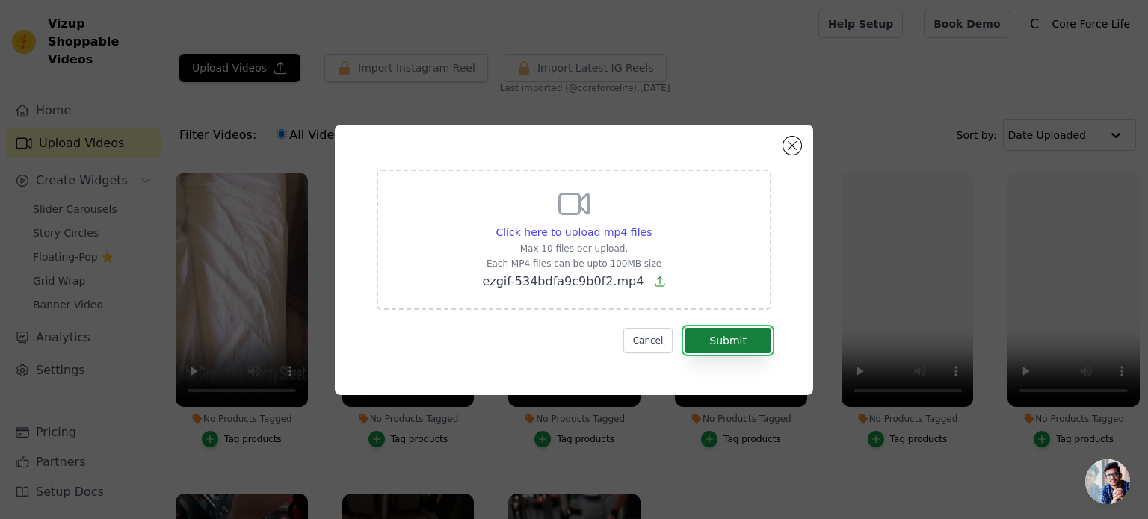
click at [722, 342] on button "Submit" at bounding box center [727, 340] width 87 height 25
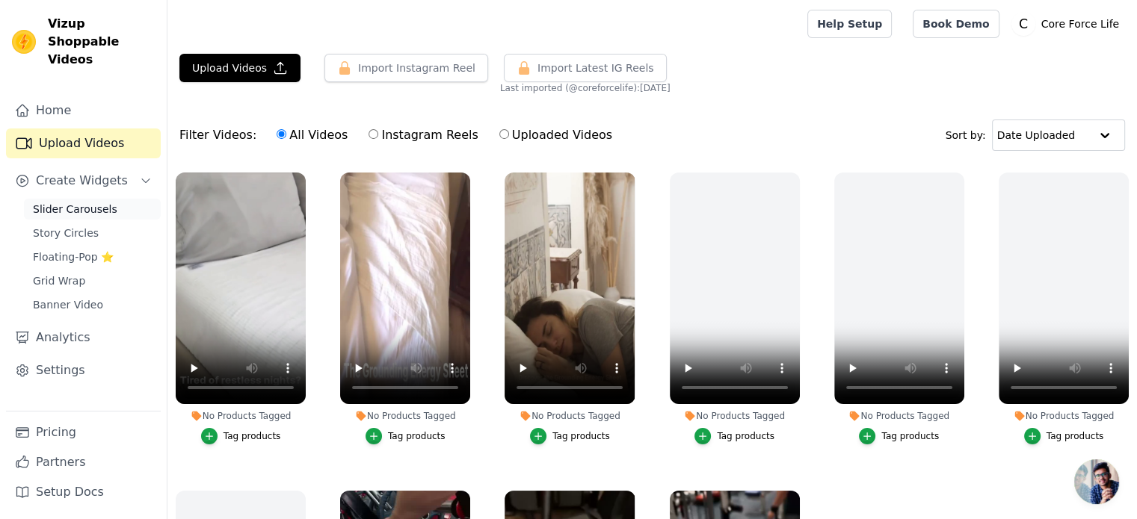
drag, startPoint x: 0, startPoint y: 0, endPoint x: 87, endPoint y: 188, distance: 207.3
click at [87, 202] on span "Slider Carousels" at bounding box center [75, 209] width 84 height 15
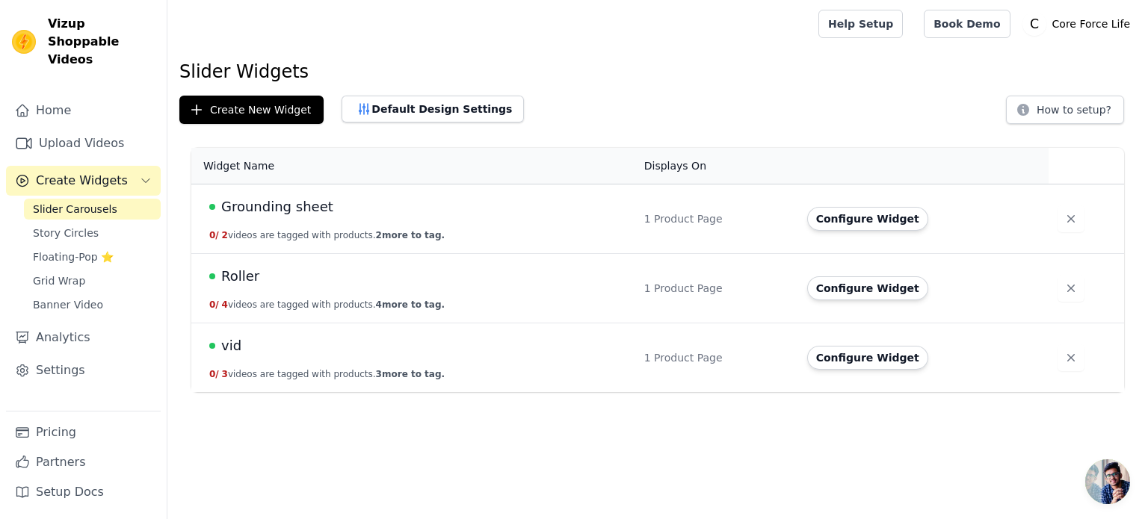
click at [294, 221] on td "Grounding sheet 0 / 2 videos are tagged with products. 2 more to tag." at bounding box center [413, 219] width 444 height 69
click at [284, 210] on span "Grounding sheet" at bounding box center [277, 207] width 112 height 21
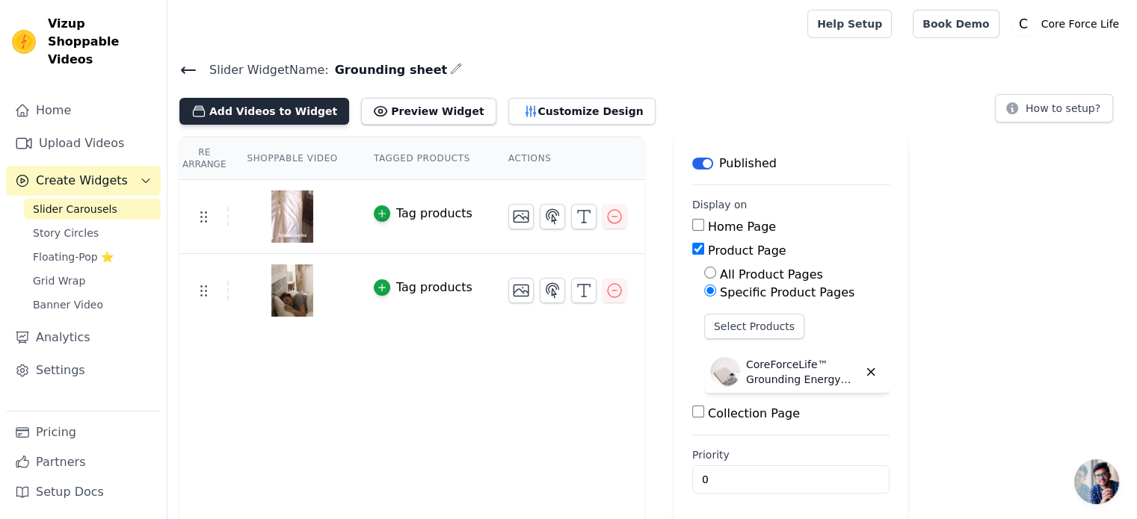
click at [281, 114] on button "Add Videos to Widget" at bounding box center [264, 111] width 170 height 27
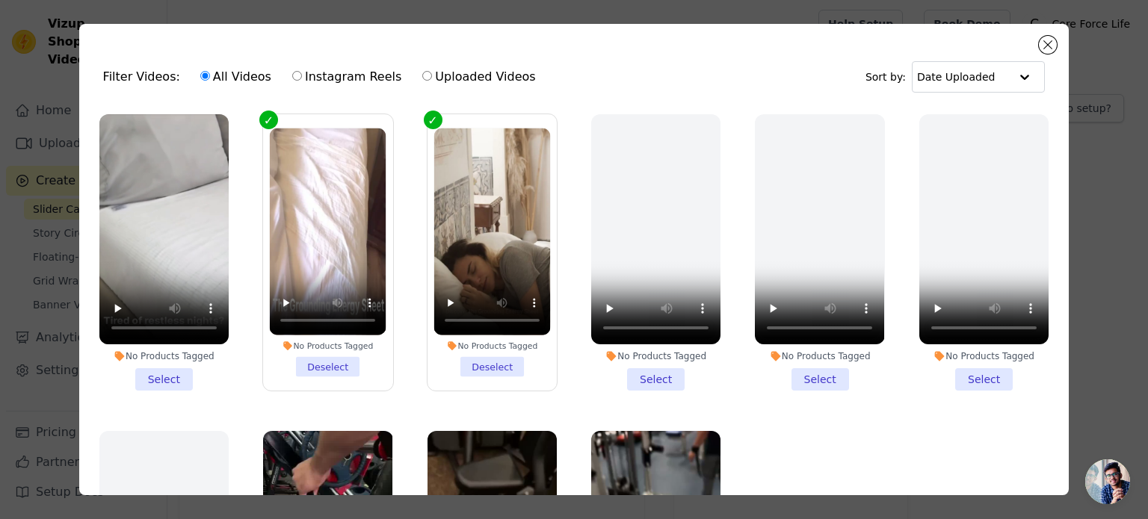
click at [158, 377] on li "No Products Tagged Select" at bounding box center [163, 252] width 129 height 276
click at [0, 0] on input "No Products Tagged Select" at bounding box center [0, 0] width 0 height 0
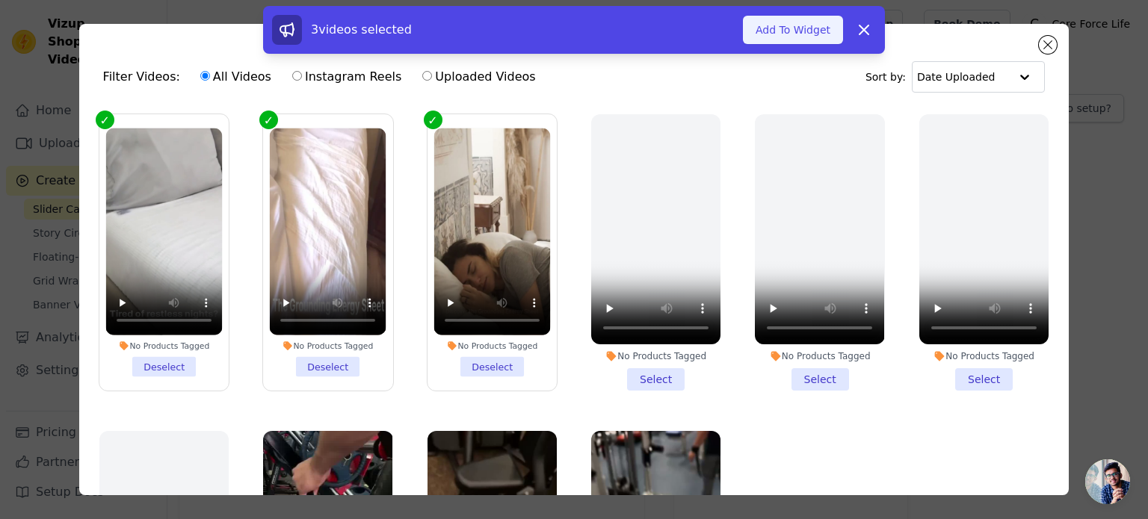
click at [814, 34] on button "Add To Widget" at bounding box center [793, 30] width 100 height 28
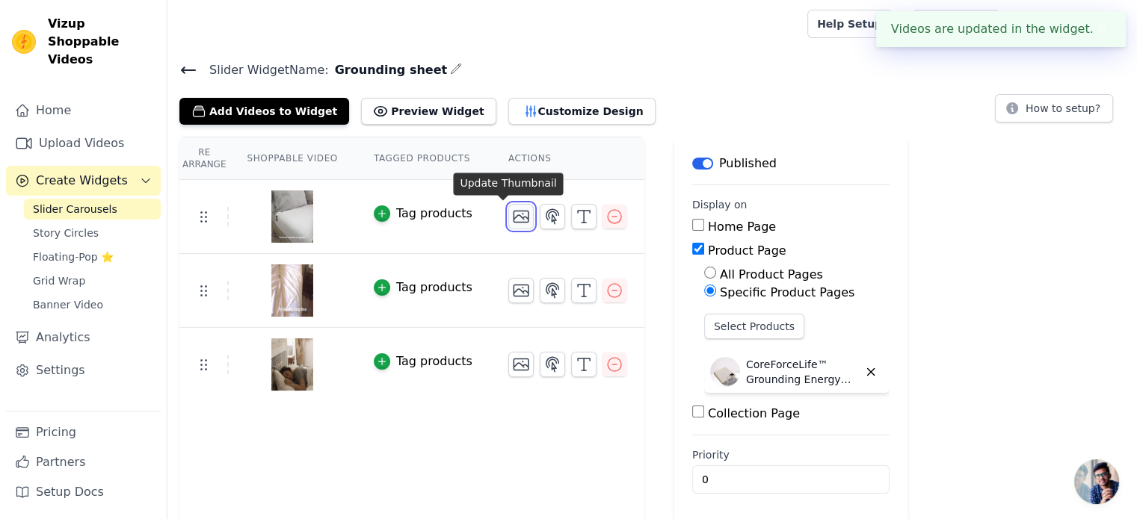
click at [512, 217] on icon "button" at bounding box center [521, 217] width 18 height 18
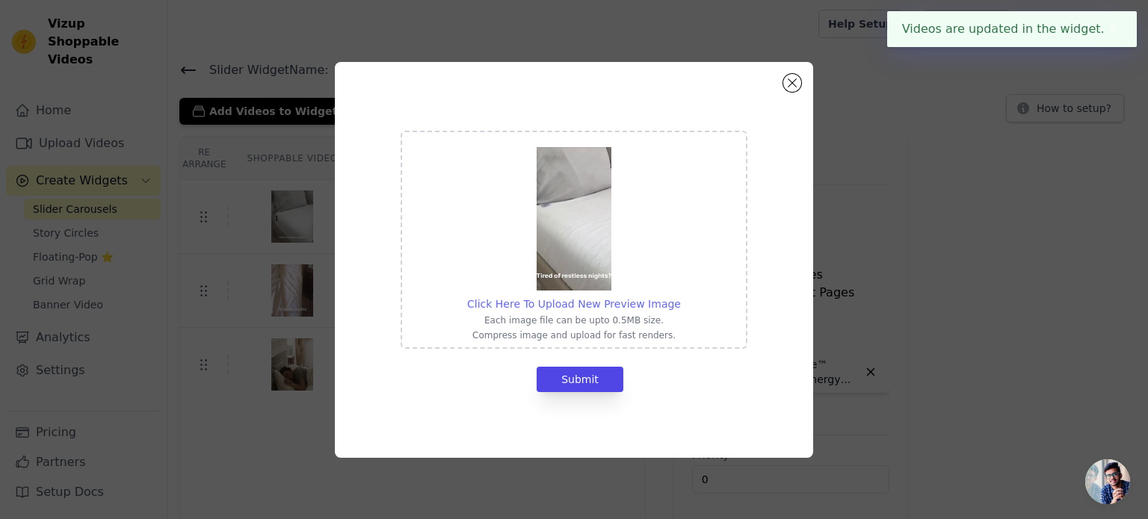
click at [595, 307] on span "Click Here To Upload New Preview Image" at bounding box center [574, 304] width 214 height 12
click at [680, 297] on input "Click Here To Upload New Preview Image Each image file can be upto 0.5MB size. …" at bounding box center [680, 296] width 1 height 1
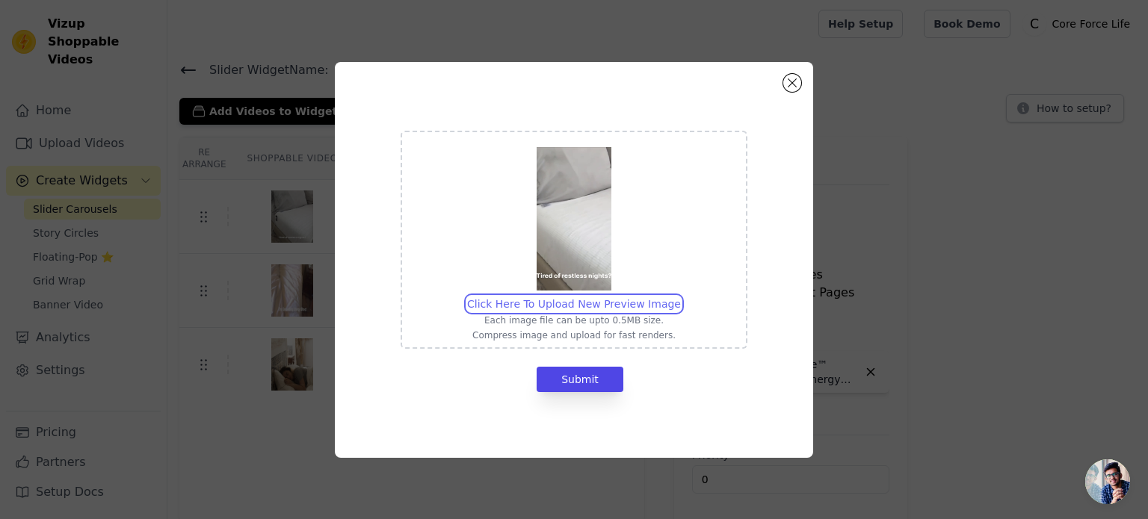
type input "C:\fakepath\ezgif-frame-006.jpg"
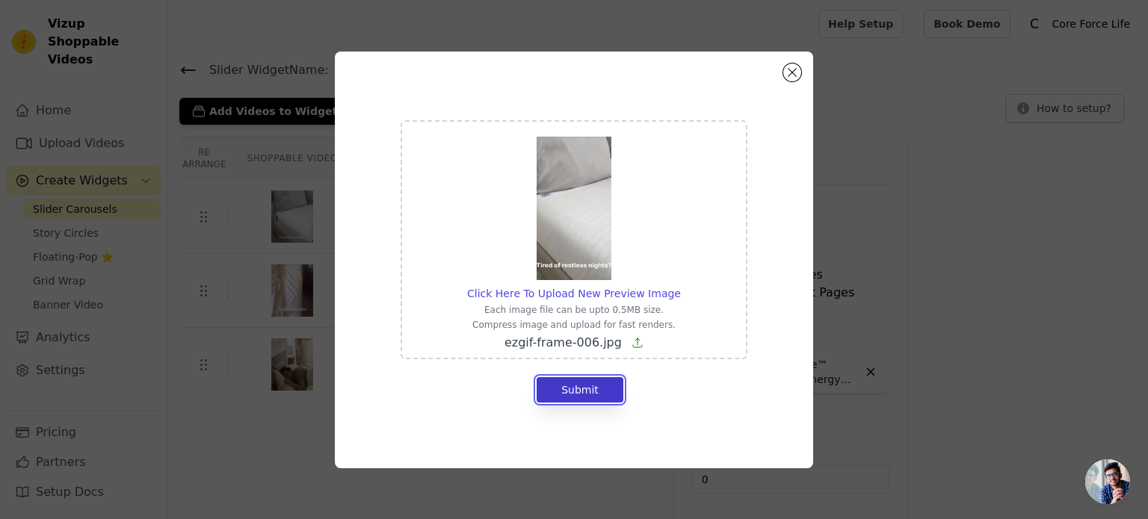
click at [590, 394] on button "Submit" at bounding box center [579, 389] width 87 height 25
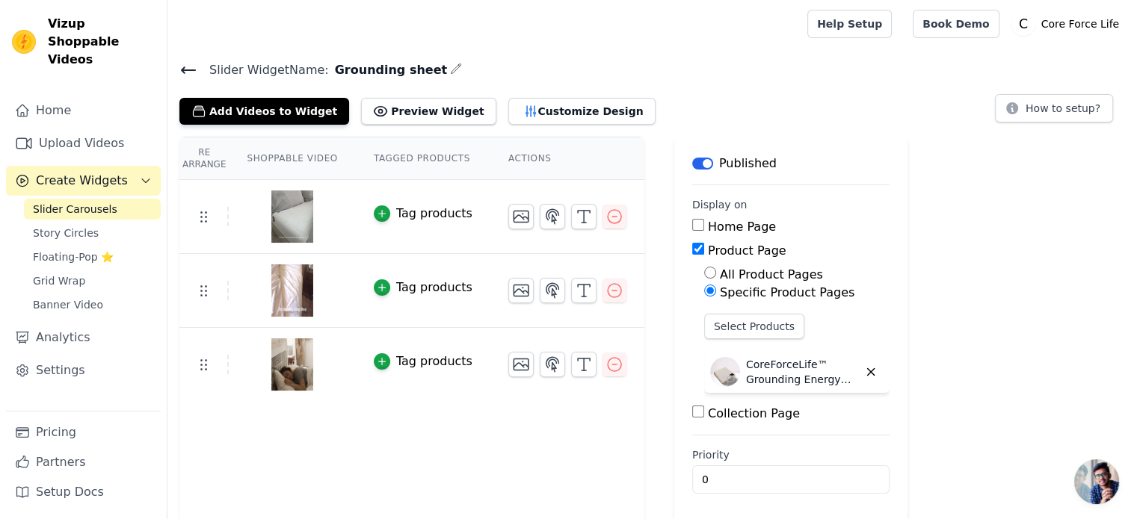
click at [557, 24] on div at bounding box center [484, 24] width 610 height 48
